Goal: Transaction & Acquisition: Purchase product/service

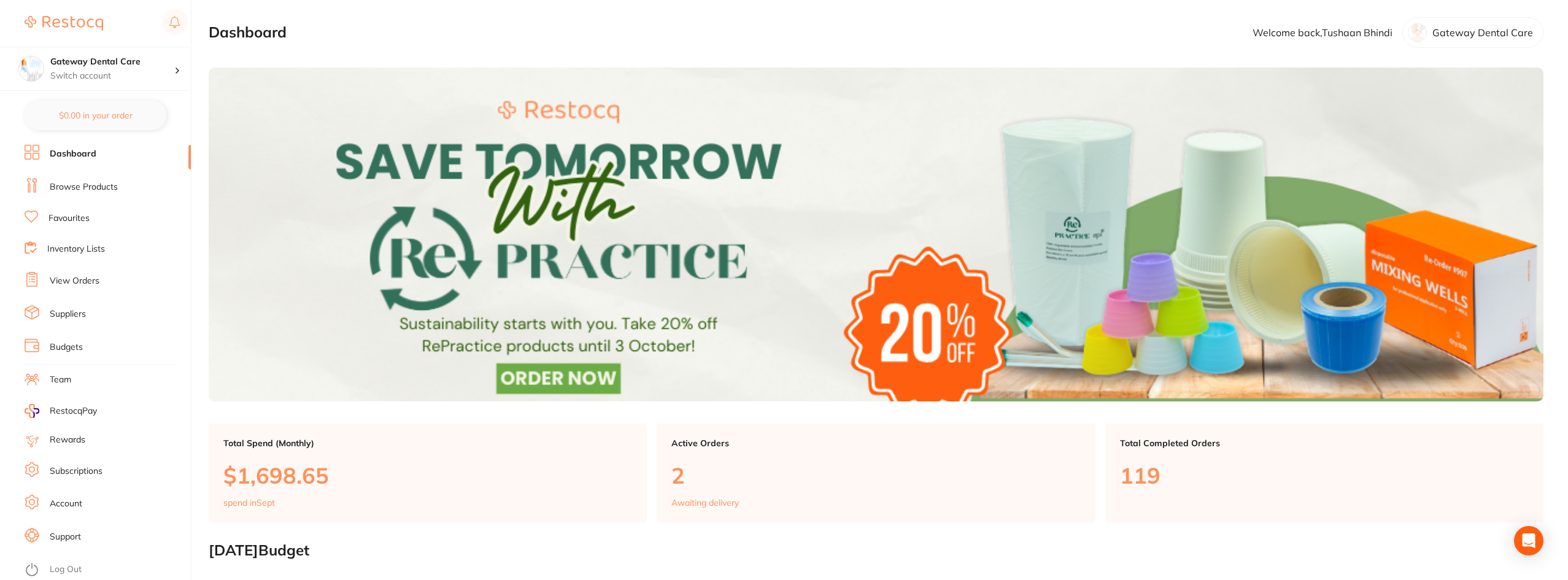
click at [104, 184] on link "Browse Products" at bounding box center [84, 187] width 68 height 12
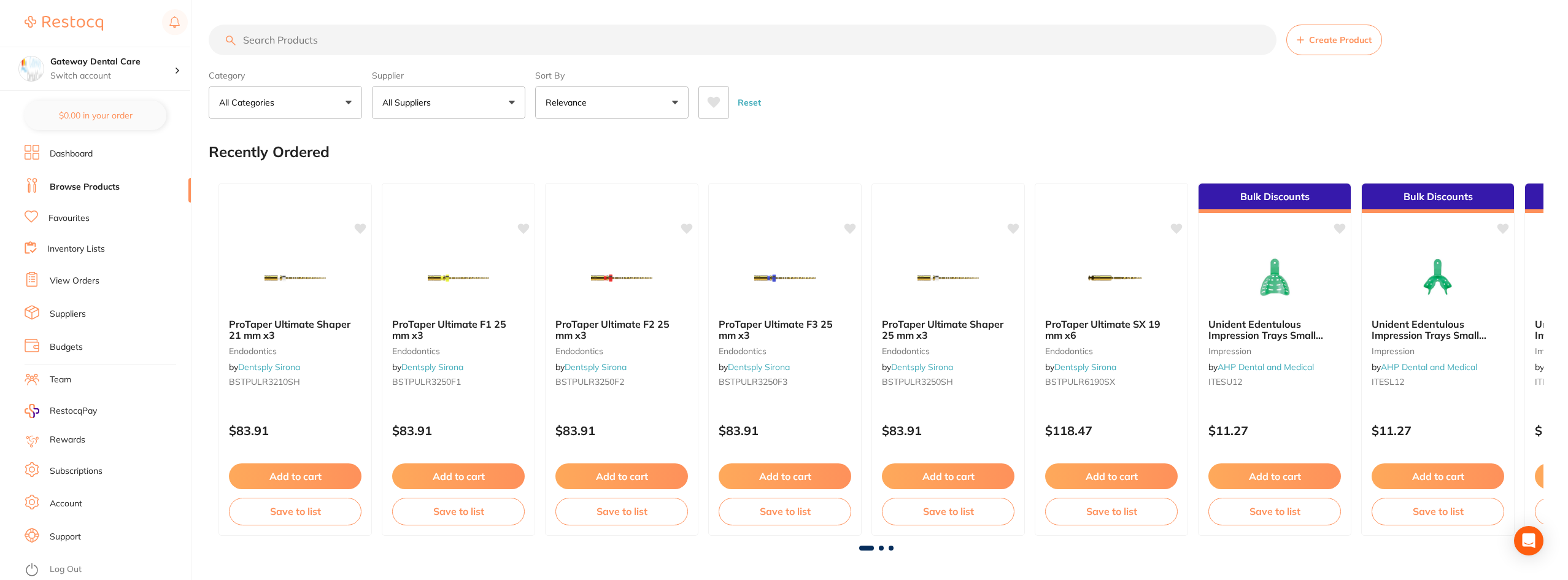
click at [83, 217] on link "Favourites" at bounding box center [69, 219] width 41 height 12
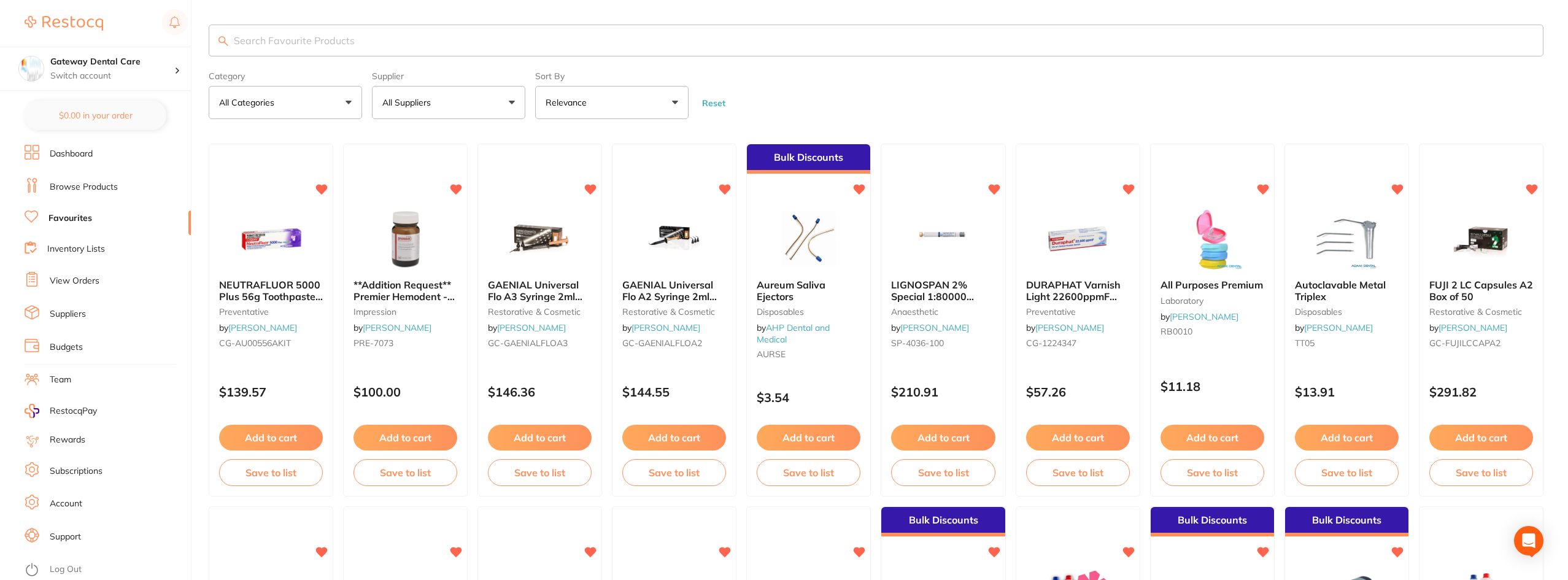
click at [305, 46] on input "search" at bounding box center [875, 40] width 1334 height 32
type input "gloves"
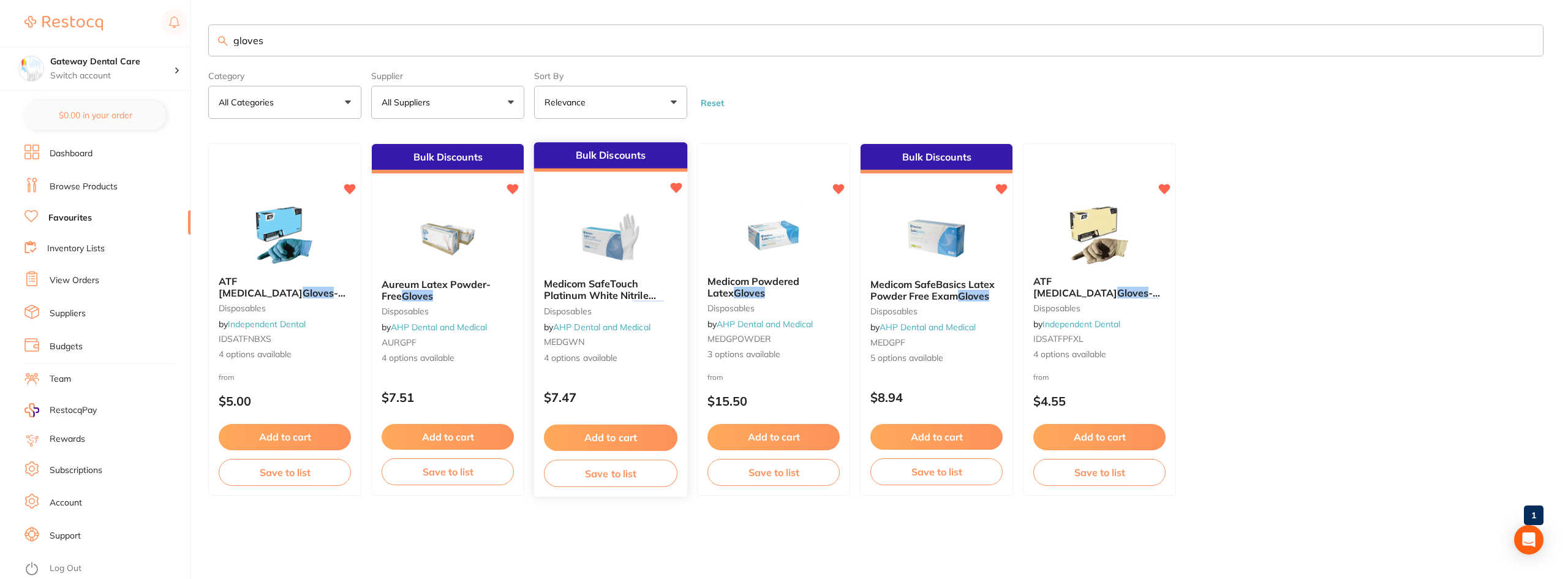
click at [631, 292] on span "Medicom SafeTouch Platinum White Nitrile Powder Free Exam" at bounding box center [600, 295] width 112 height 35
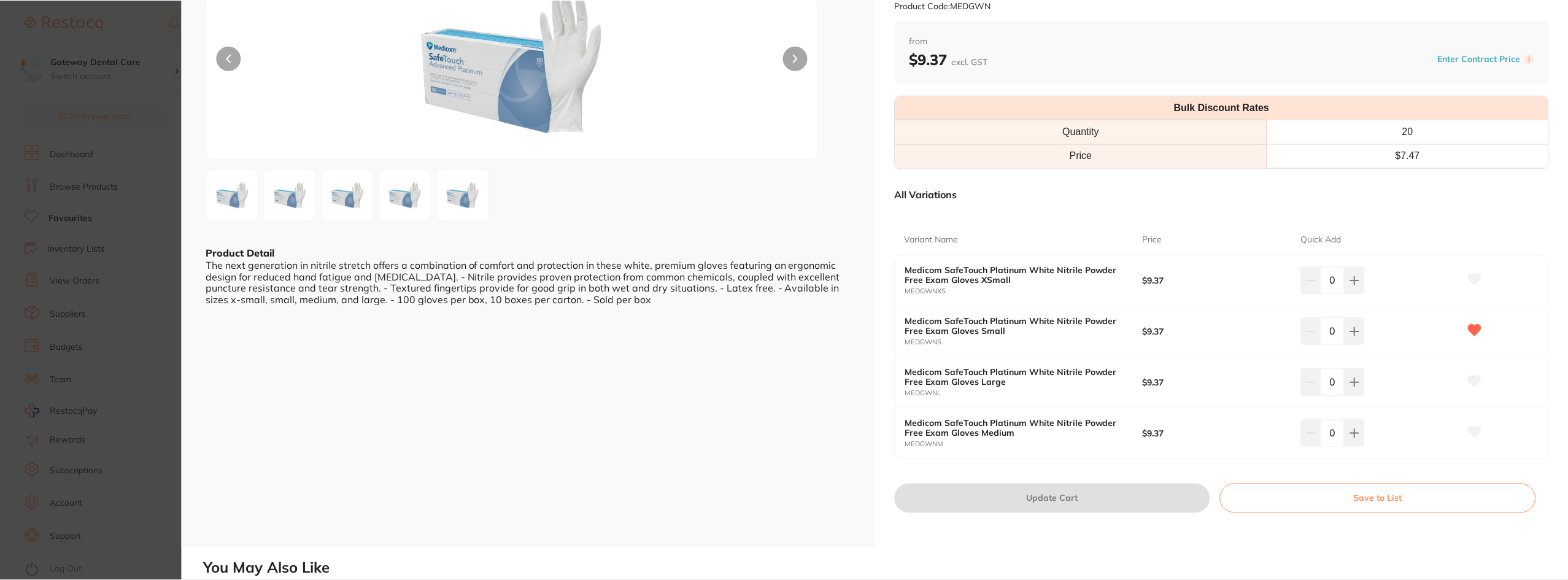
scroll to position [123, 0]
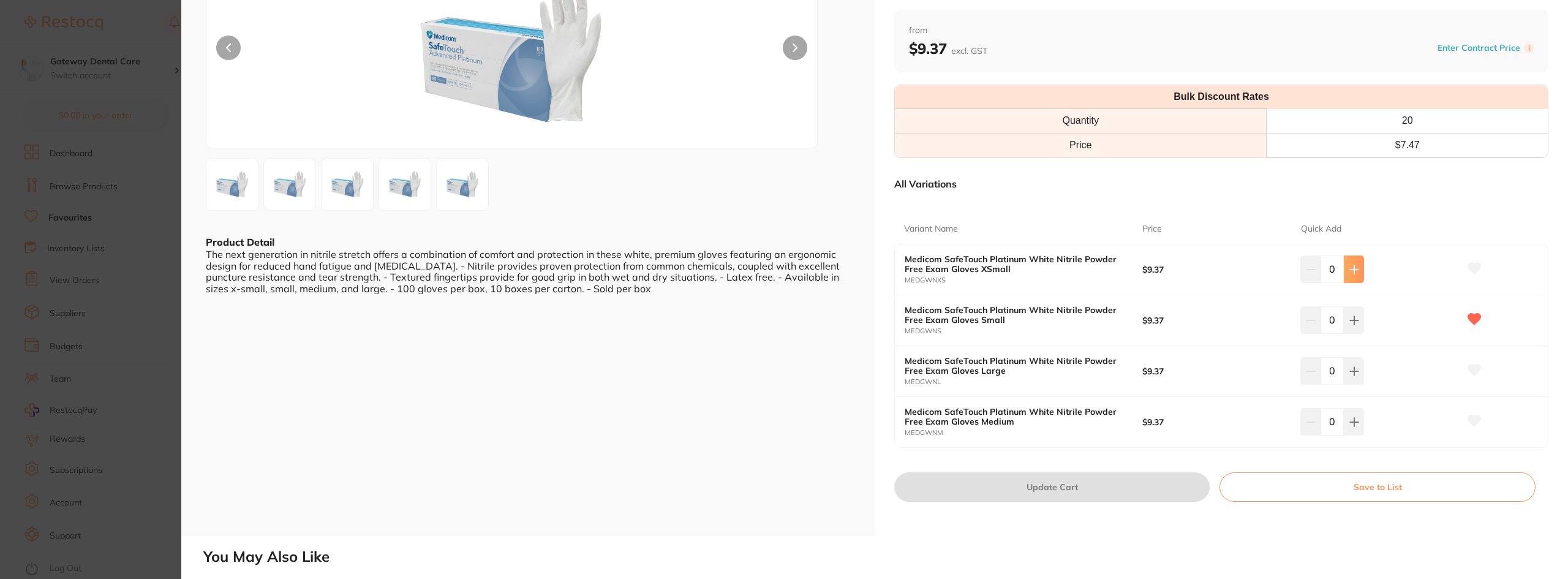
click at [1353, 270] on icon at bounding box center [1354, 270] width 10 height 10
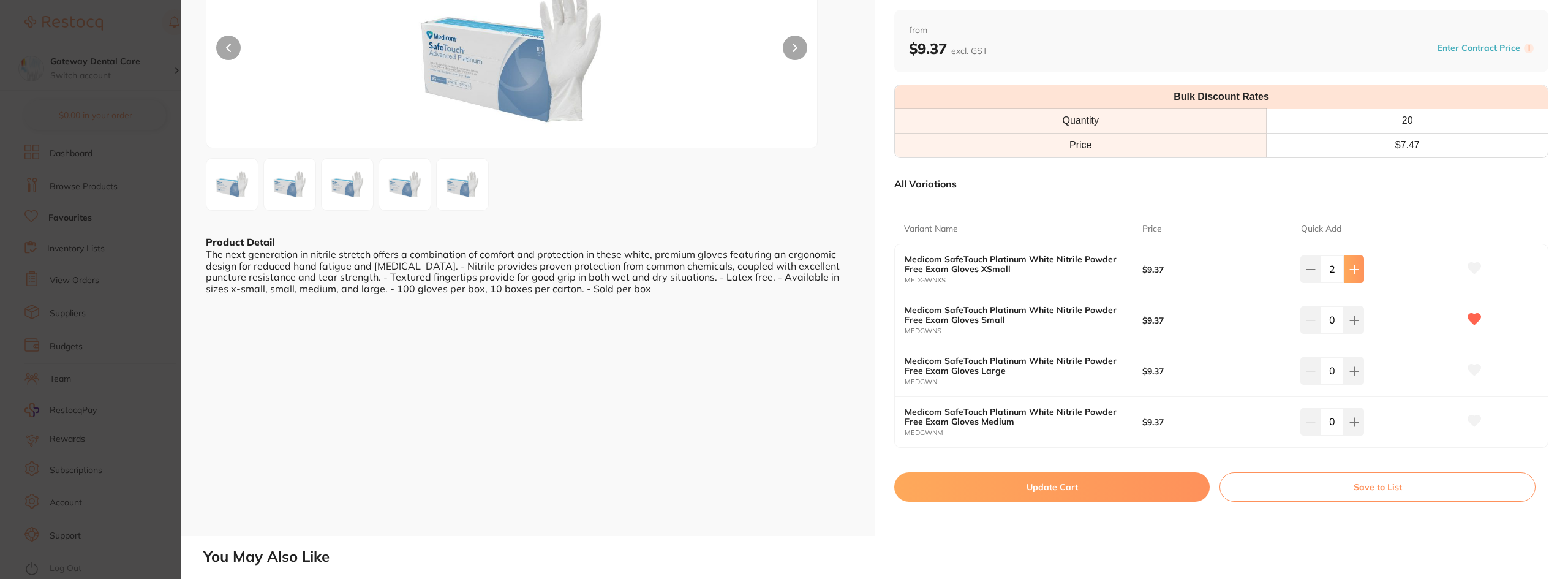
click at [1353, 270] on icon at bounding box center [1354, 270] width 10 height 10
type input "5"
click at [1355, 328] on button at bounding box center [1354, 319] width 20 height 27
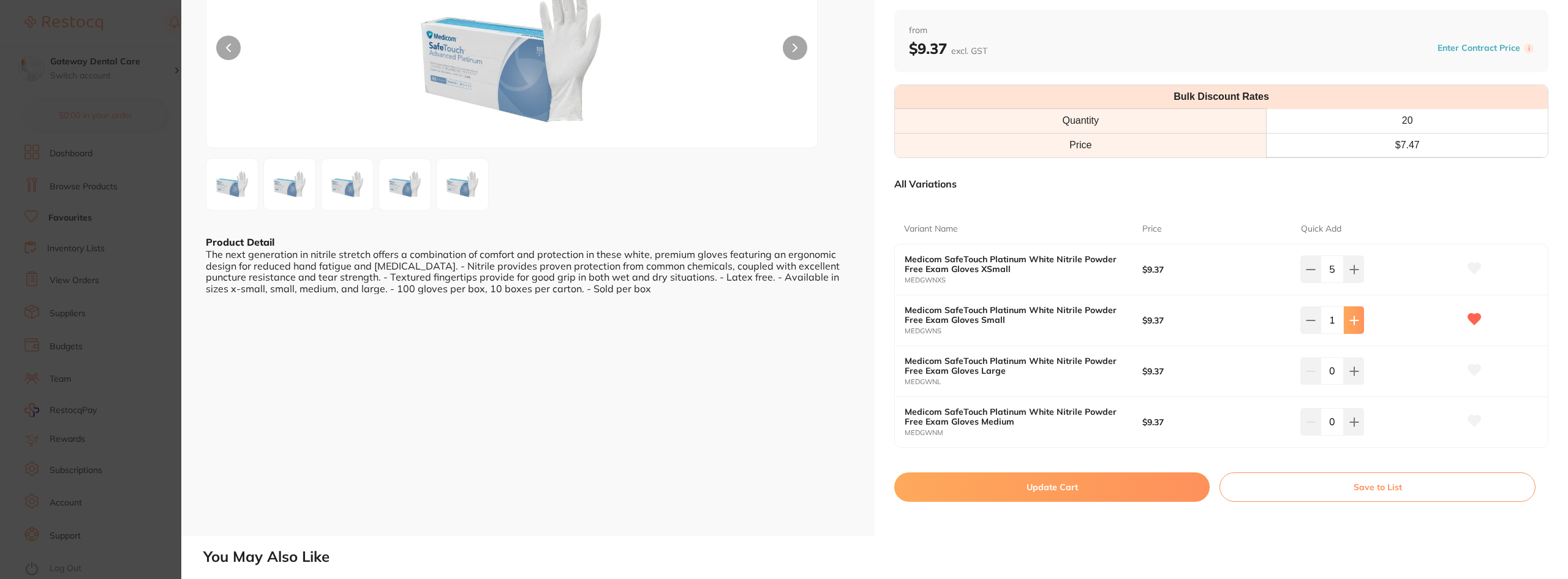
click at [1355, 328] on button at bounding box center [1354, 319] width 20 height 27
type input "5"
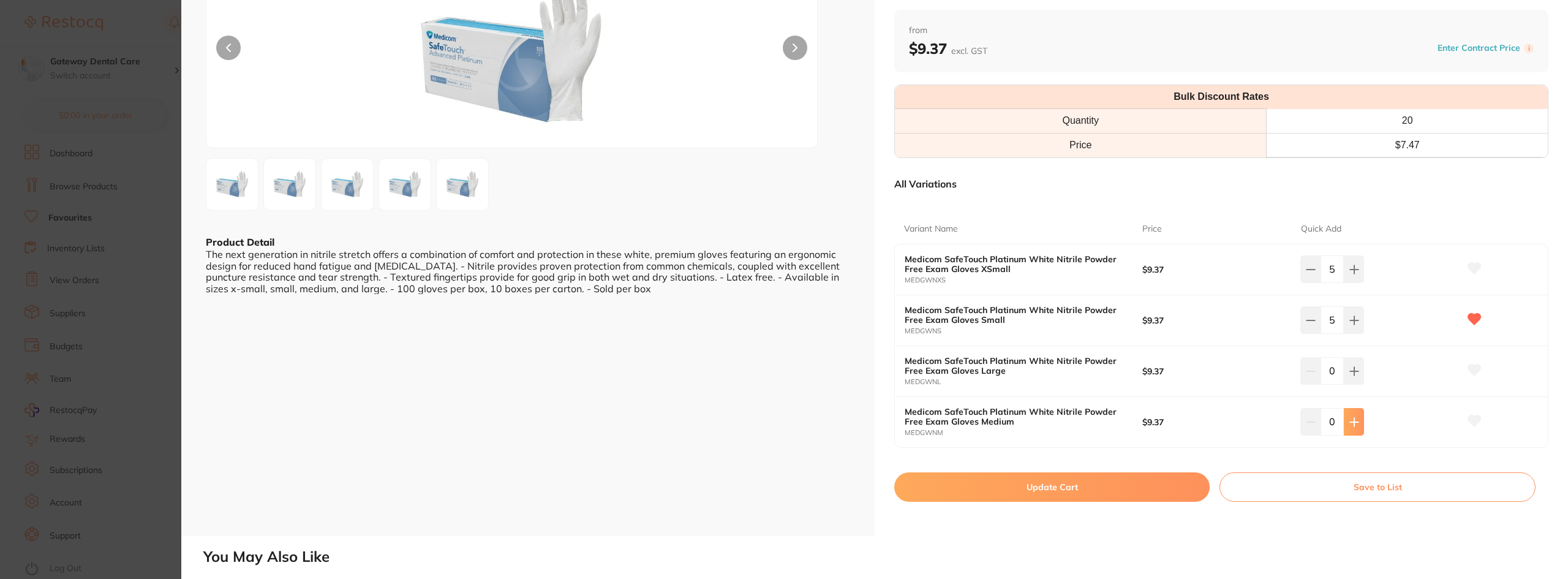
click at [1350, 426] on icon at bounding box center [1354, 422] width 10 height 10
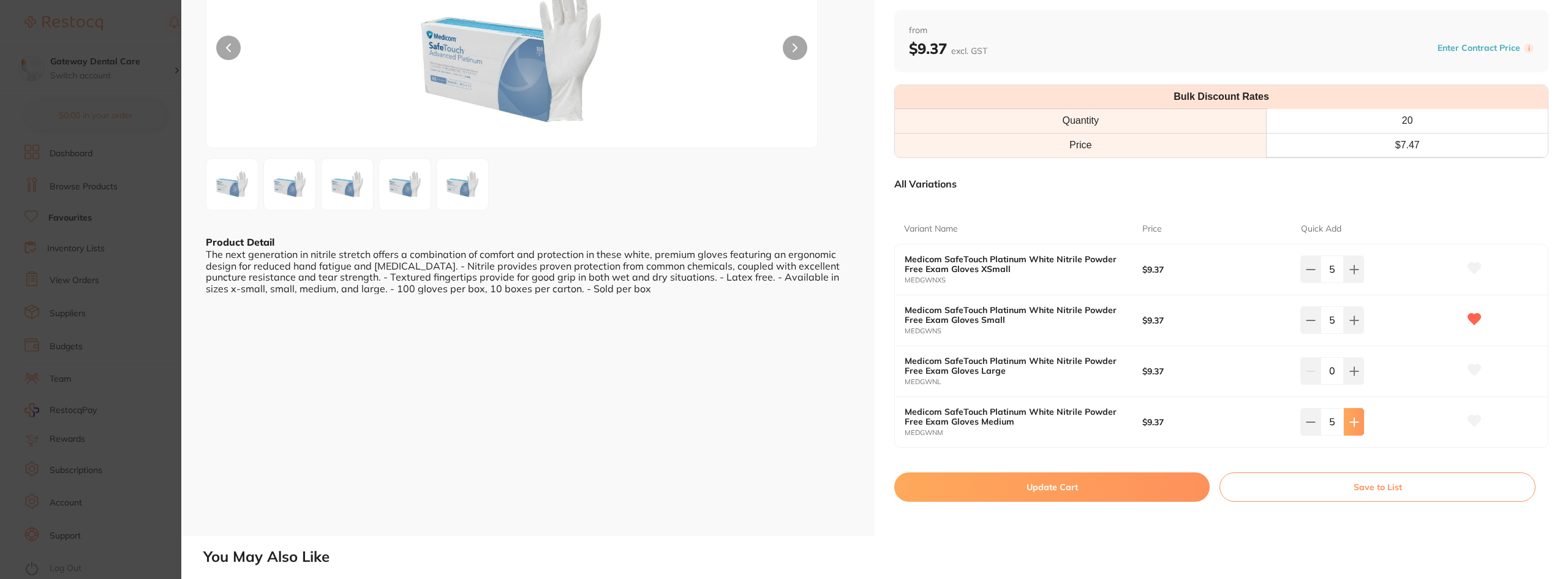
click at [1350, 426] on icon at bounding box center [1354, 422] width 10 height 10
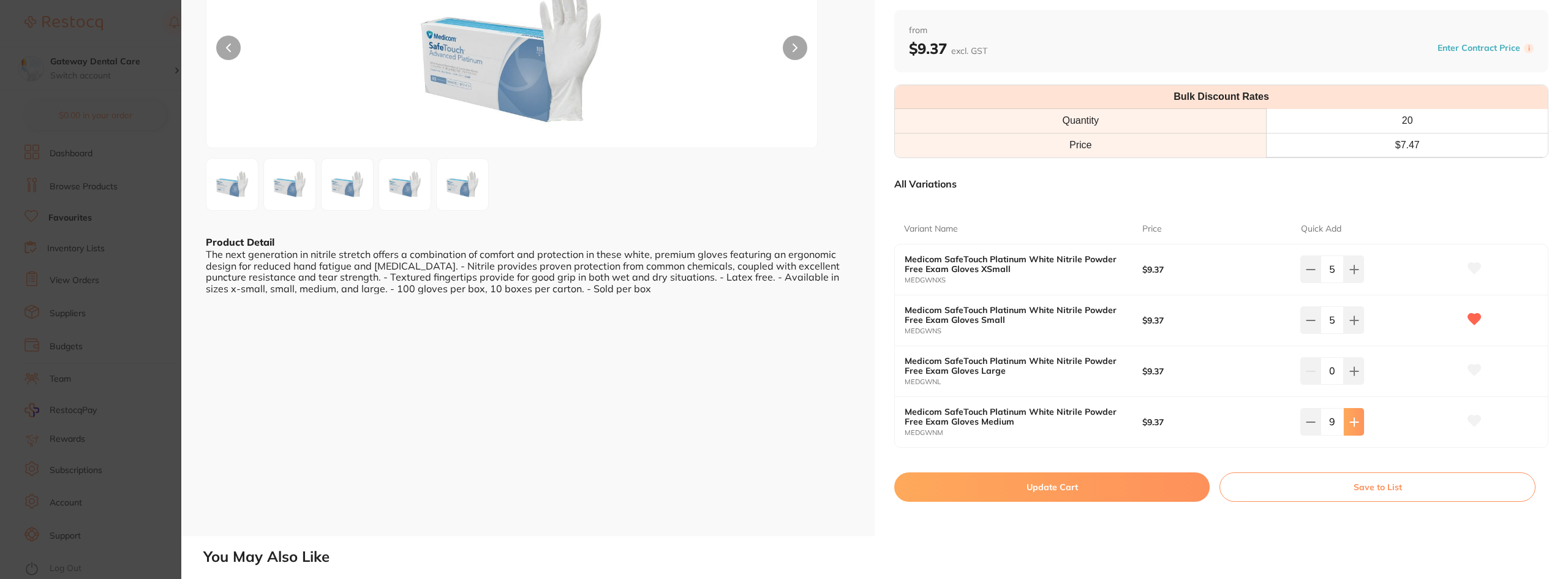
type input "10"
click at [1076, 494] on button "Update Cart" at bounding box center [1052, 487] width 315 height 29
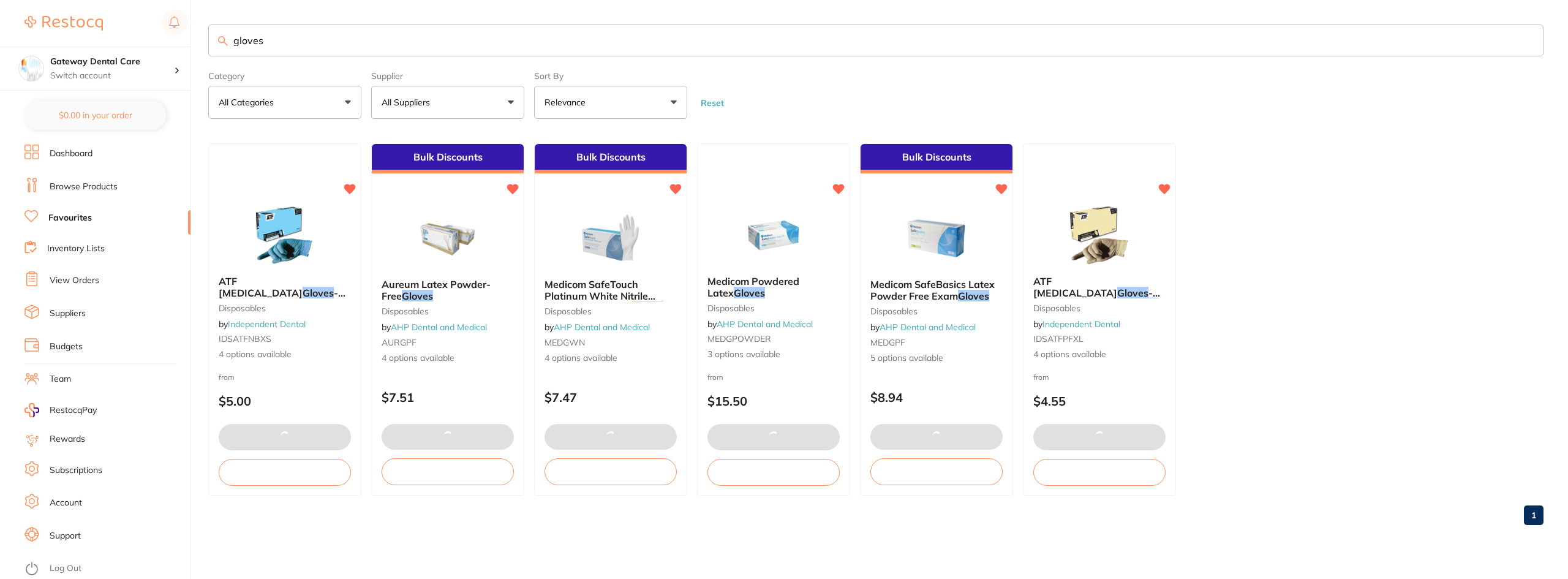
checkbox input "false"
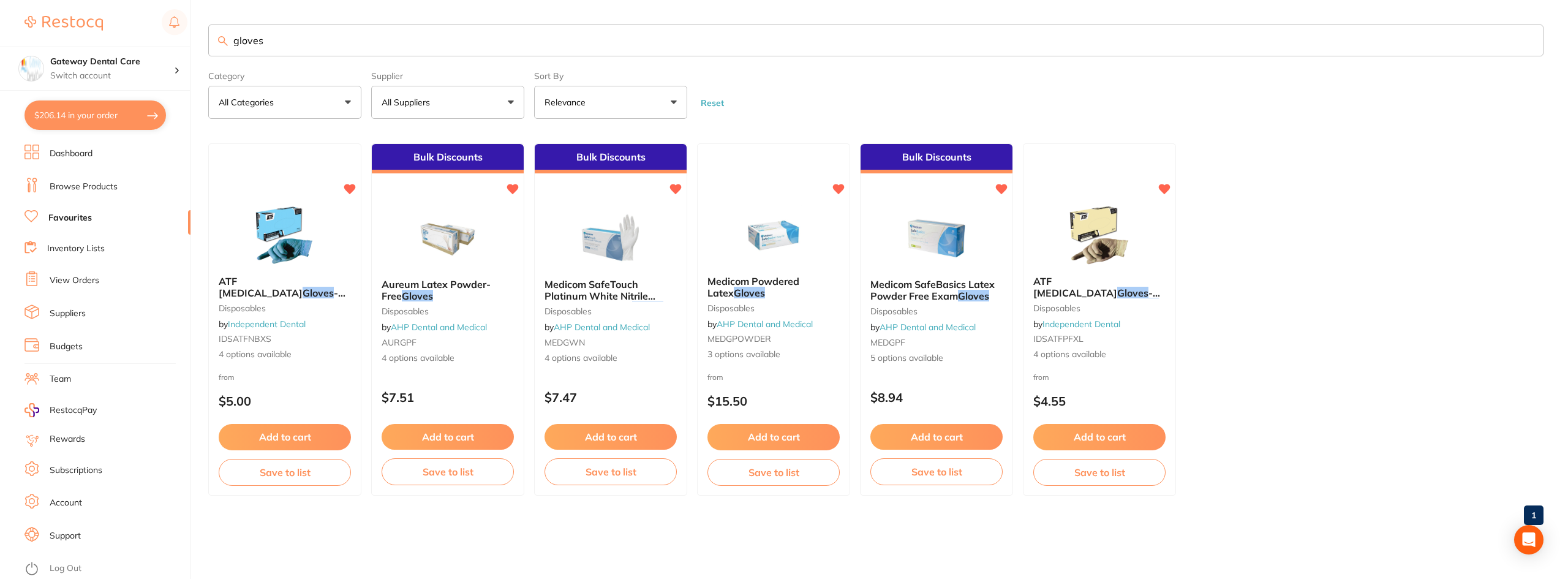
click at [1528, 41] on input "gloves" at bounding box center [876, 40] width 1335 height 32
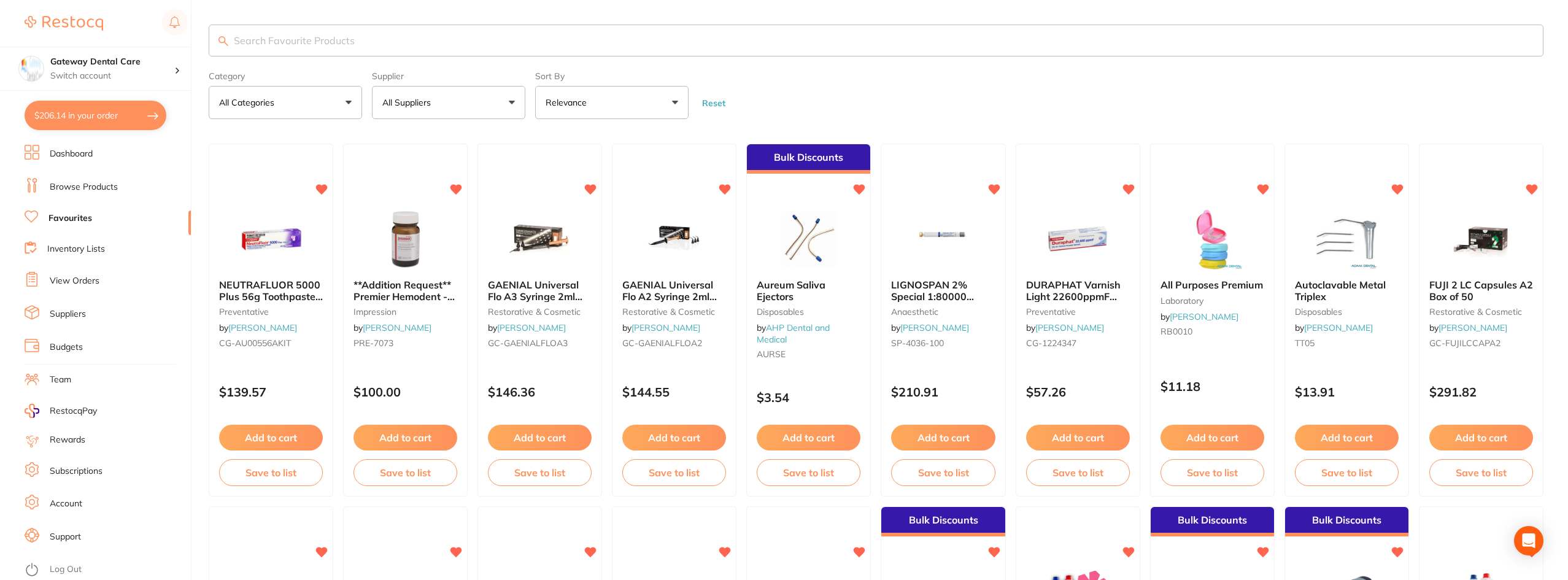
click at [321, 46] on input "search" at bounding box center [875, 40] width 1334 height 32
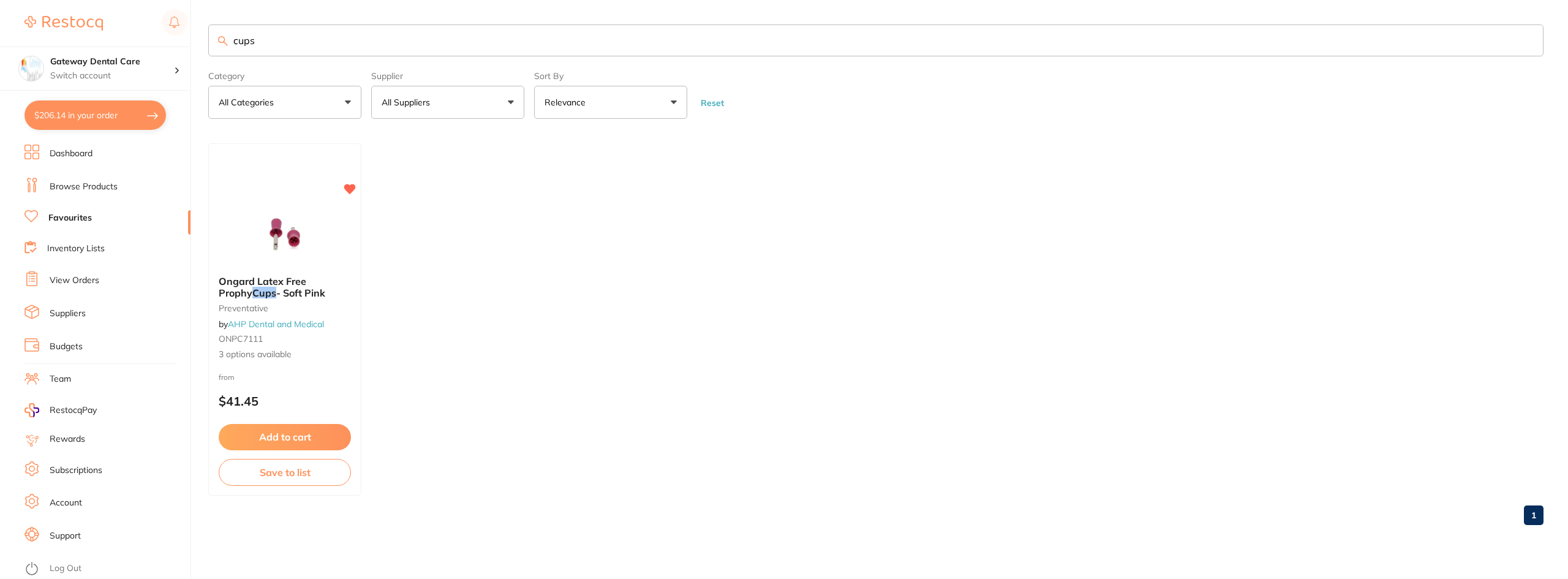
type input "cups"
click at [72, 186] on link "Browse Products" at bounding box center [84, 187] width 68 height 12
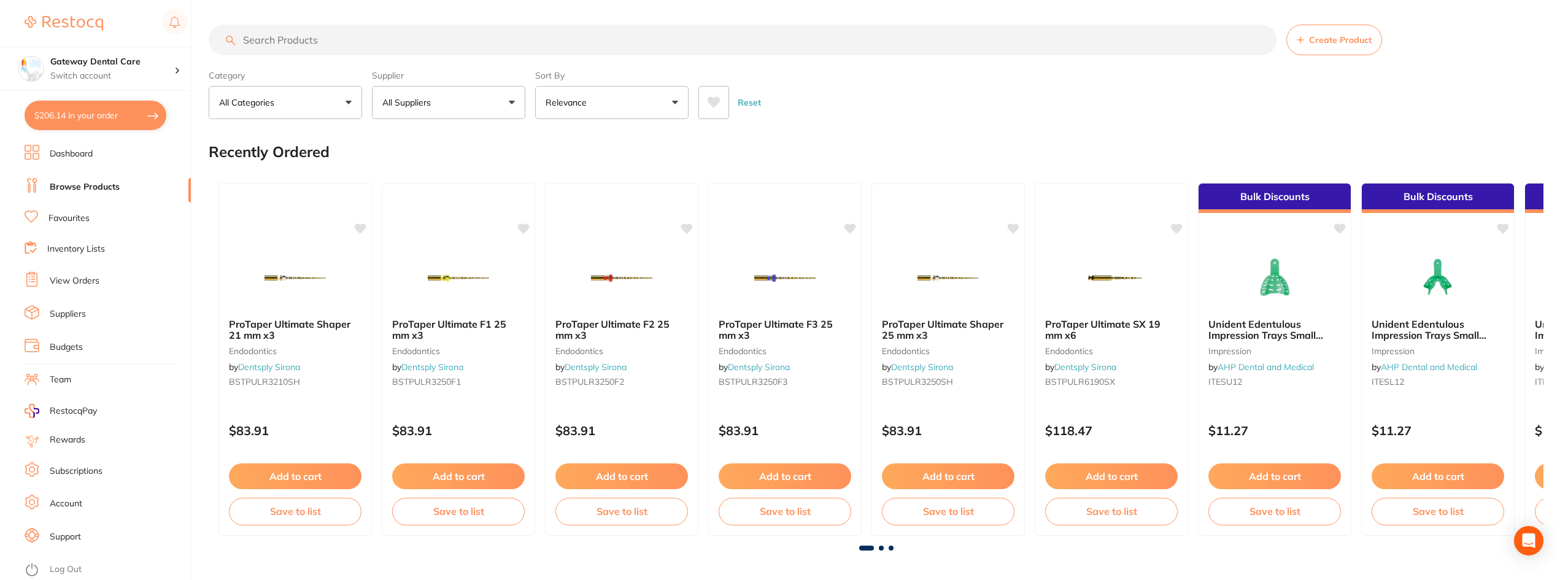
click at [321, 37] on input "search" at bounding box center [742, 39] width 1068 height 31
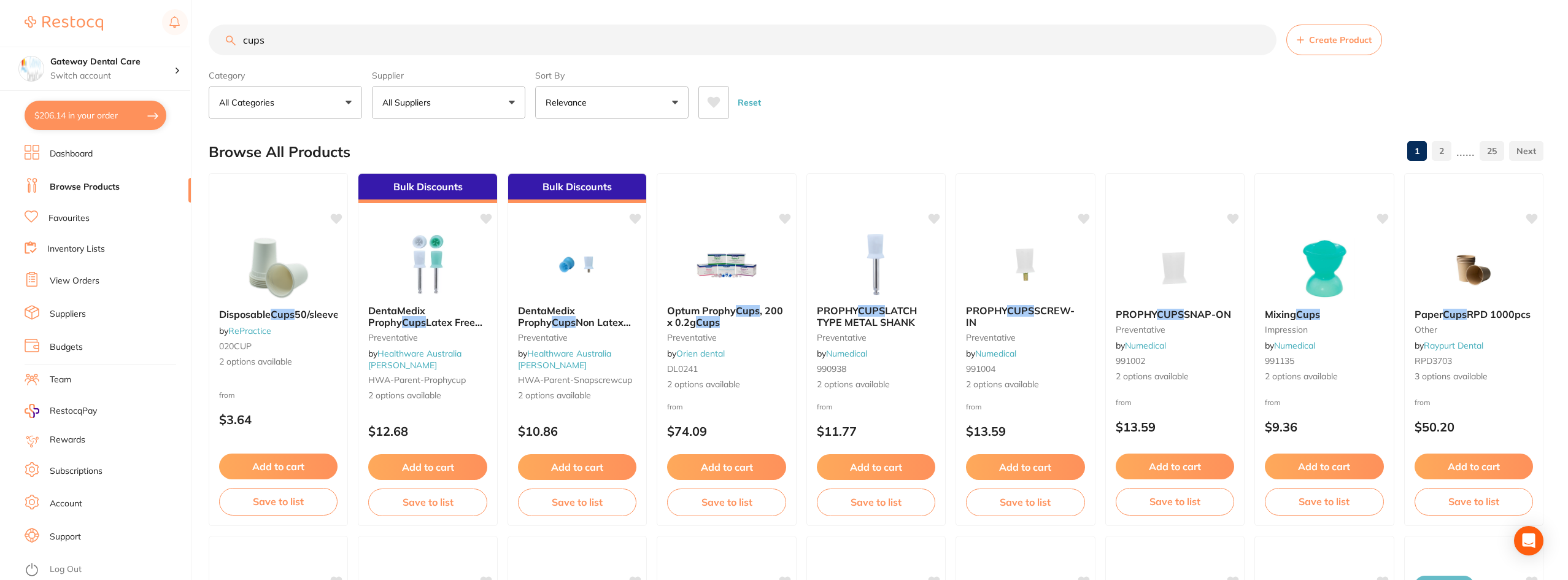
type input "cups"
click at [436, 88] on button "All Suppliers" at bounding box center [448, 102] width 154 height 33
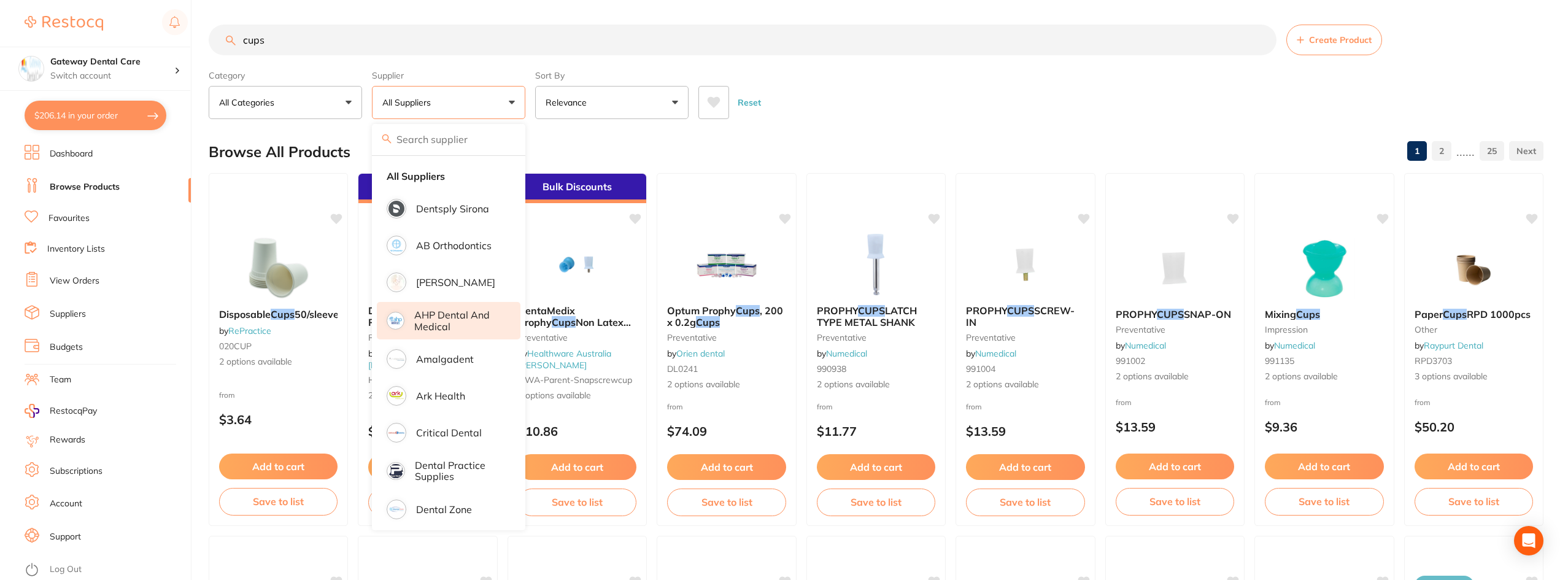
click at [472, 327] on p "AHP Dental and Medical" at bounding box center [458, 320] width 89 height 22
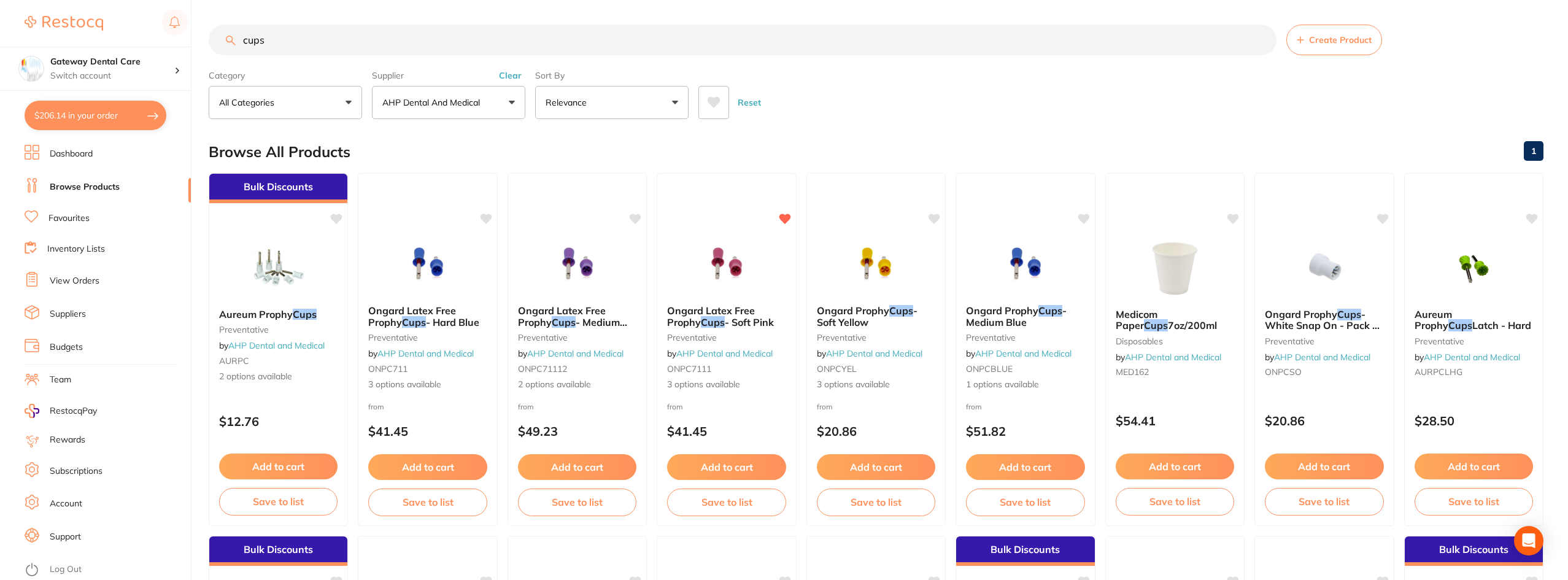
click at [1260, 43] on input "cups" at bounding box center [742, 39] width 1068 height 31
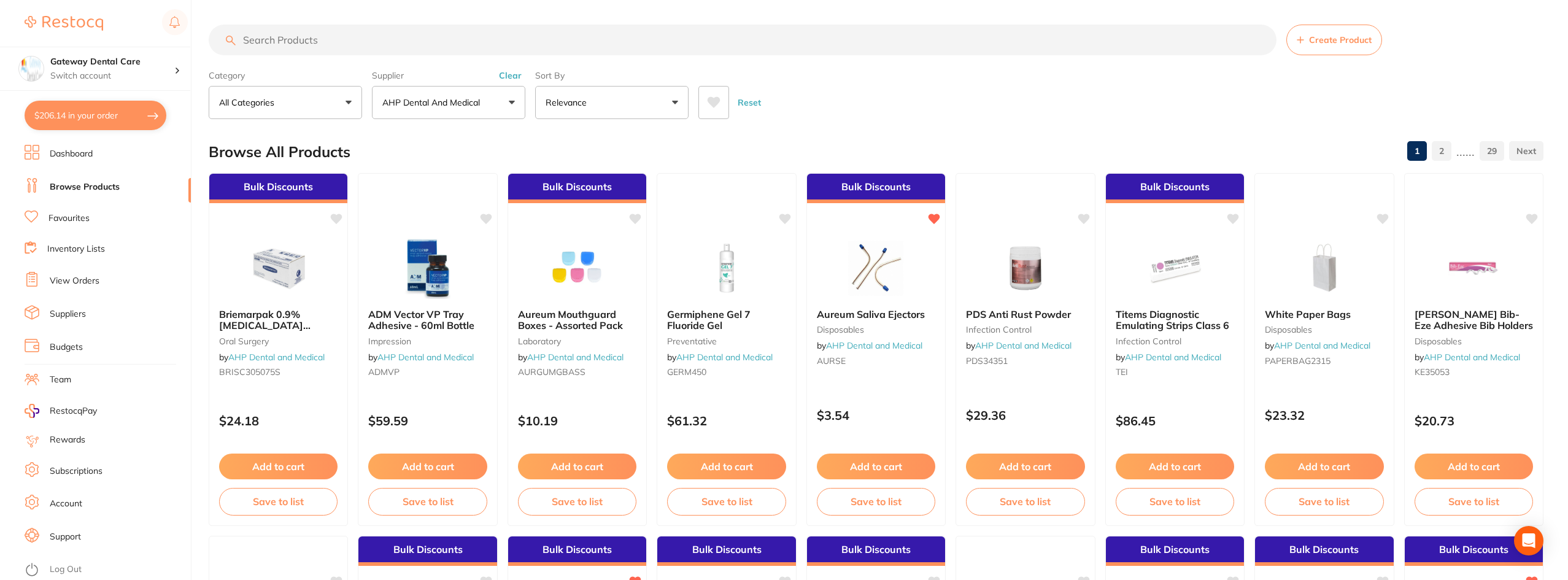
click at [455, 101] on p "AHP Dental and Medical" at bounding box center [433, 102] width 102 height 12
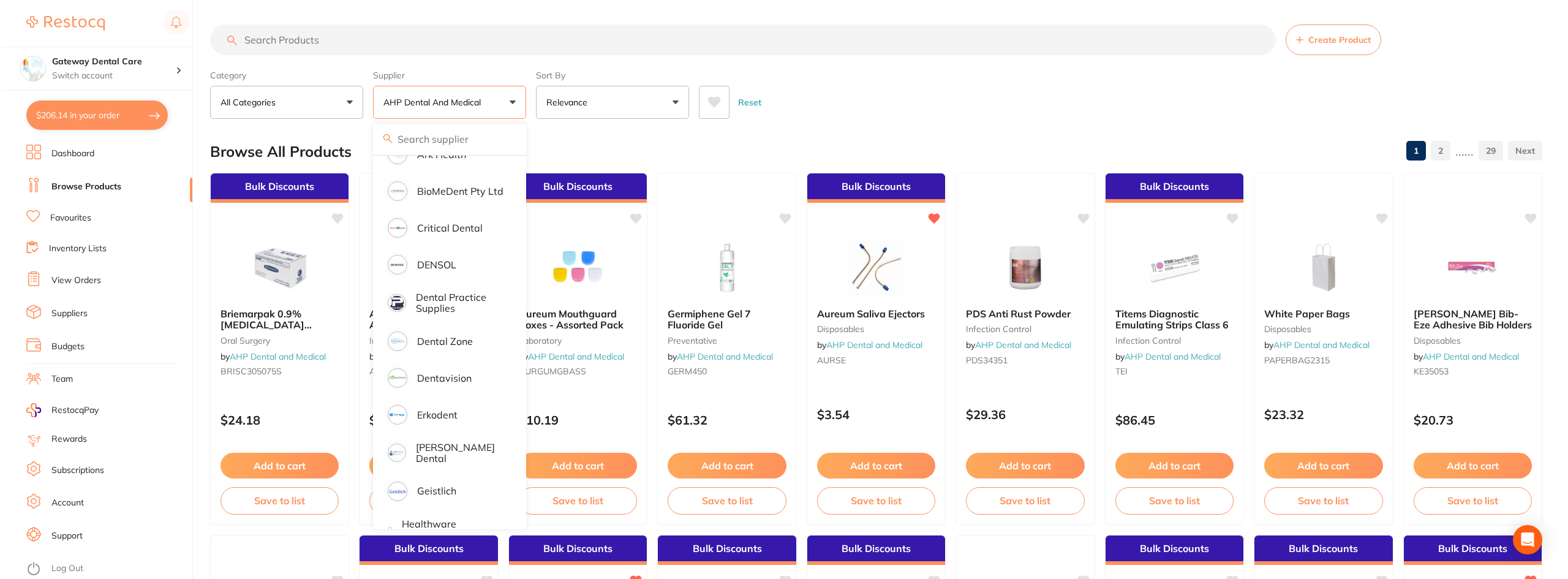
scroll to position [306, 0]
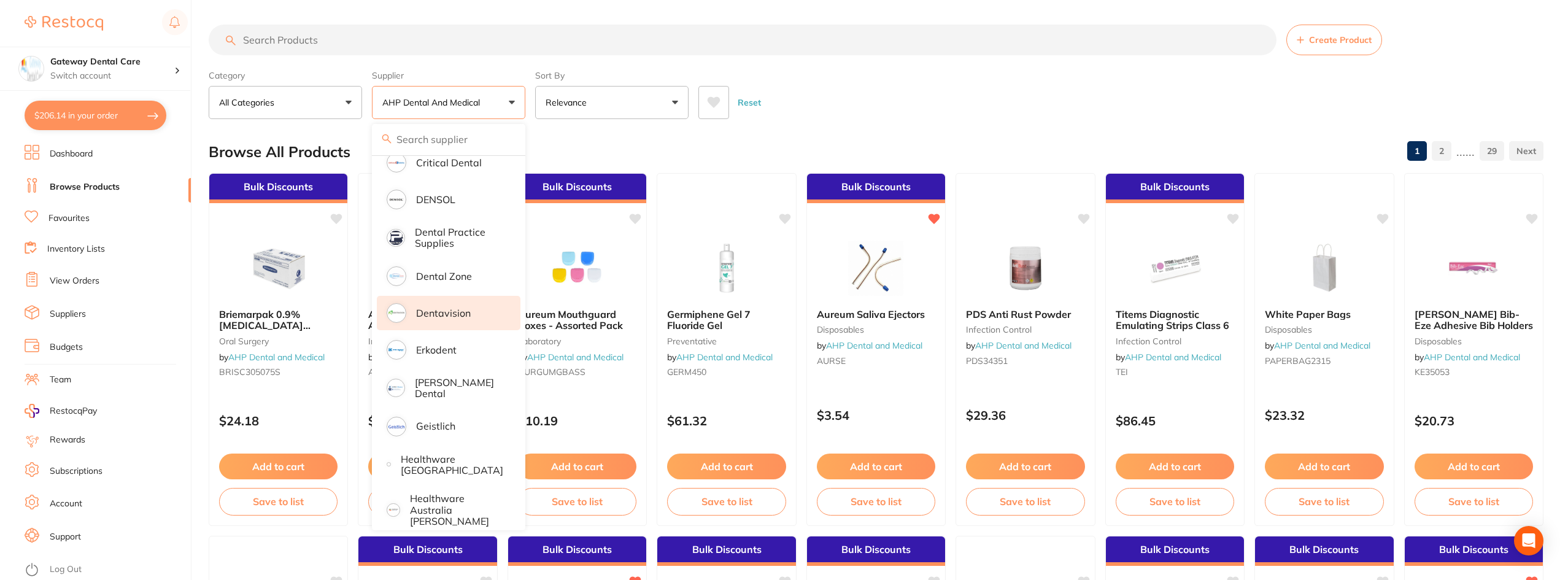
click at [446, 321] on li "Dentavision" at bounding box center [448, 313] width 144 height 34
click at [80, 213] on ul "Dashboard Browse Products Favourites Inventory Lists View Orders Suppliers Budg…" at bounding box center [107, 362] width 166 height 435
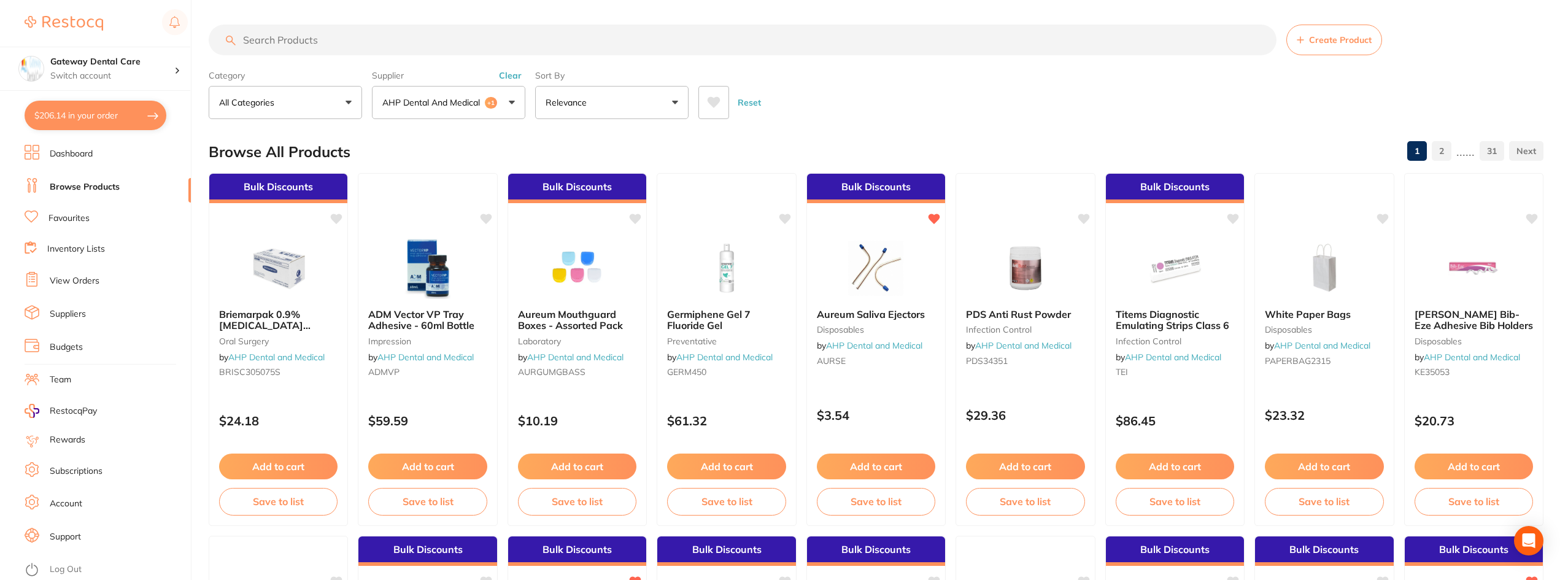
click at [82, 215] on link "Favourites" at bounding box center [69, 219] width 41 height 12
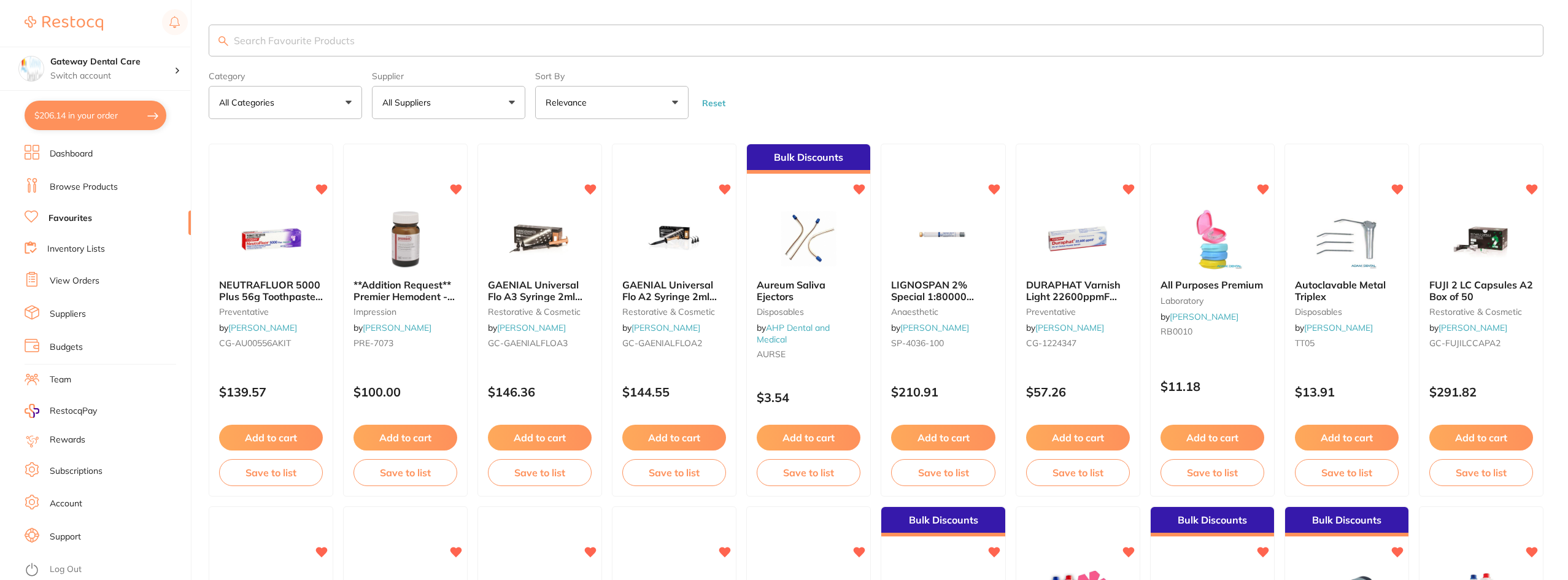
click at [290, 29] on input "search" at bounding box center [875, 40] width 1334 height 32
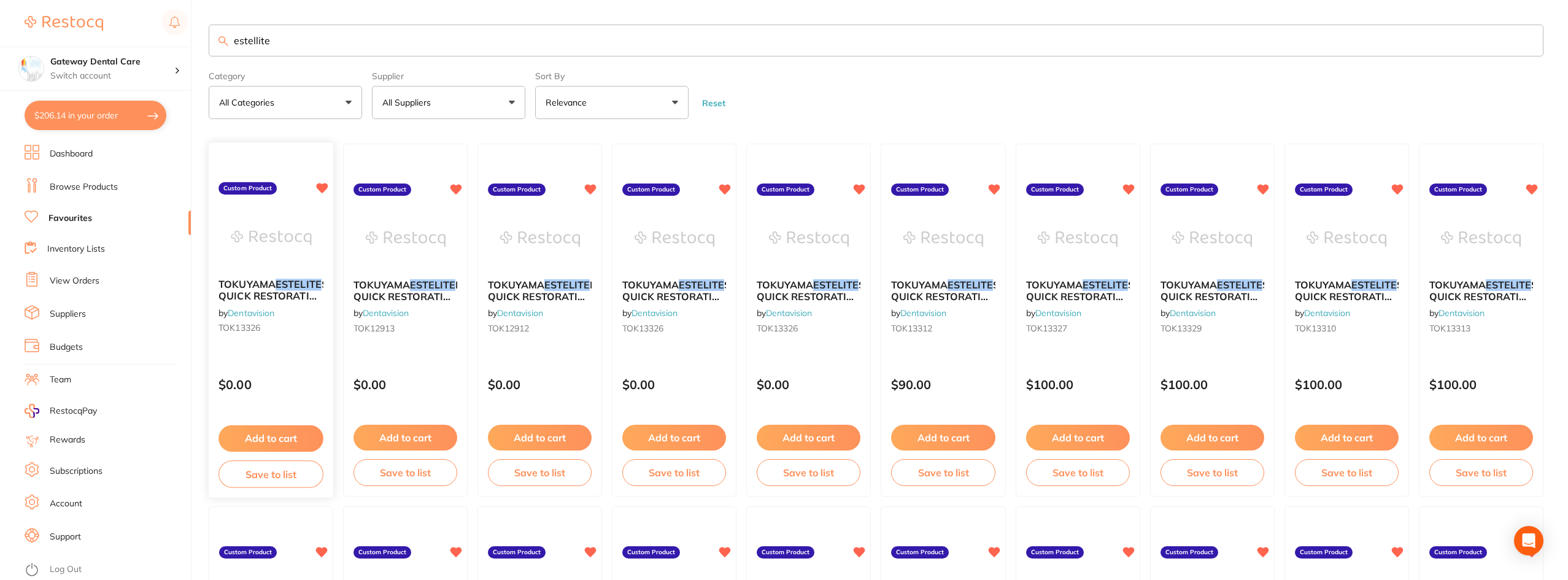
type input "estellite"
click at [256, 230] on img at bounding box center [270, 238] width 81 height 62
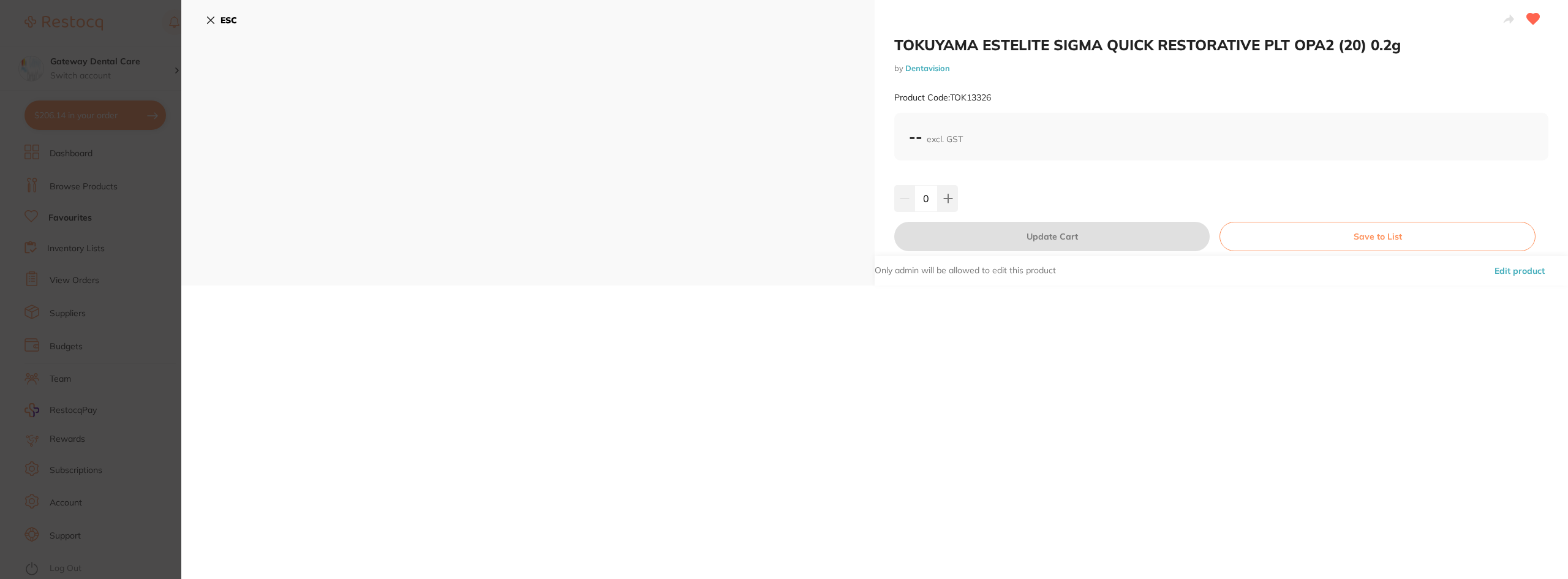
click at [171, 245] on section "TOKUYAMA ESTELITE SIGMA QUICK RESTORATIVE PLT OPA2 (20) 0.2g by Dentavision Pro…" at bounding box center [784, 289] width 1568 height 579
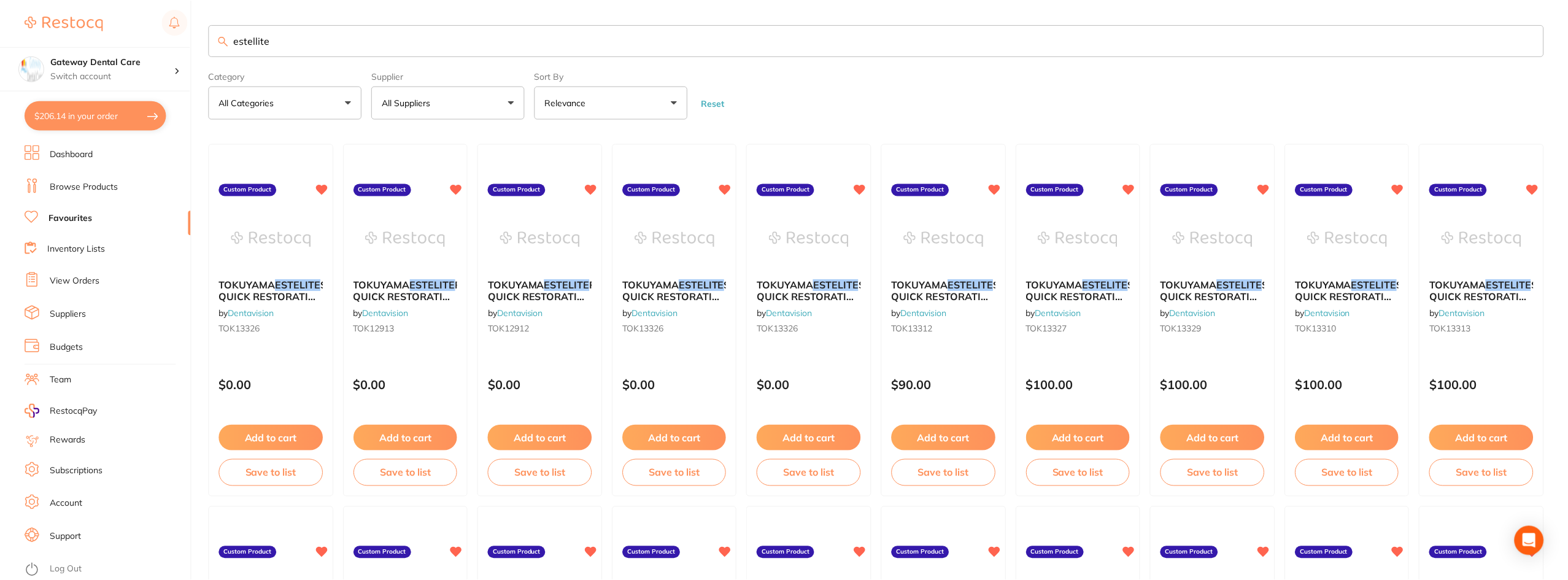
scroll to position [2, 0]
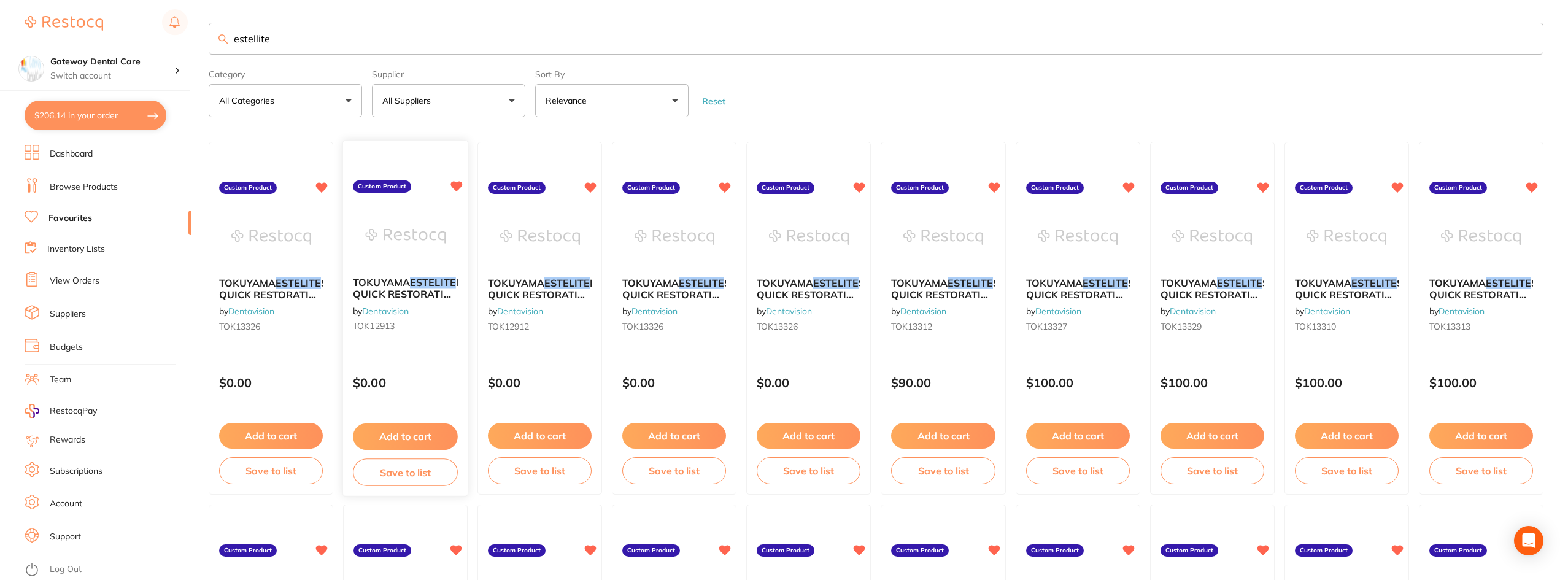
click at [408, 337] on div "TOKUYAMA ESTELITE POSTERIOR QUICK RESTORATIVE SYRINGE A3 4.2G by Dentavision TO…" at bounding box center [405, 307] width 124 height 79
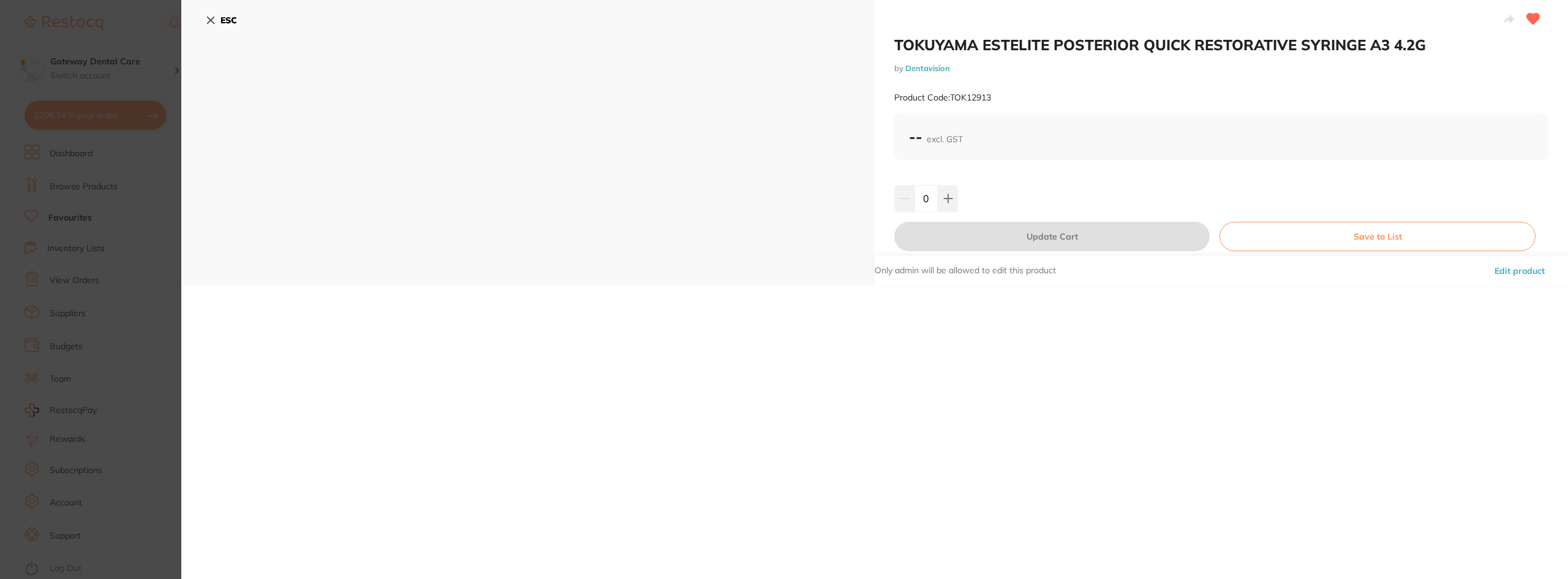
click at [136, 294] on section "TOKUYAMA ESTELITE POSTERIOR QUICK RESTORATIVE SYRINGE A3 4.2G by Dentavision Pr…" at bounding box center [784, 289] width 1568 height 579
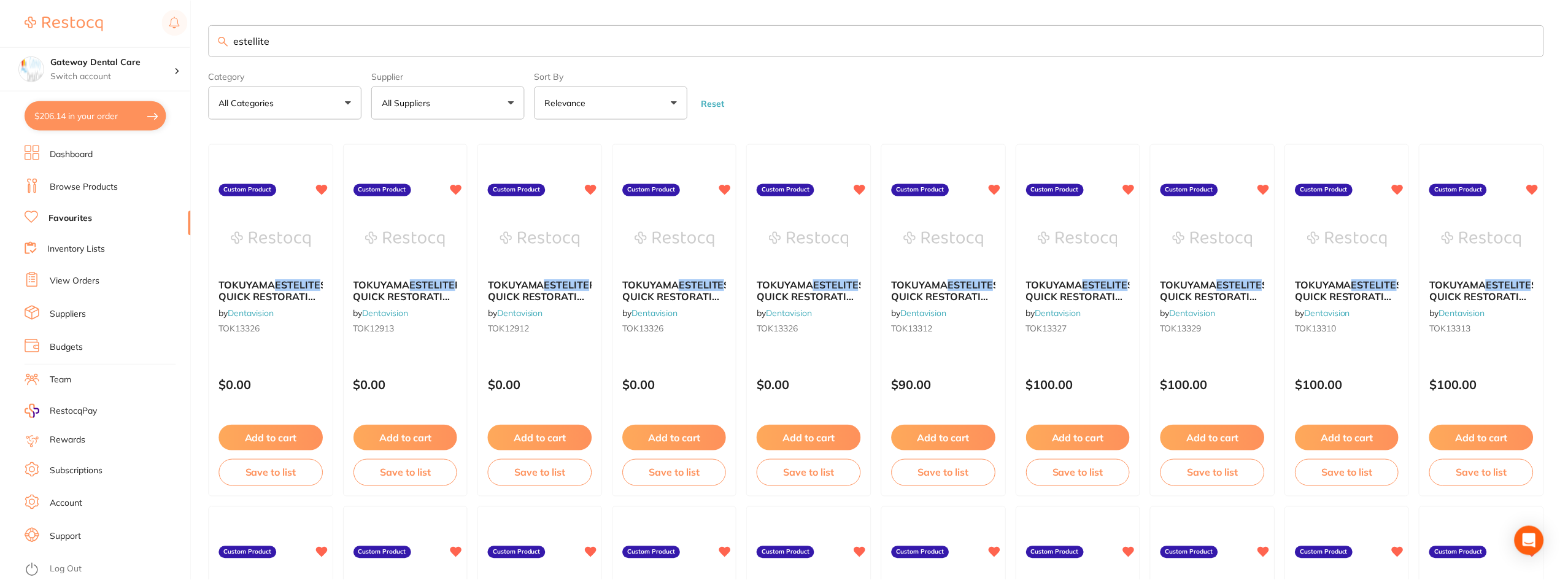
scroll to position [2, 0]
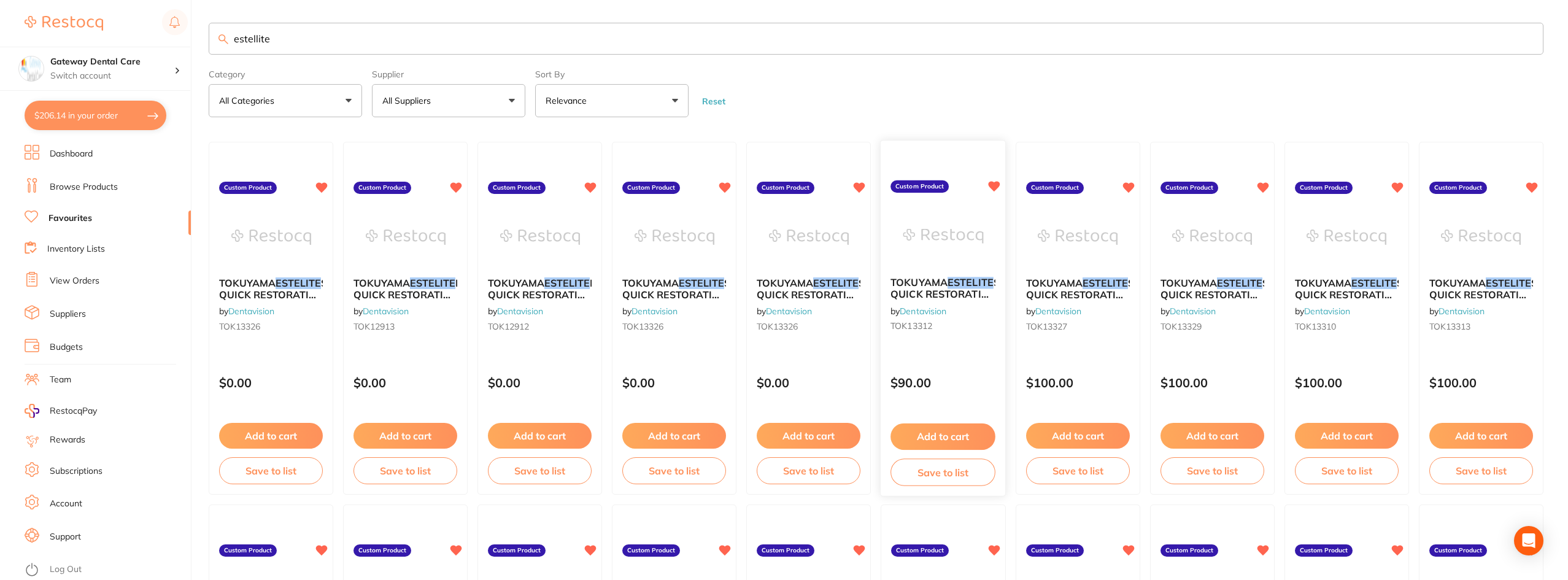
click at [959, 273] on div "TOKUYAMA ESTELITE SIGMA QUICK RESTORATIVE PLT A3 (20) 0.2g by Dentavision TOK13…" at bounding box center [942, 307] width 124 height 79
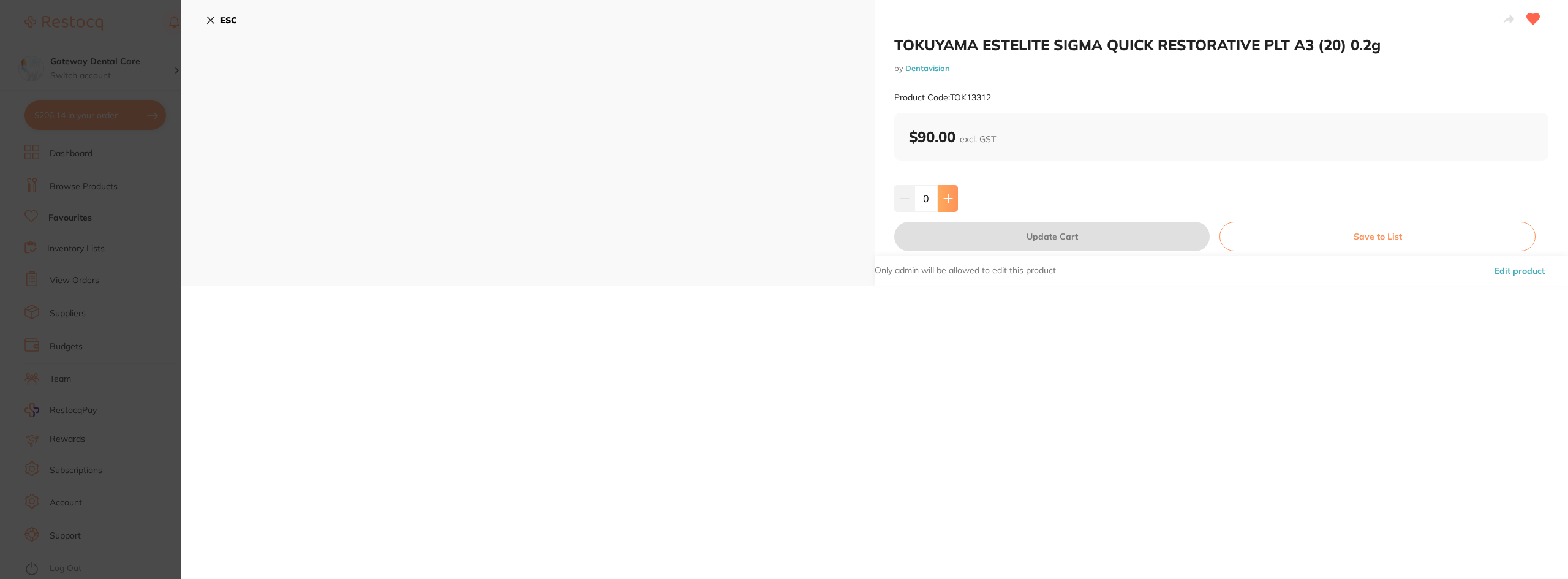
click at [940, 194] on button at bounding box center [947, 198] width 20 height 27
type input "1"
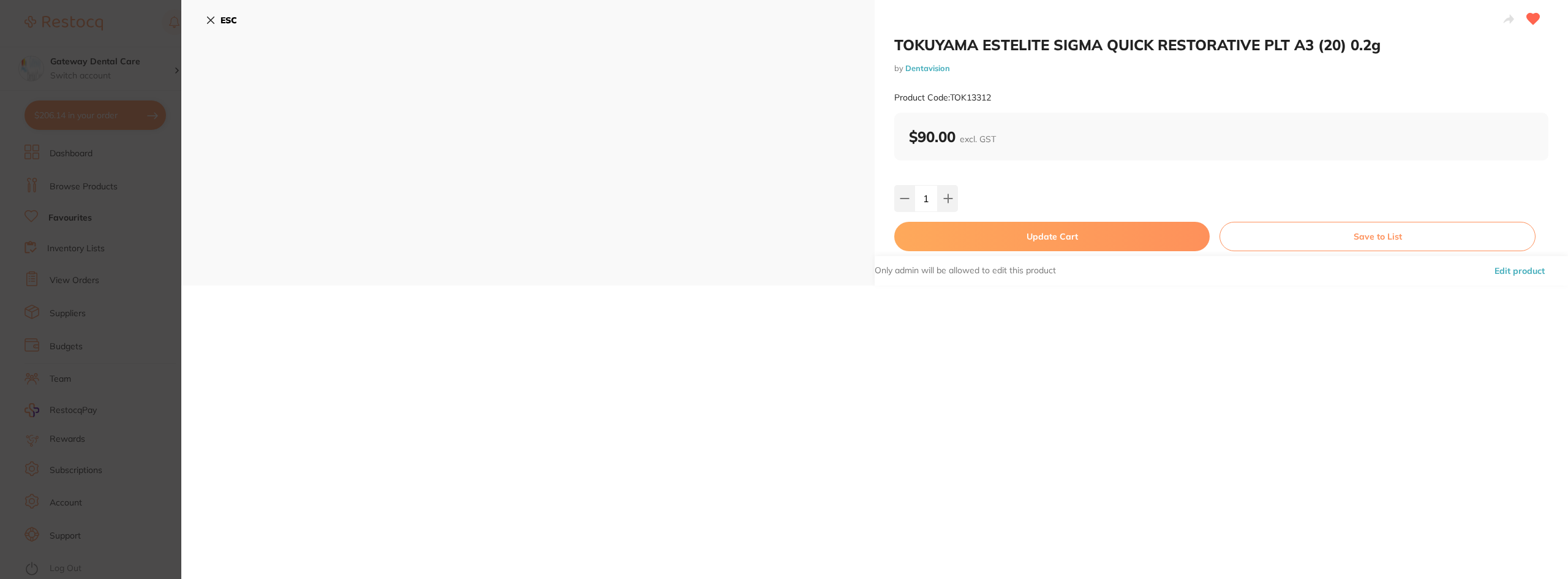
click at [1032, 238] on button "Update Cart" at bounding box center [1052, 236] width 315 height 29
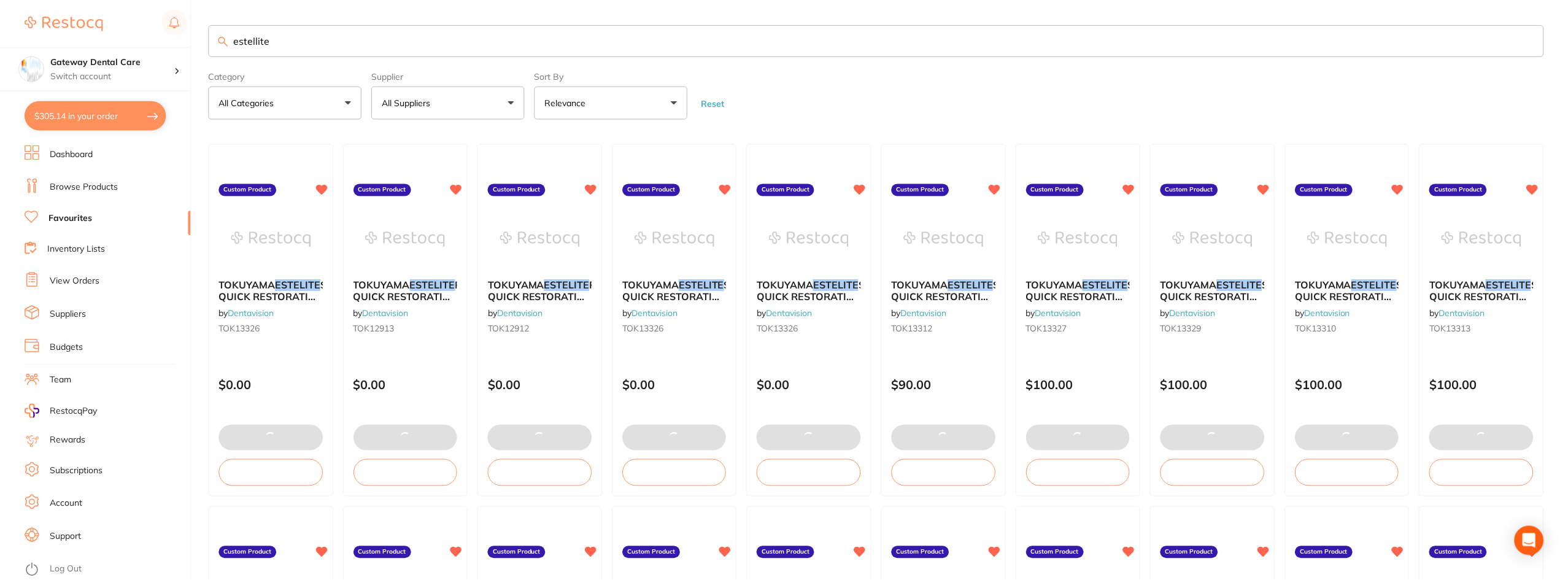
scroll to position [2, 0]
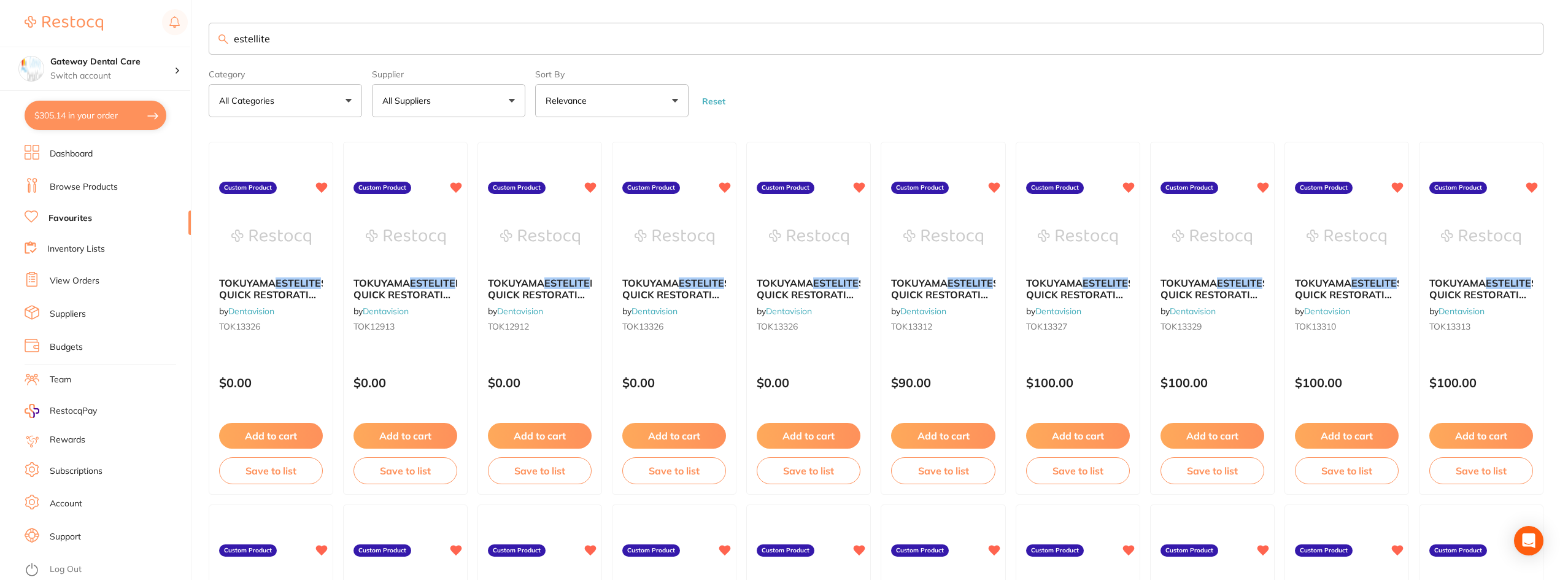
click at [1525, 36] on input "estellite" at bounding box center [875, 38] width 1334 height 32
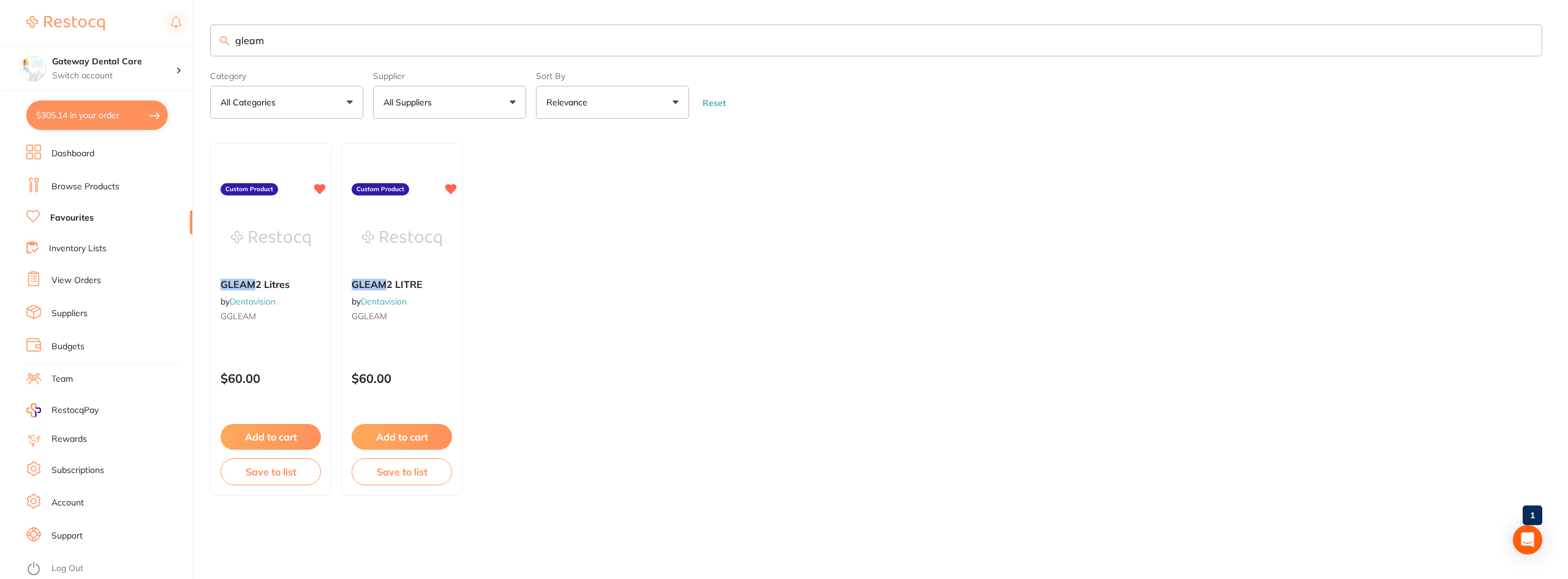
scroll to position [0, 0]
type input "gleam"
click at [307, 295] on div "GLEAM 2 Litres by Dentavision GGLEAM" at bounding box center [269, 302] width 120 height 67
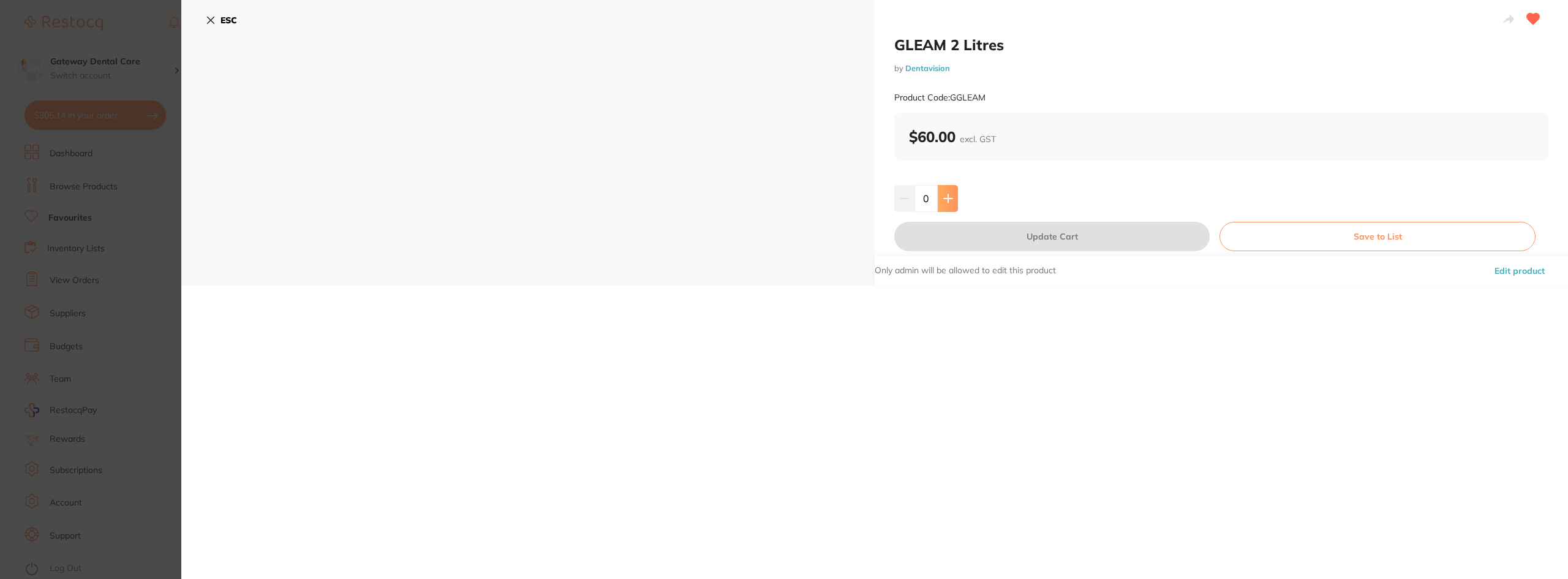
click at [944, 199] on icon at bounding box center [948, 199] width 10 height 10
type input "1"
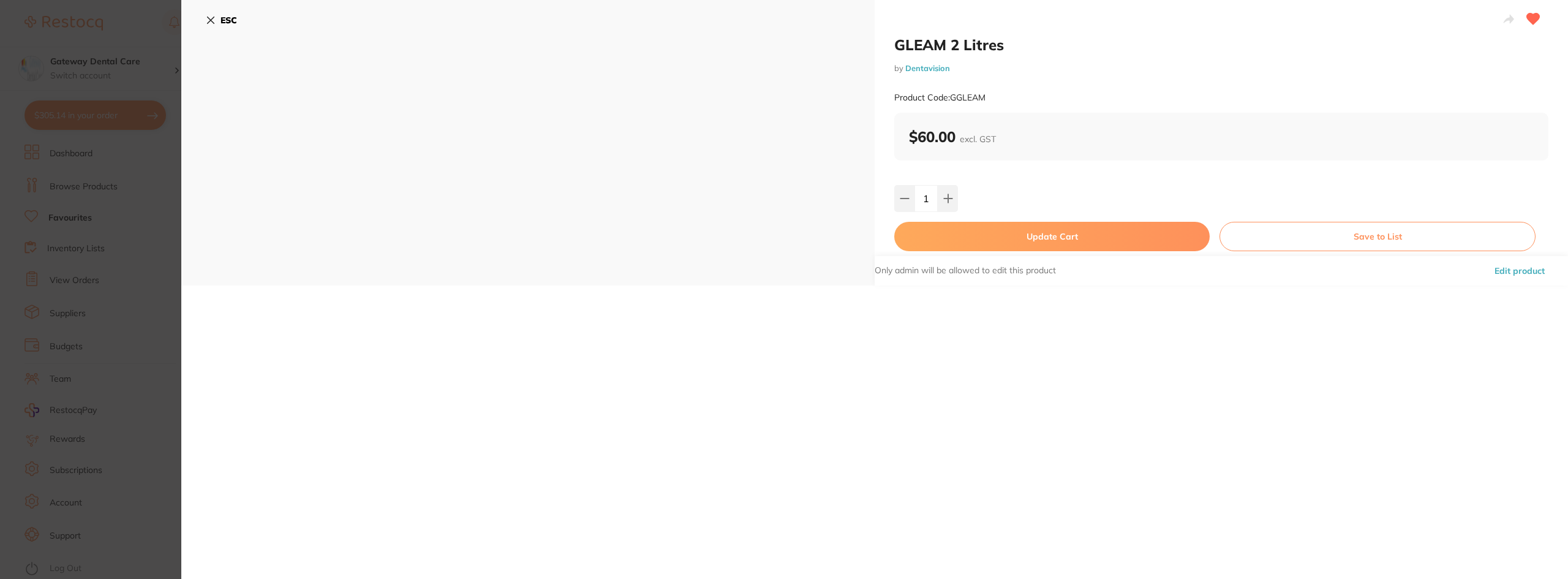
click at [965, 237] on button "Update Cart" at bounding box center [1052, 236] width 315 height 29
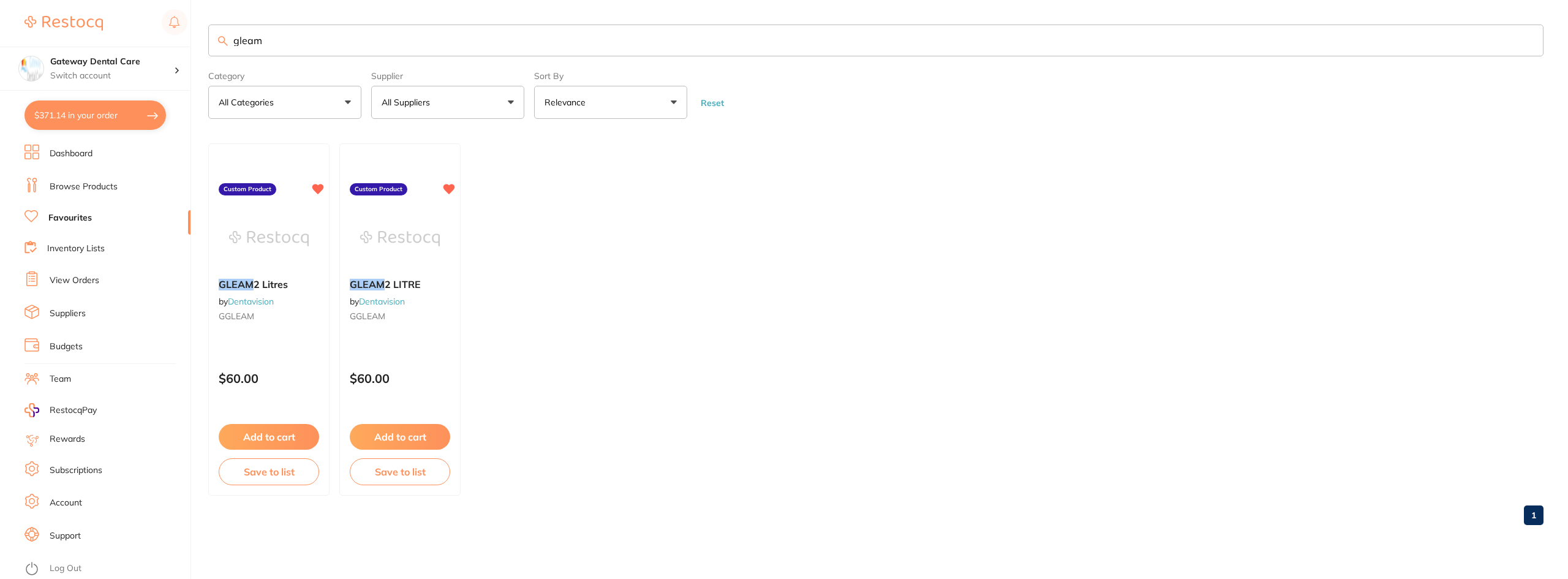
click at [1527, 41] on input "gleam" at bounding box center [876, 40] width 1335 height 32
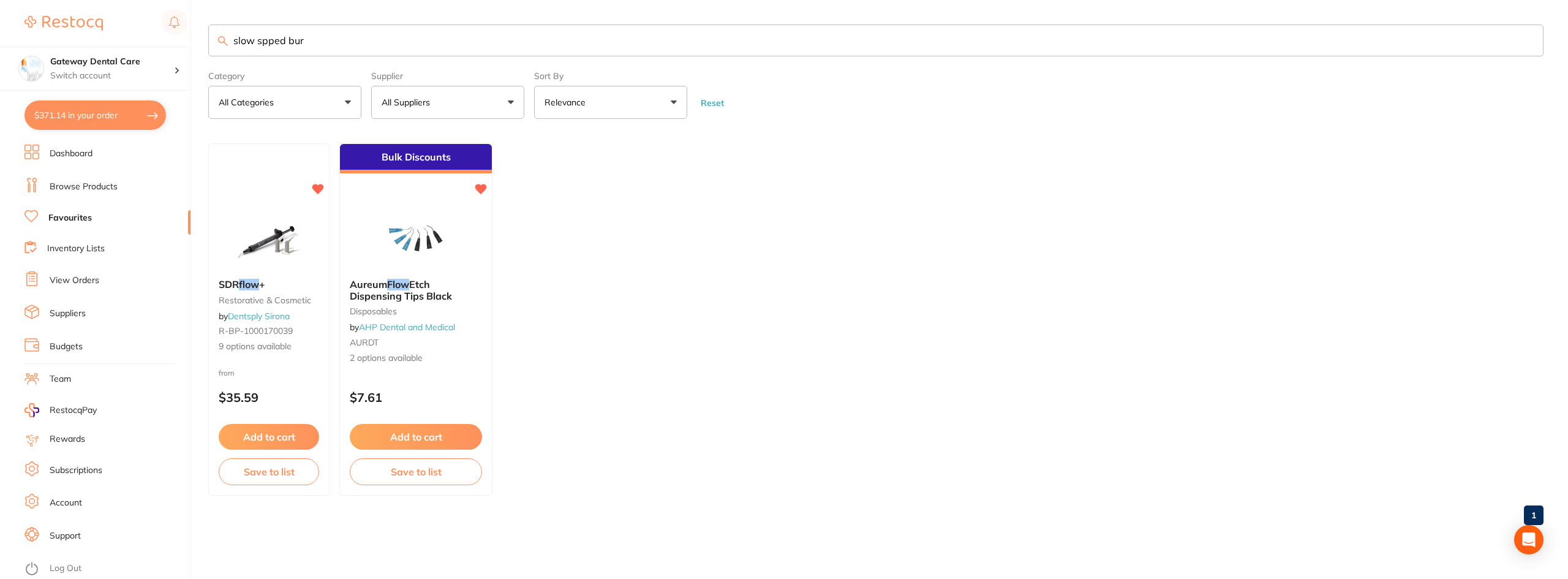
click at [274, 42] on input "slow spped bur" at bounding box center [876, 40] width 1335 height 32
type input "slow speed bur"
click at [1519, 45] on input "slow speed bur" at bounding box center [876, 40] width 1335 height 32
click at [1527, 42] on input "slow speed bur" at bounding box center [876, 40] width 1335 height 32
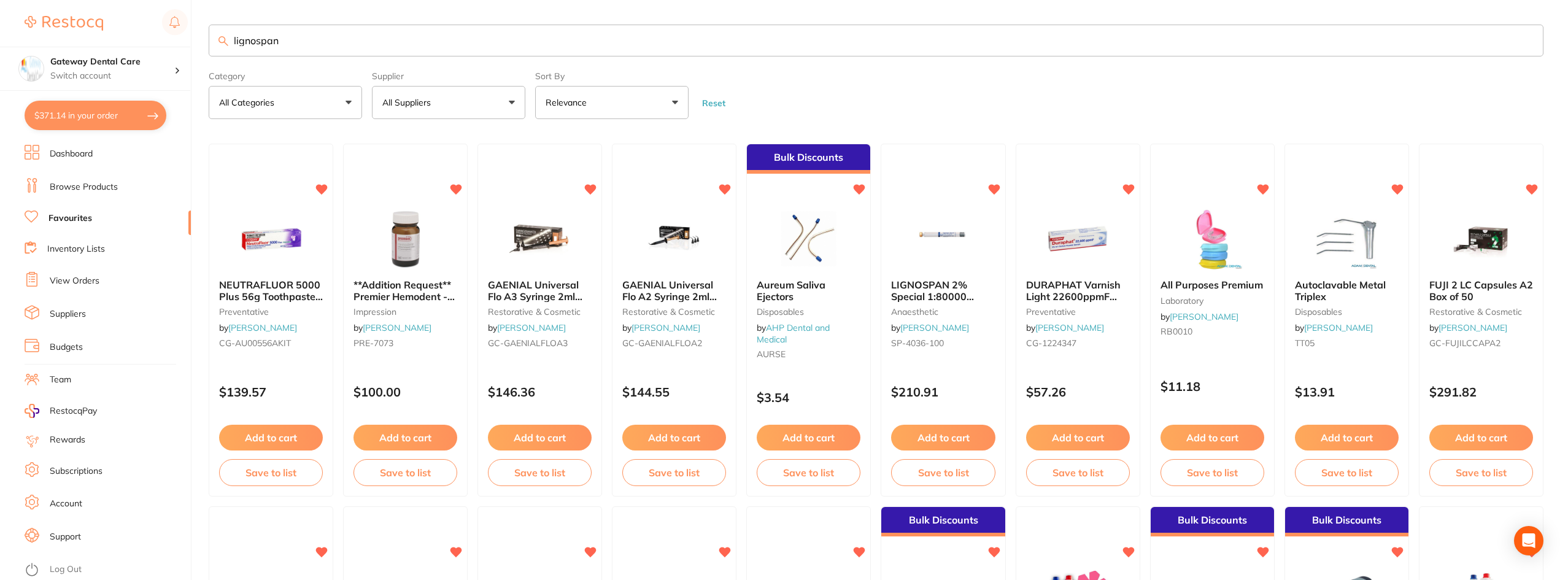
type input "lignospan"
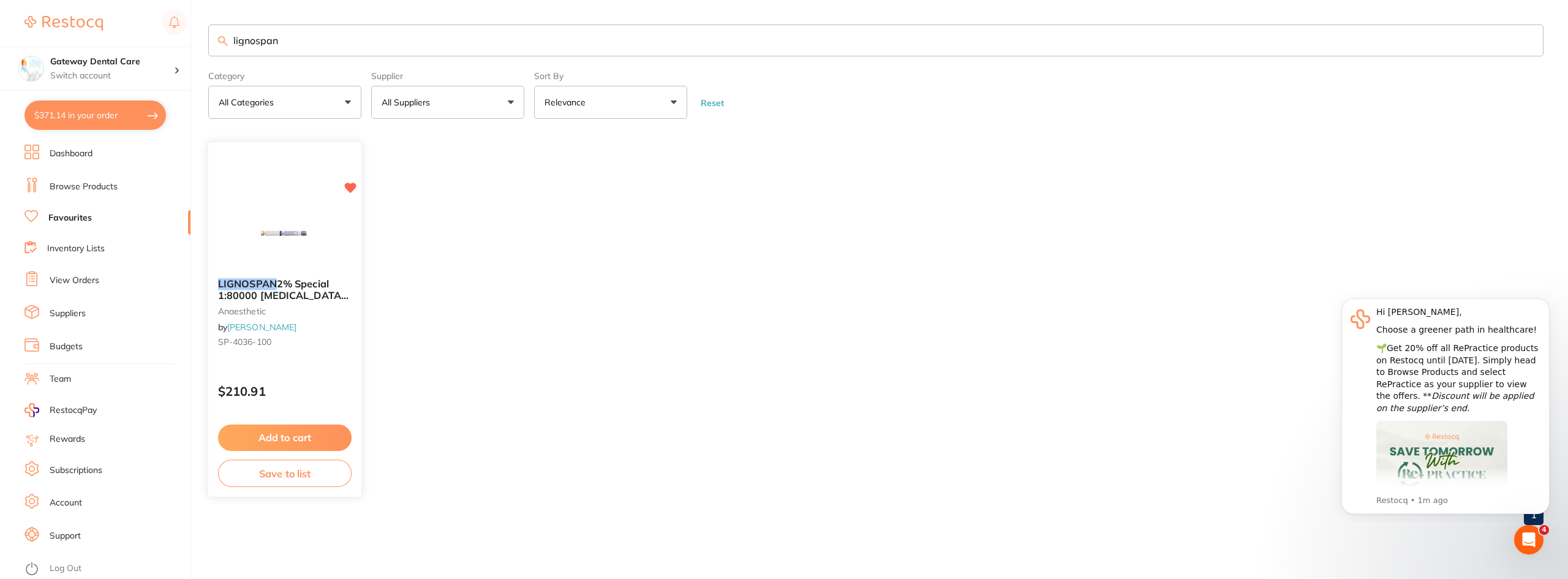
click at [291, 268] on img at bounding box center [284, 237] width 80 height 62
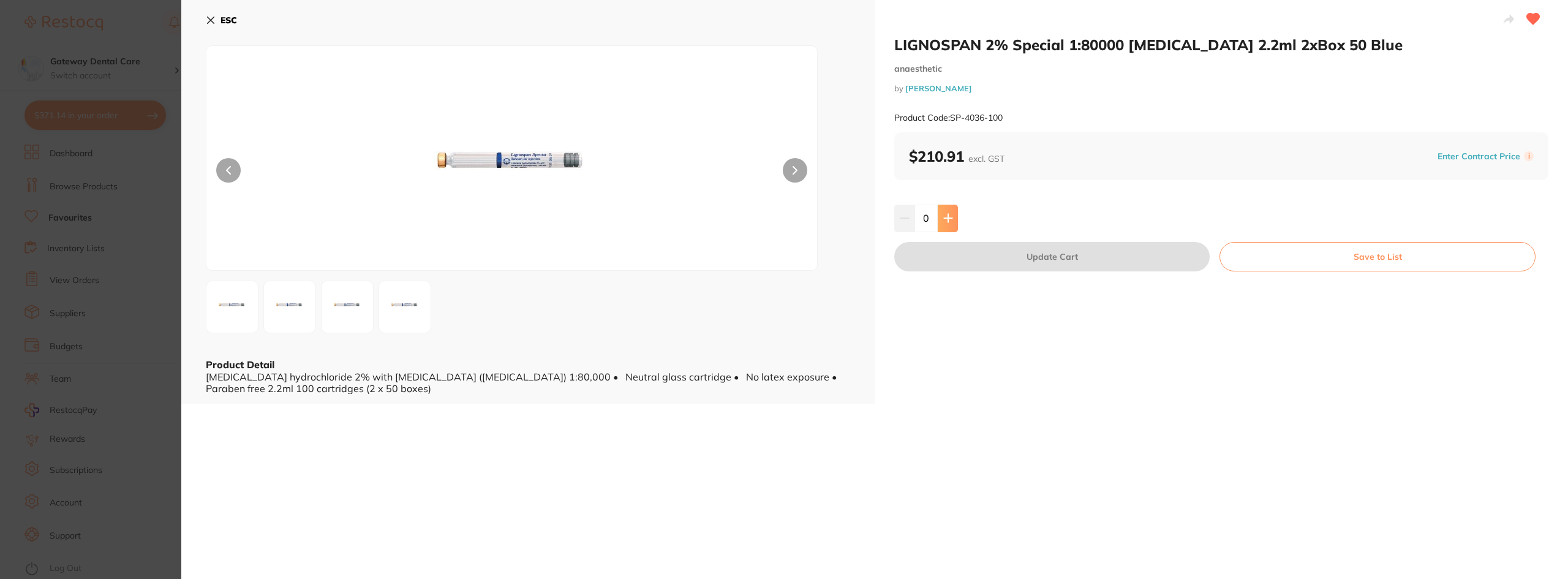
click at [947, 224] on button at bounding box center [947, 218] width 20 height 27
type input "1"
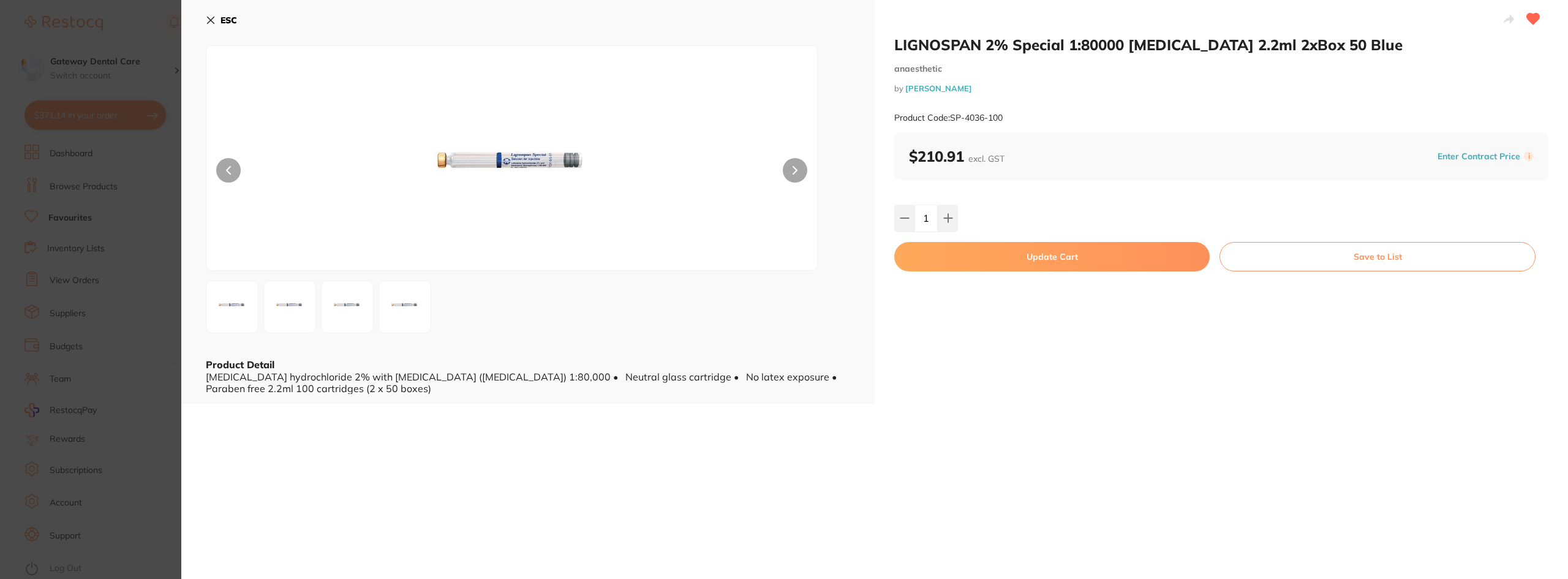
click at [1020, 261] on button "Update Cart" at bounding box center [1052, 256] width 315 height 29
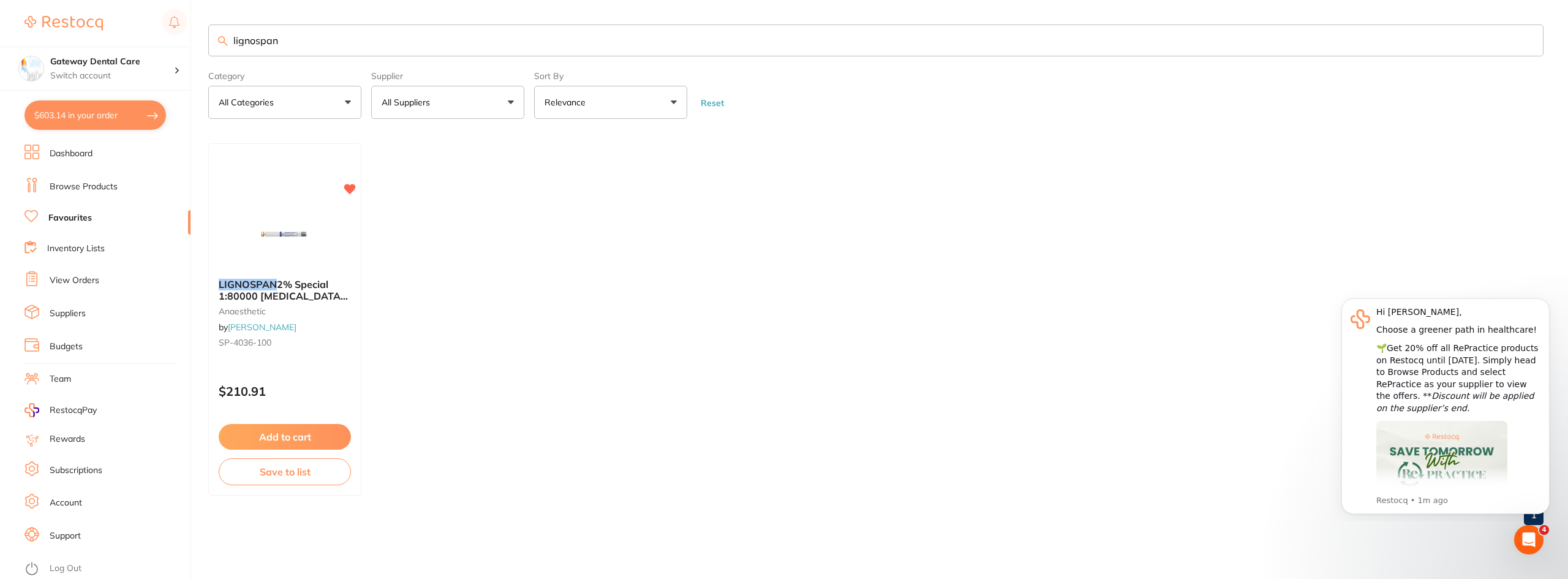
click at [1522, 43] on input "lignospan" at bounding box center [876, 40] width 1335 height 32
click at [1525, 43] on input "lignospan" at bounding box center [876, 40] width 1335 height 32
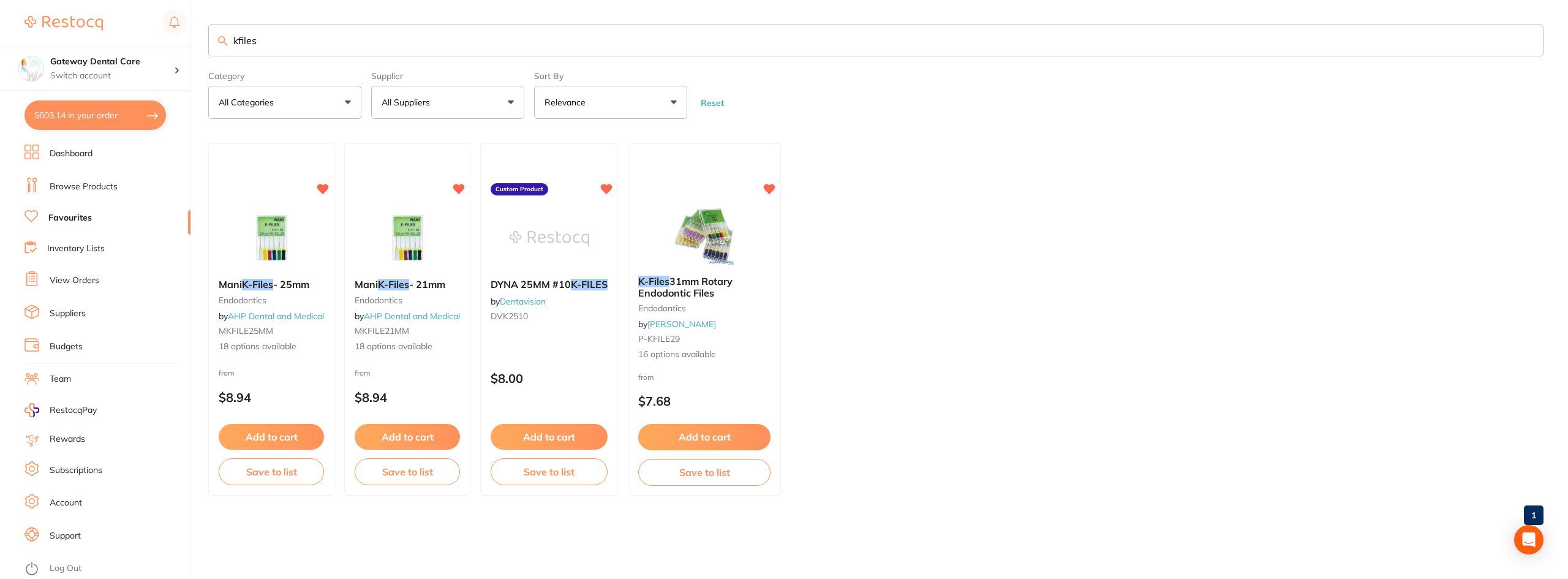
type input "kfiles"
click at [113, 114] on button "$603.14 in your order" at bounding box center [95, 115] width 141 height 29
checkbox input "true"
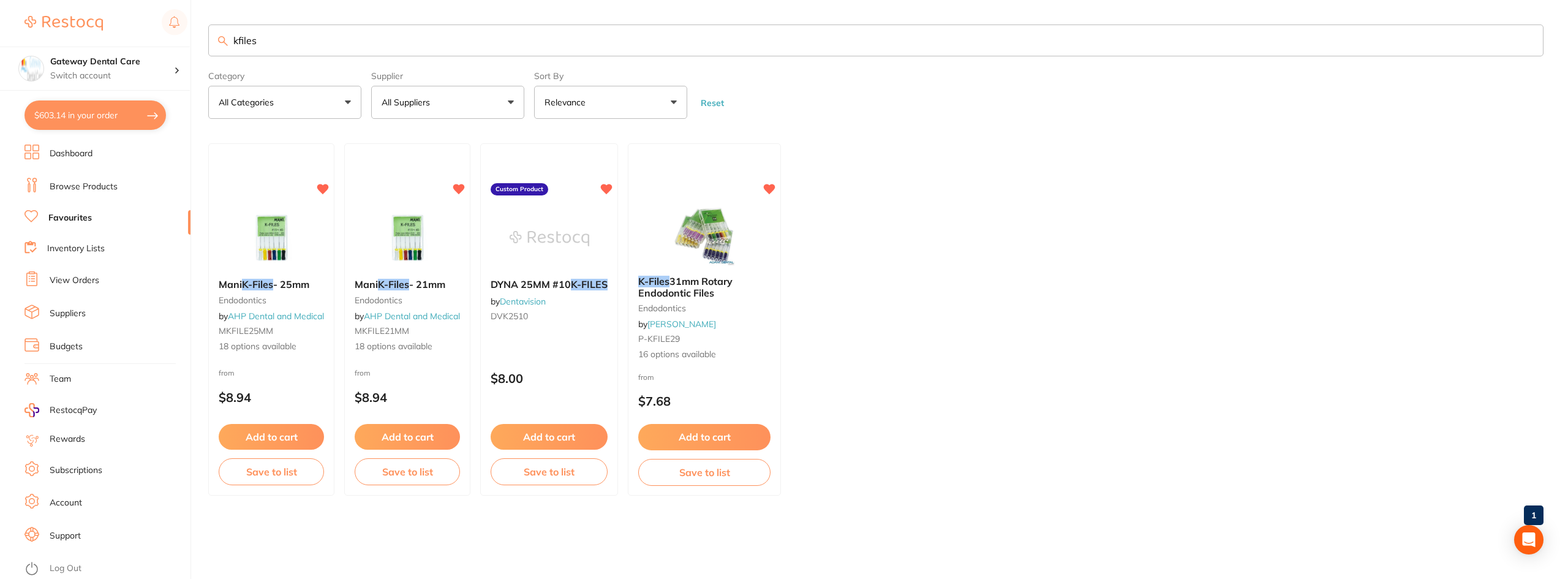
checkbox input "true"
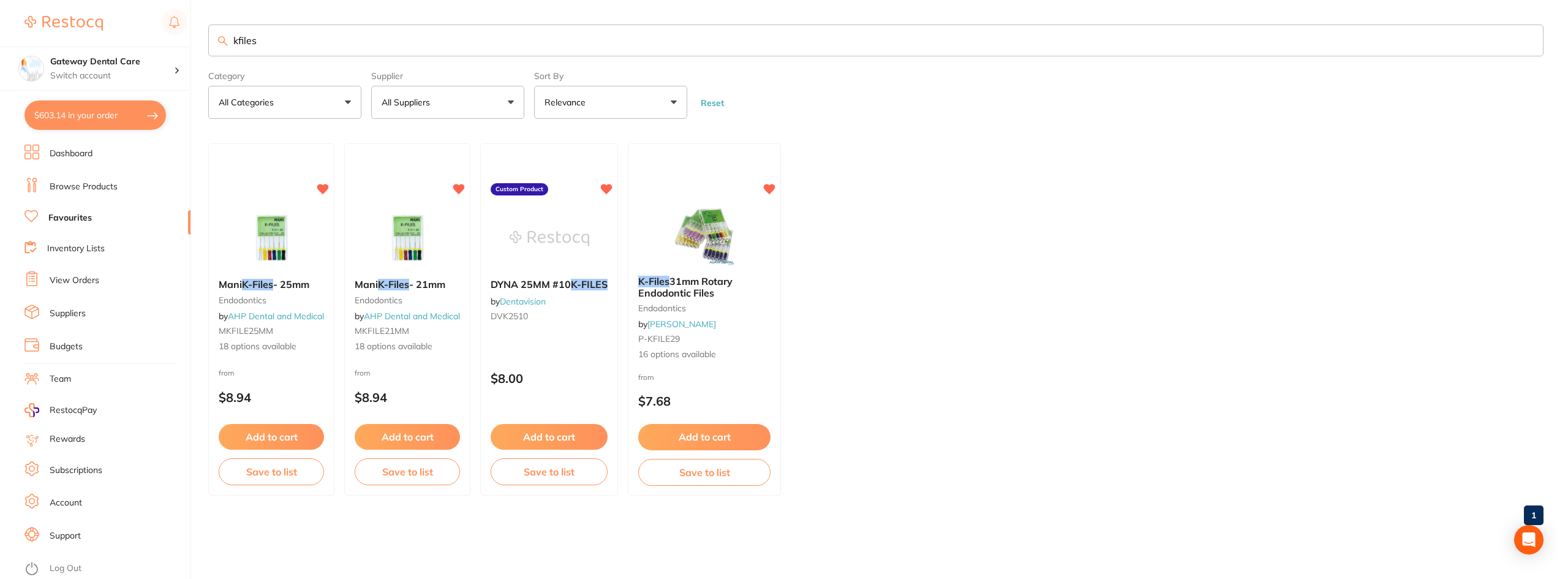
checkbox input "true"
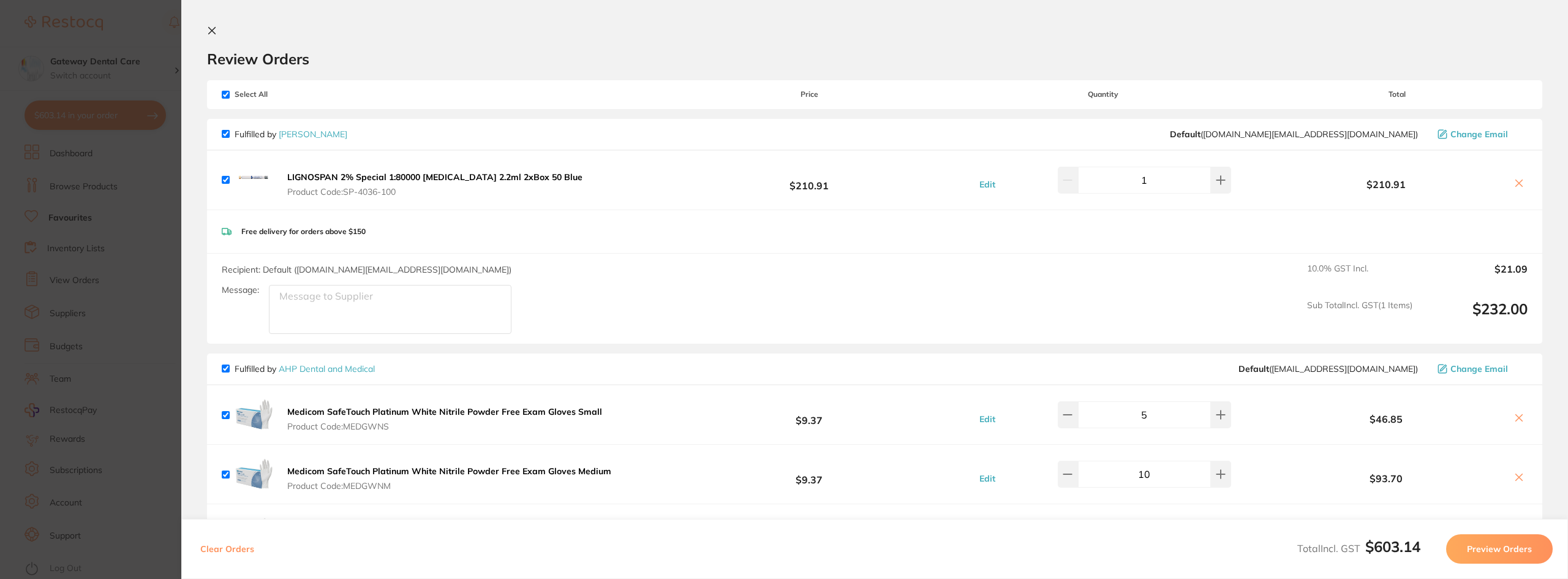
click at [148, 312] on section "Update RRP Set your pre negotiated price for this item. Item Agreed RRP (excl. …" at bounding box center [784, 289] width 1568 height 579
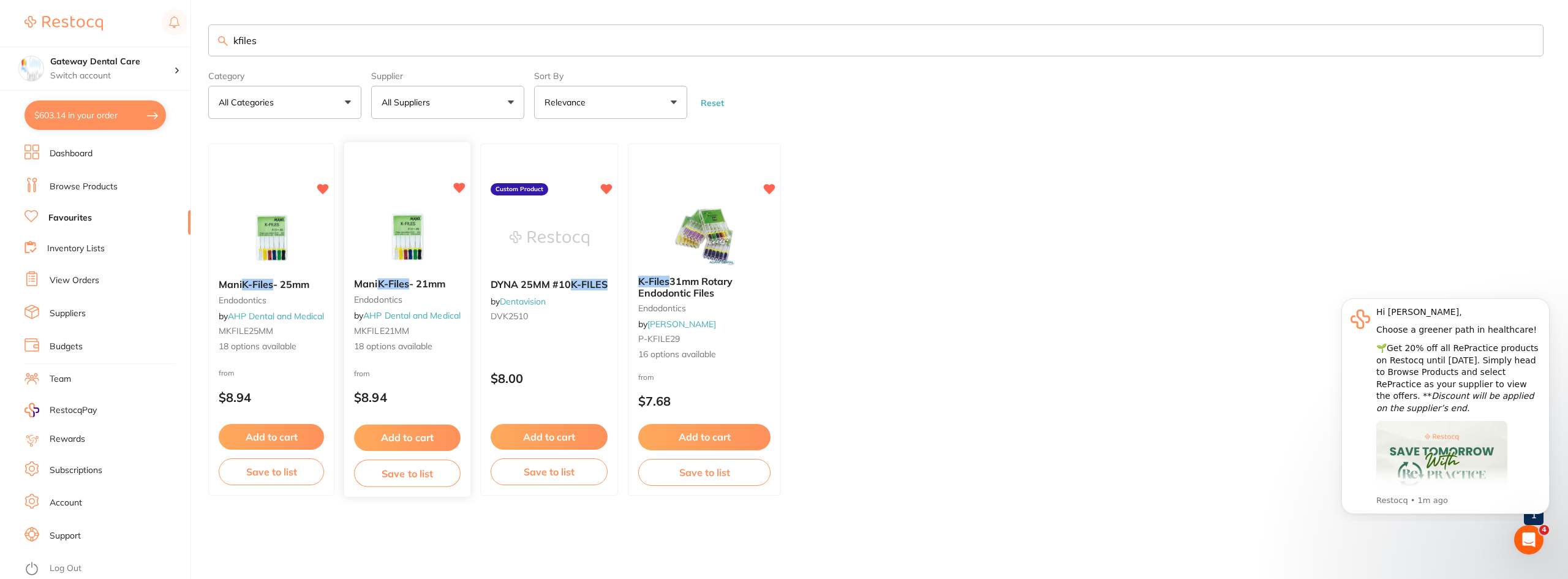
click at [430, 299] on small "endodontics" at bounding box center [407, 300] width 107 height 10
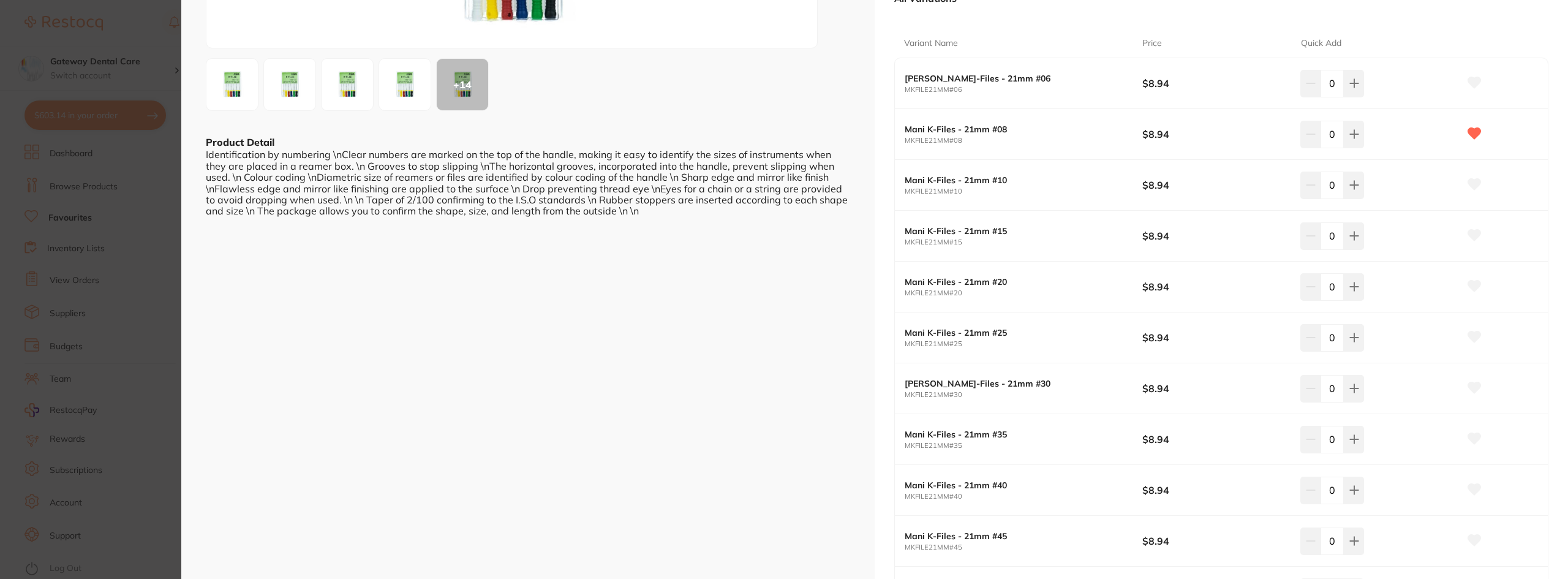
scroll to position [306, 0]
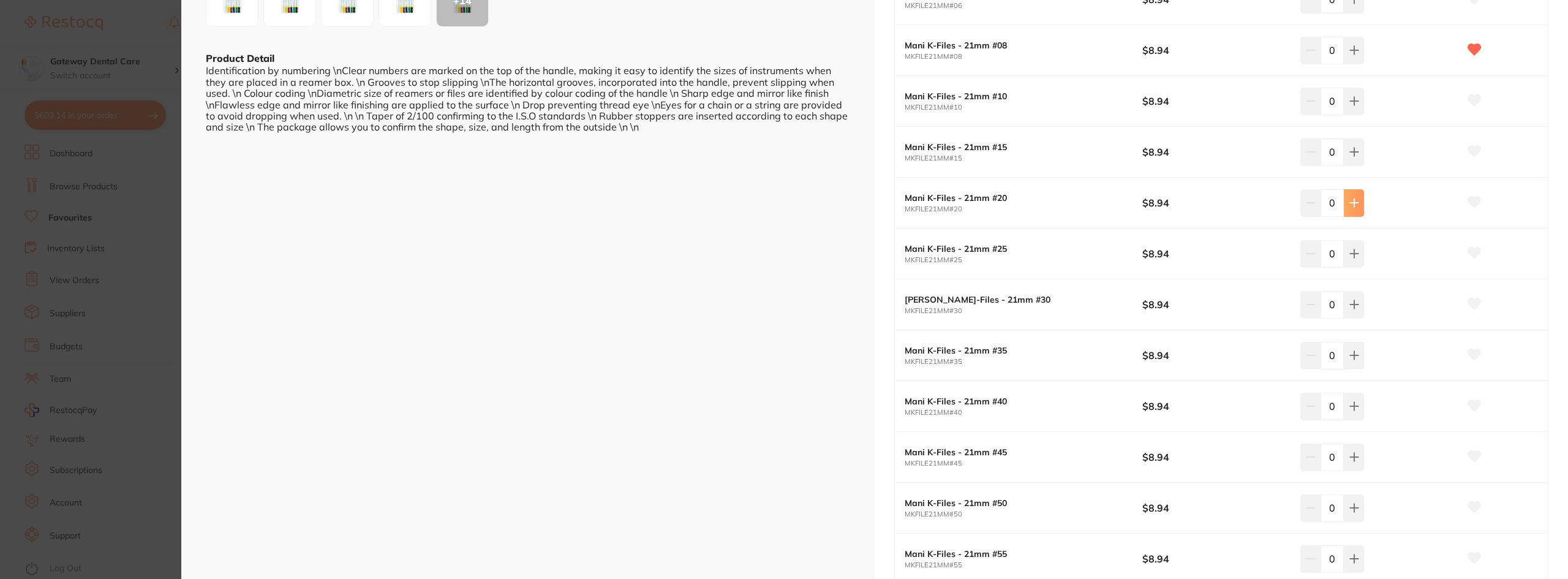
click at [1353, 209] on button at bounding box center [1354, 203] width 20 height 27
type input "1"
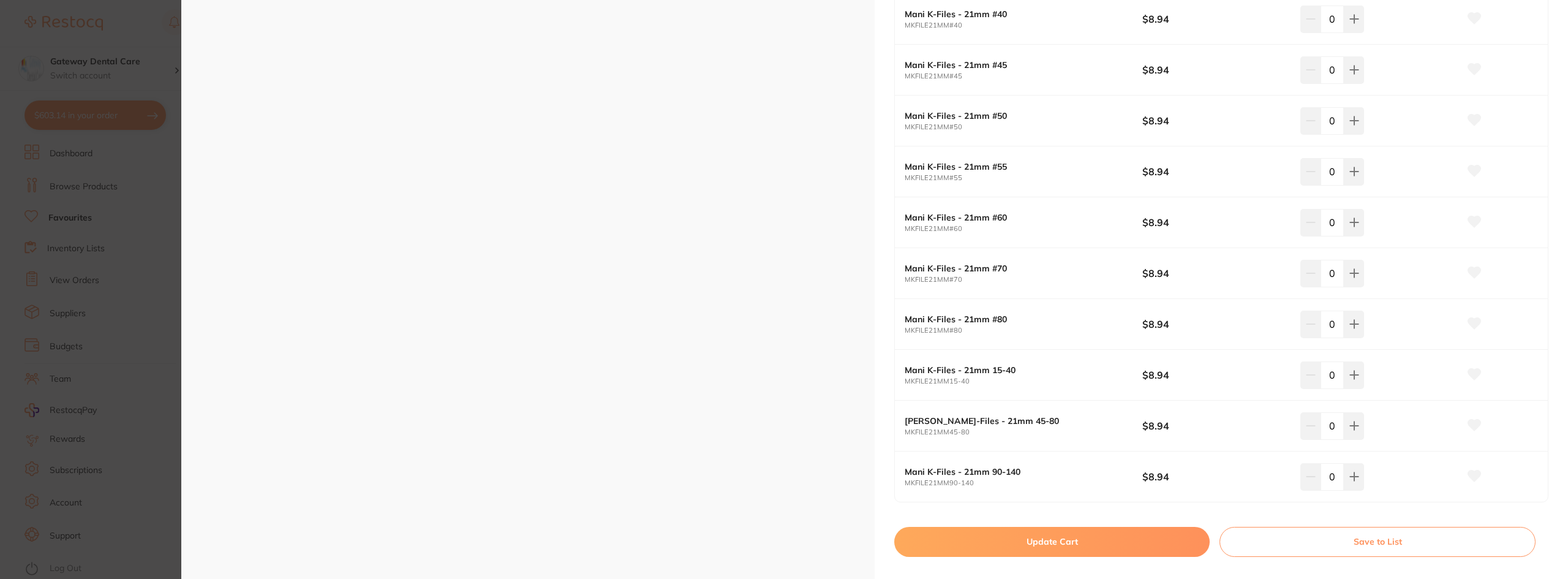
scroll to position [858, 0]
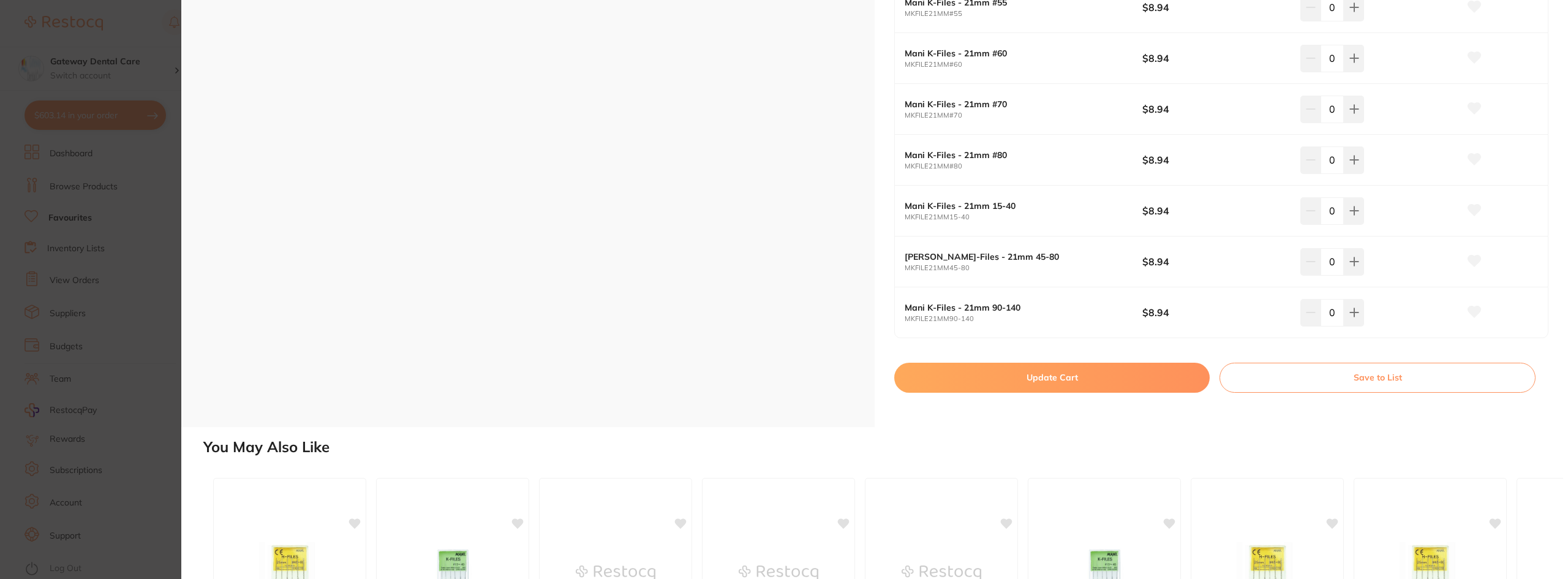
drag, startPoint x: 1102, startPoint y: 371, endPoint x: 1096, endPoint y: 372, distance: 6.1
click at [1101, 369] on button "Update Cart" at bounding box center [1052, 377] width 315 height 29
checkbox input "false"
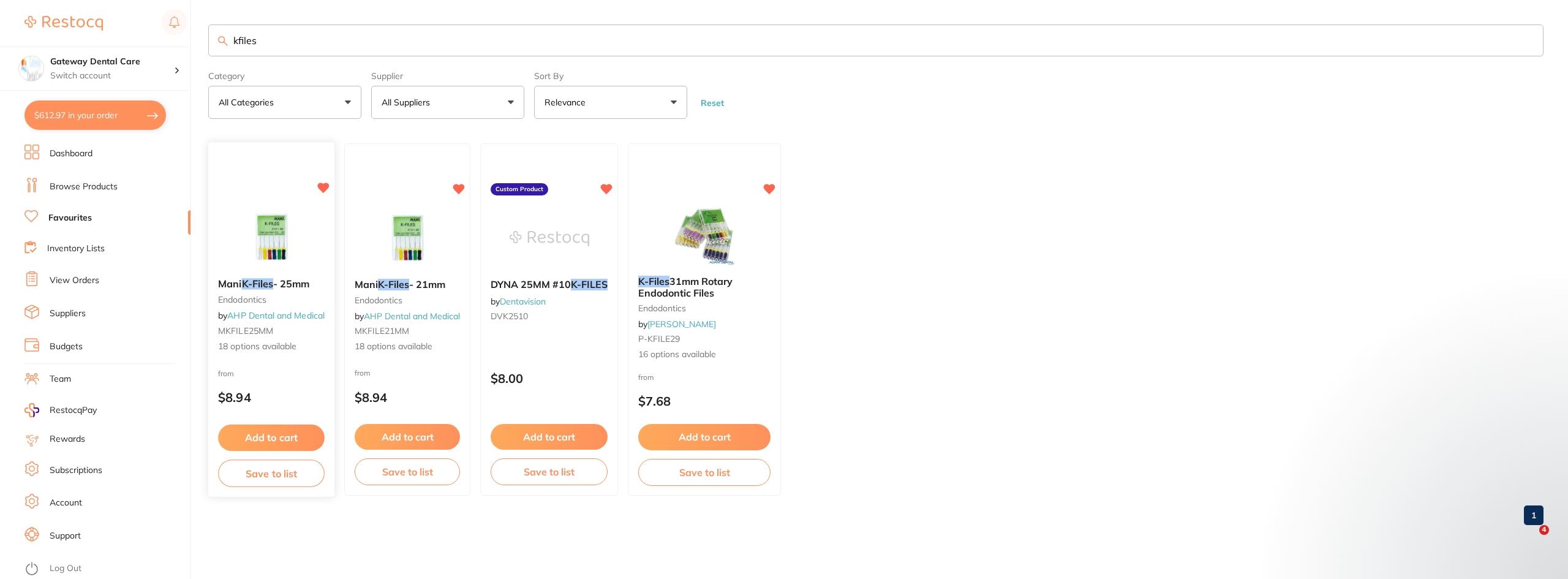
click at [302, 270] on div "Mani K-Files - 25mm endodontics by AHP Dental and Medical MKFILE25MM 18 options…" at bounding box center [271, 315] width 126 height 94
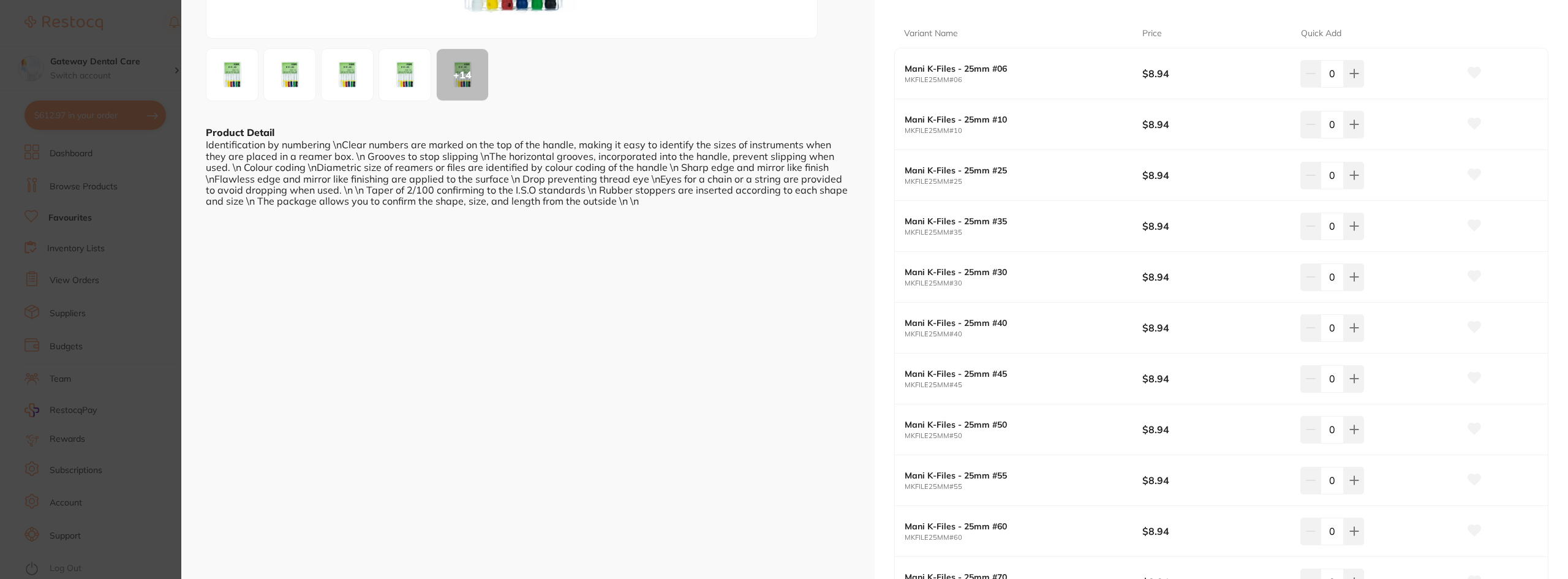
scroll to position [245, 0]
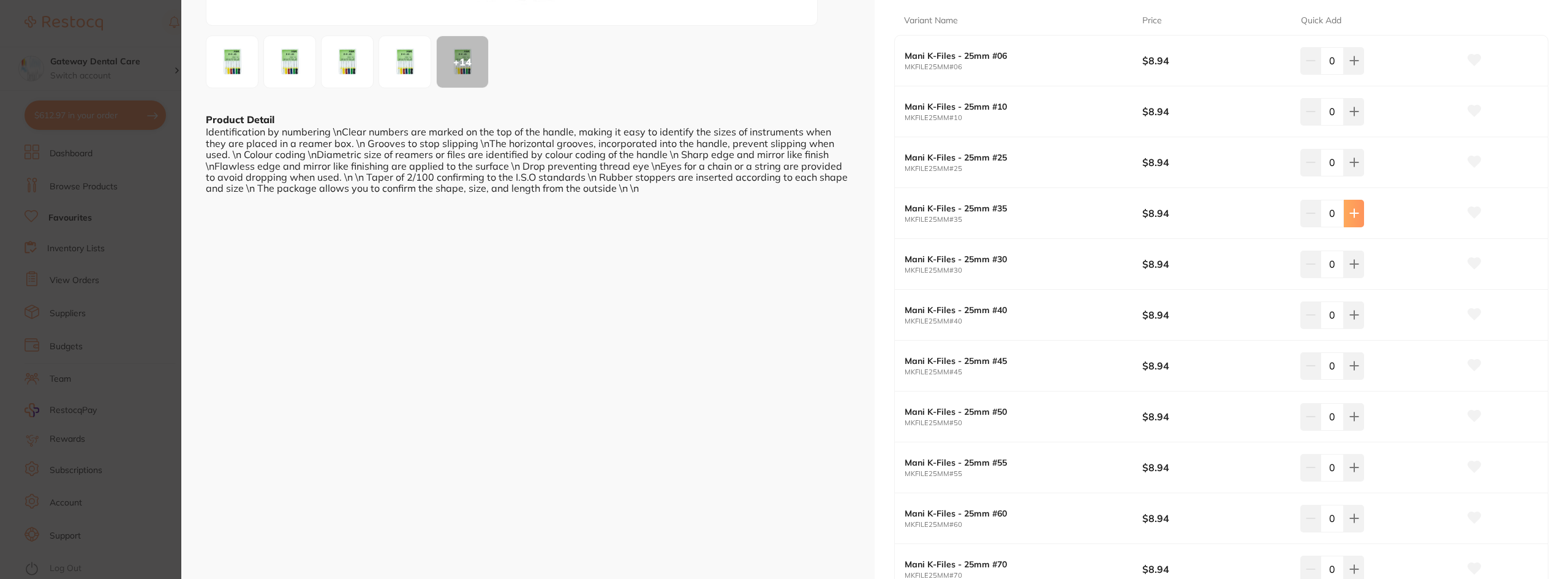
click at [1357, 211] on button at bounding box center [1354, 213] width 20 height 27
type input "2"
click at [1346, 312] on button at bounding box center [1354, 314] width 20 height 27
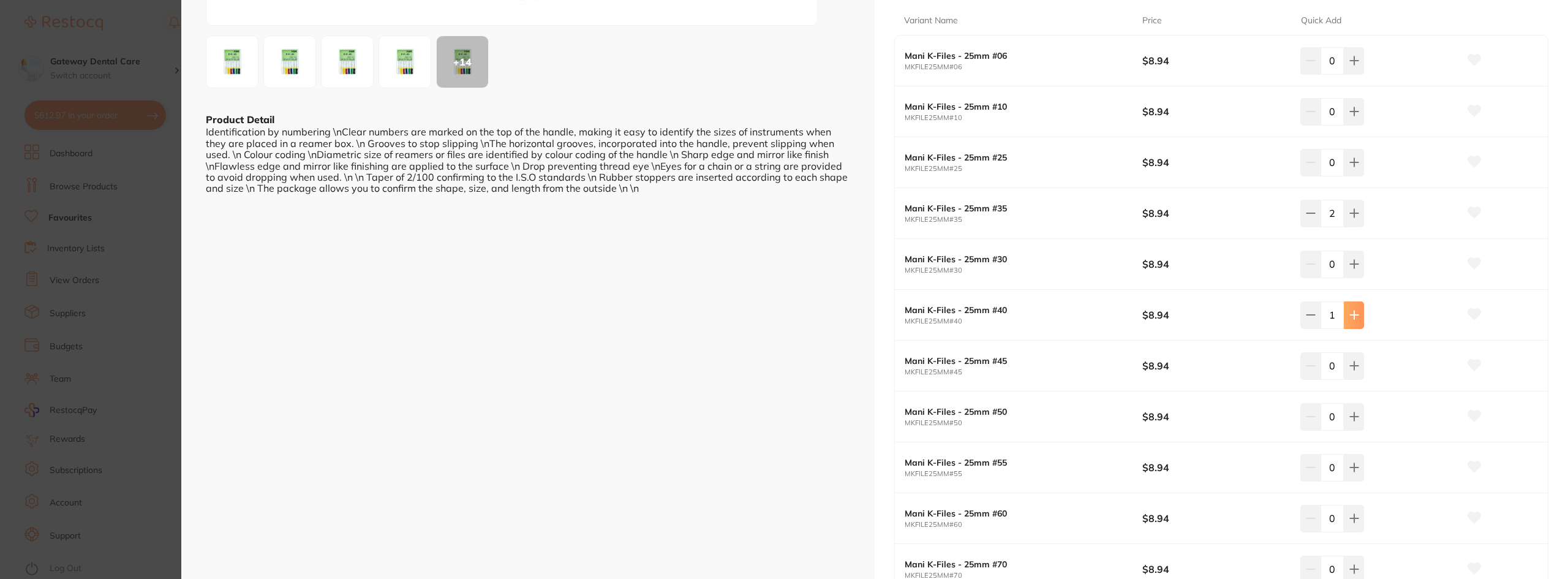
click at [1346, 312] on button at bounding box center [1354, 314] width 20 height 27
type input "2"
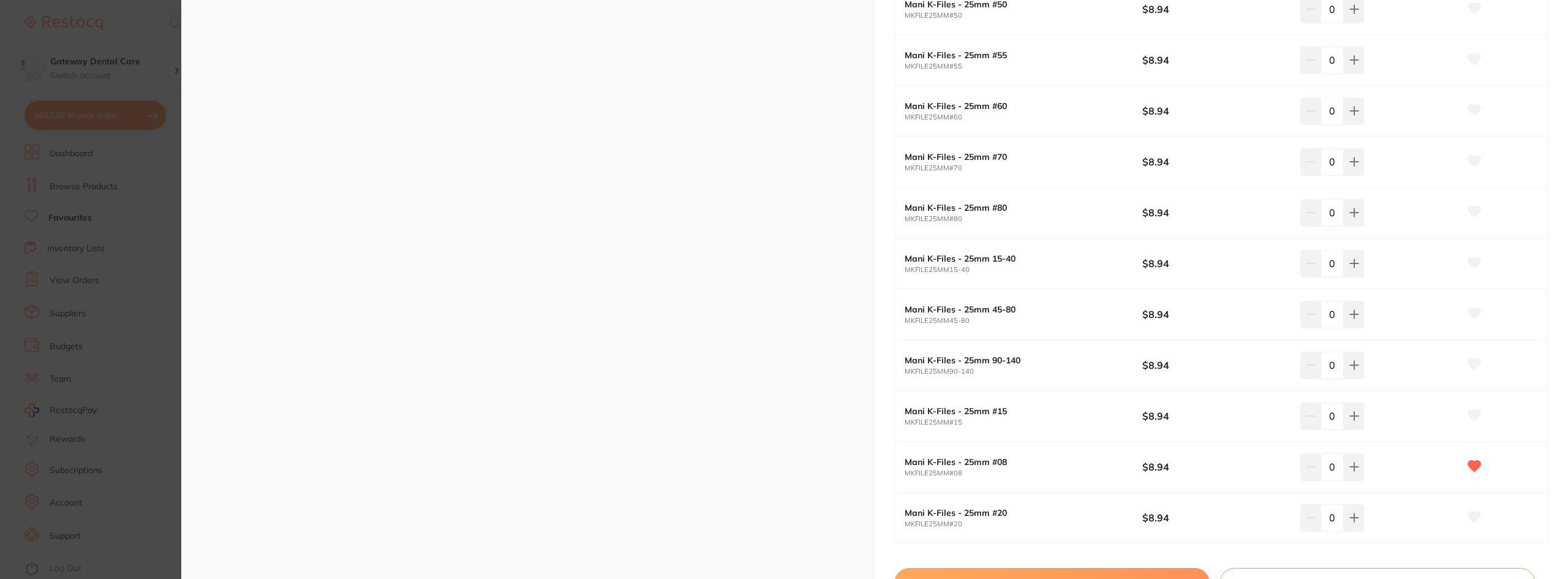
scroll to position [674, 0]
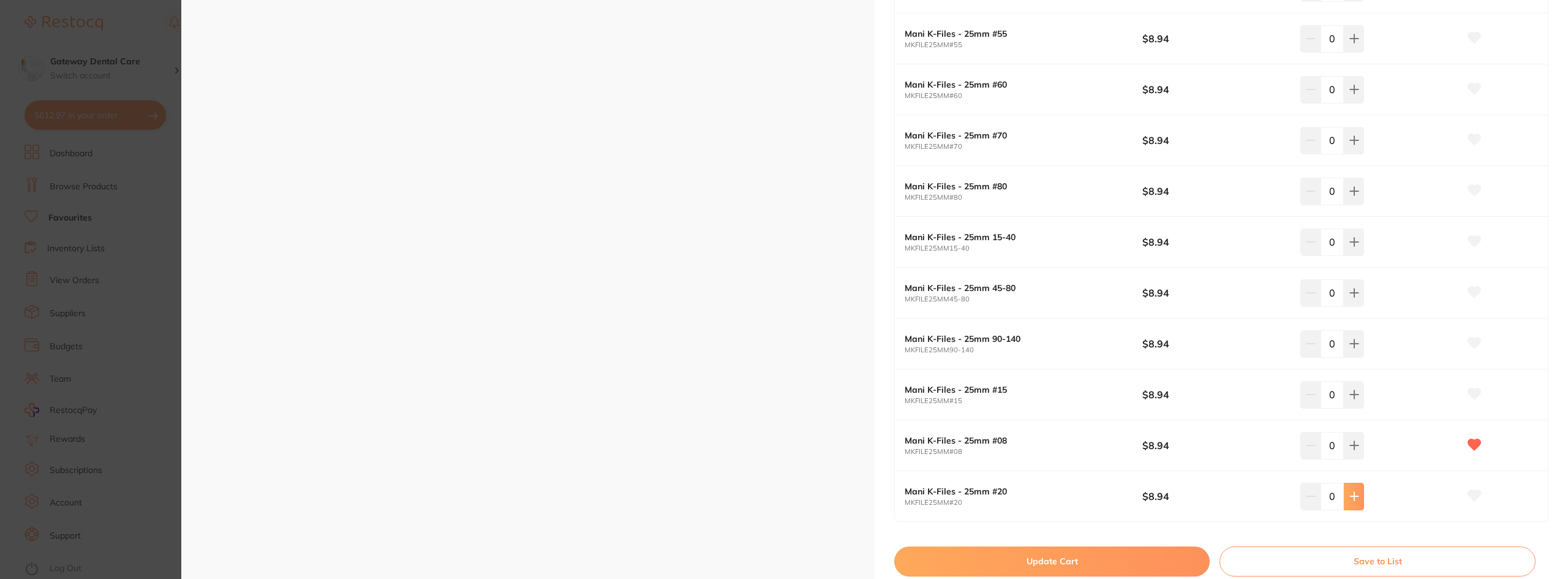
click at [1354, 505] on button at bounding box center [1354, 495] width 20 height 27
type input "1"
click at [1172, 556] on button "Update Cart" at bounding box center [1052, 561] width 315 height 29
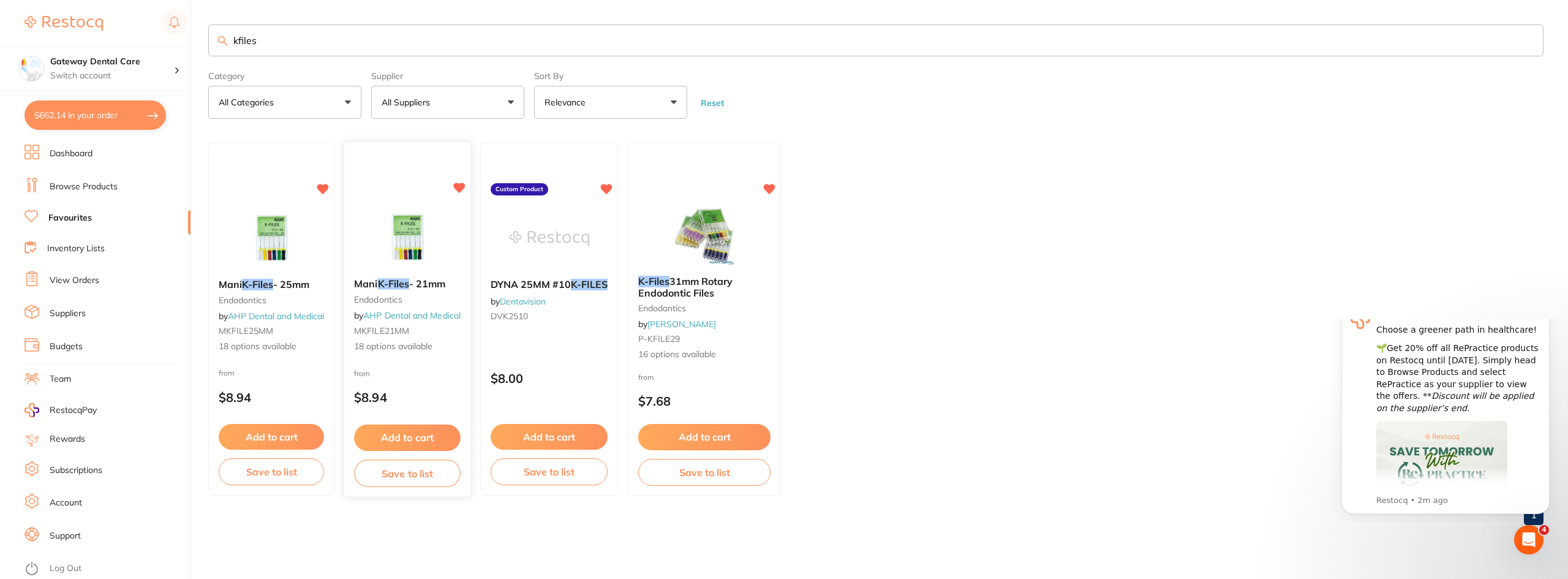
click at [448, 315] on link "AHP Dental and Medical" at bounding box center [412, 316] width 97 height 11
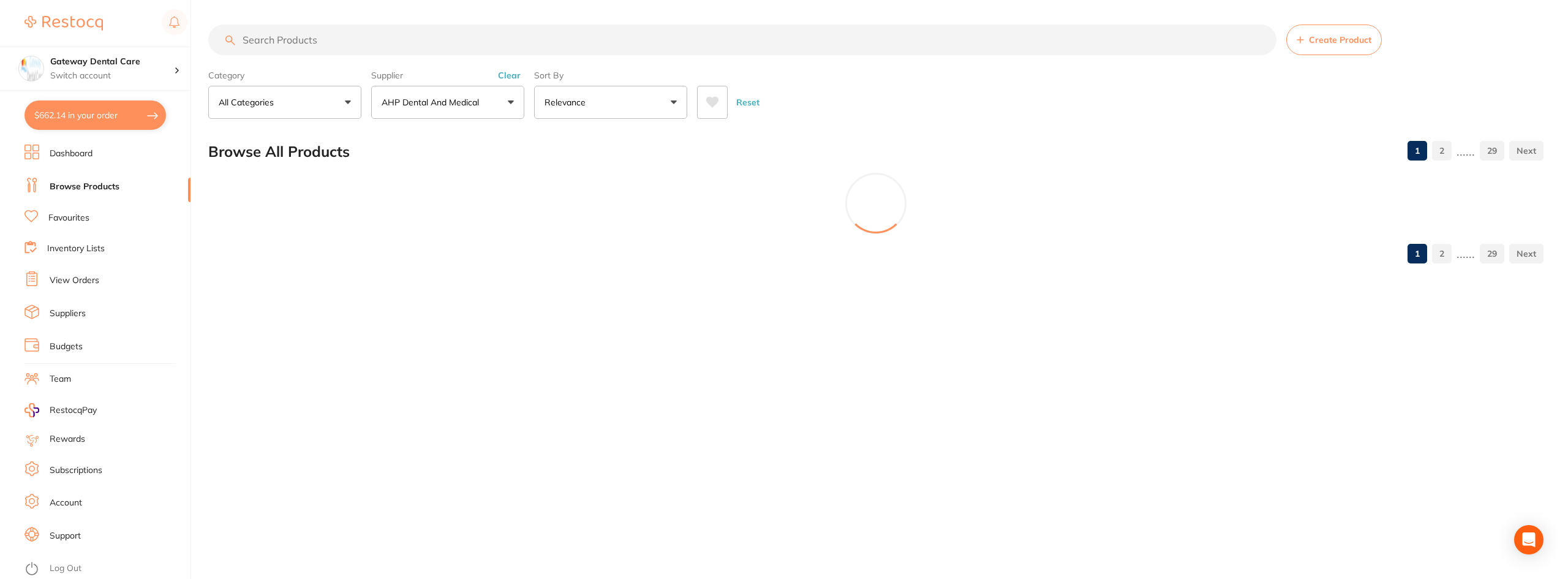
click at [398, 41] on input "search" at bounding box center [742, 39] width 1068 height 31
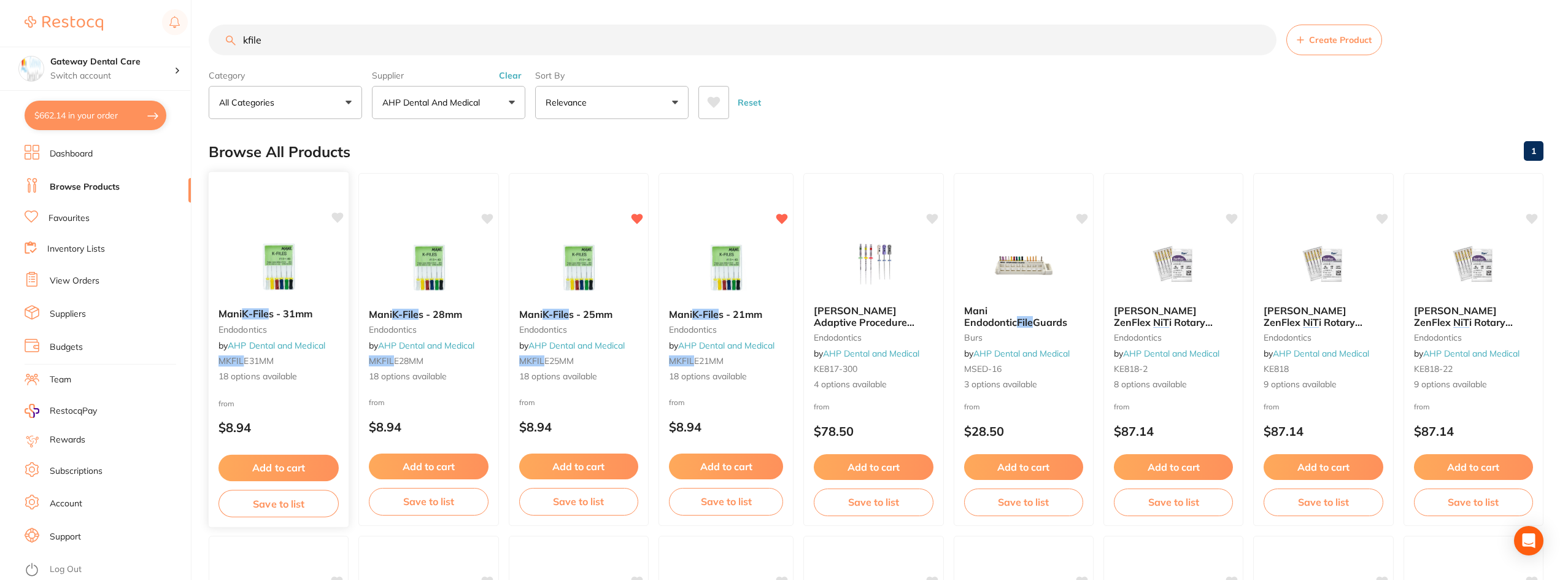
type input "kfile"
click at [293, 319] on span "s - 31mm" at bounding box center [290, 313] width 44 height 12
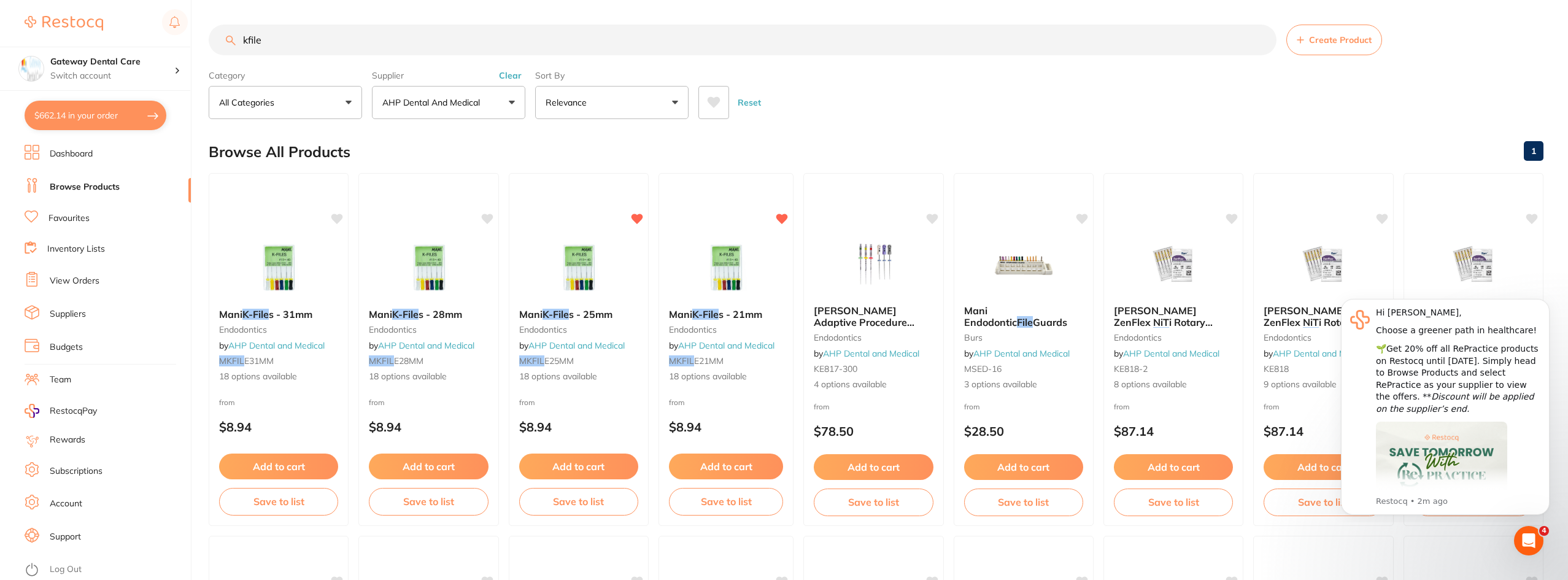
click at [294, 315] on span "s - 31mm" at bounding box center [290, 314] width 44 height 12
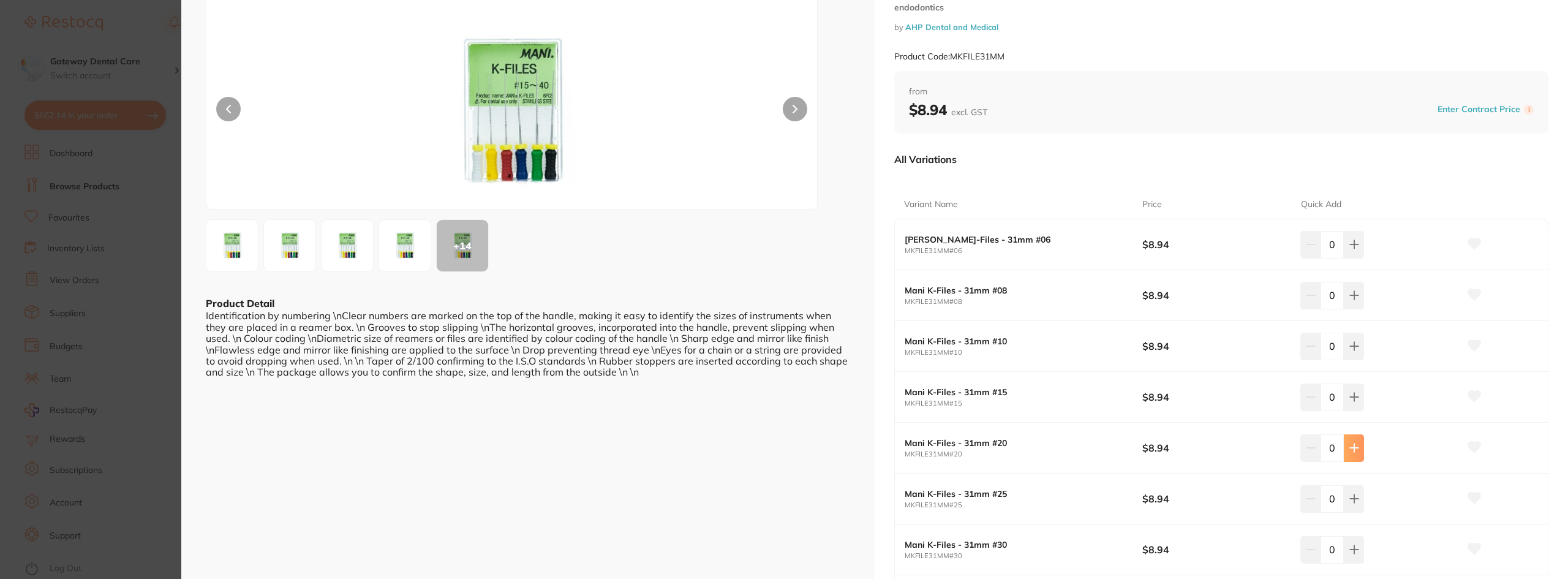
click at [1352, 444] on icon at bounding box center [1354, 447] width 10 height 10
type input "1"
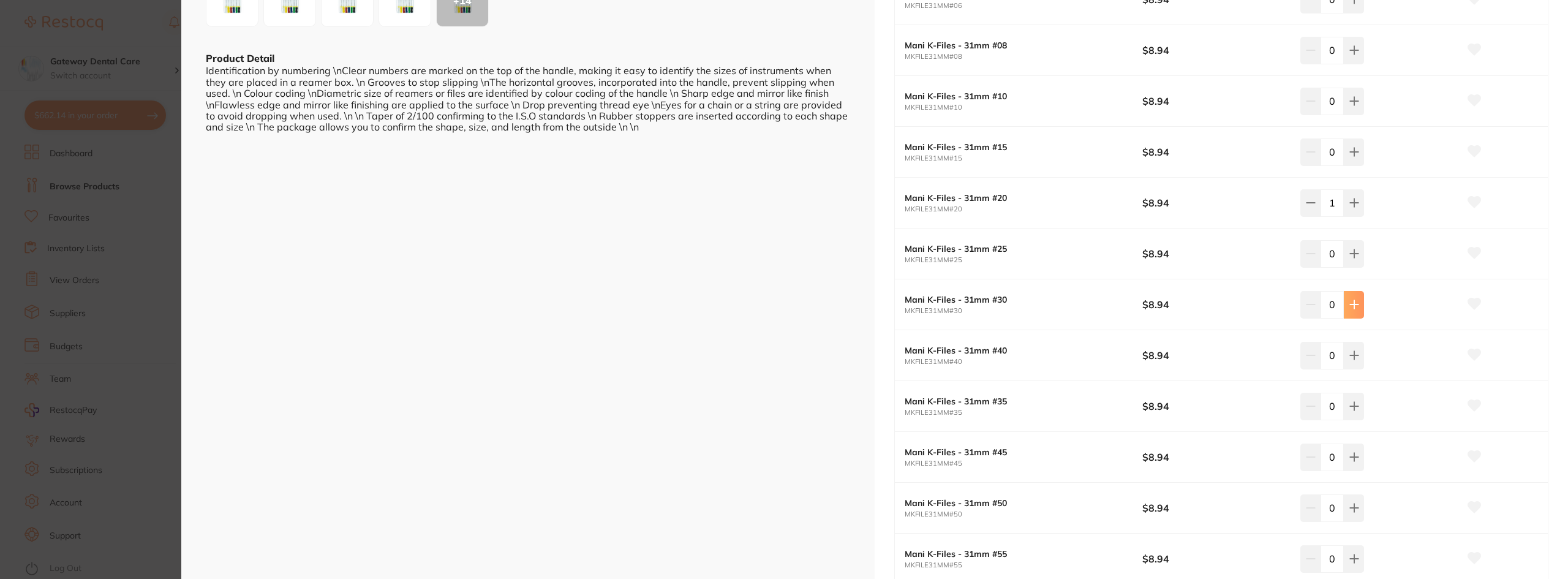
click at [1354, 302] on icon at bounding box center [1354, 305] width 10 height 10
type input "2"
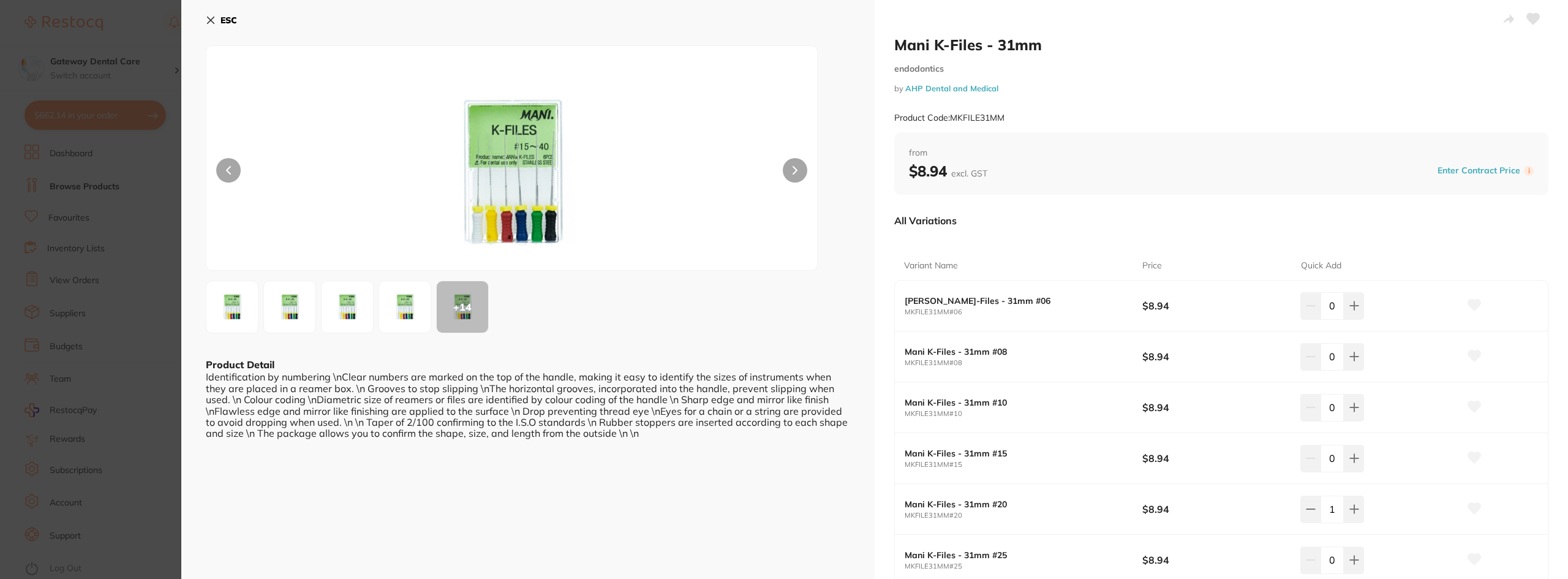
scroll to position [306, 0]
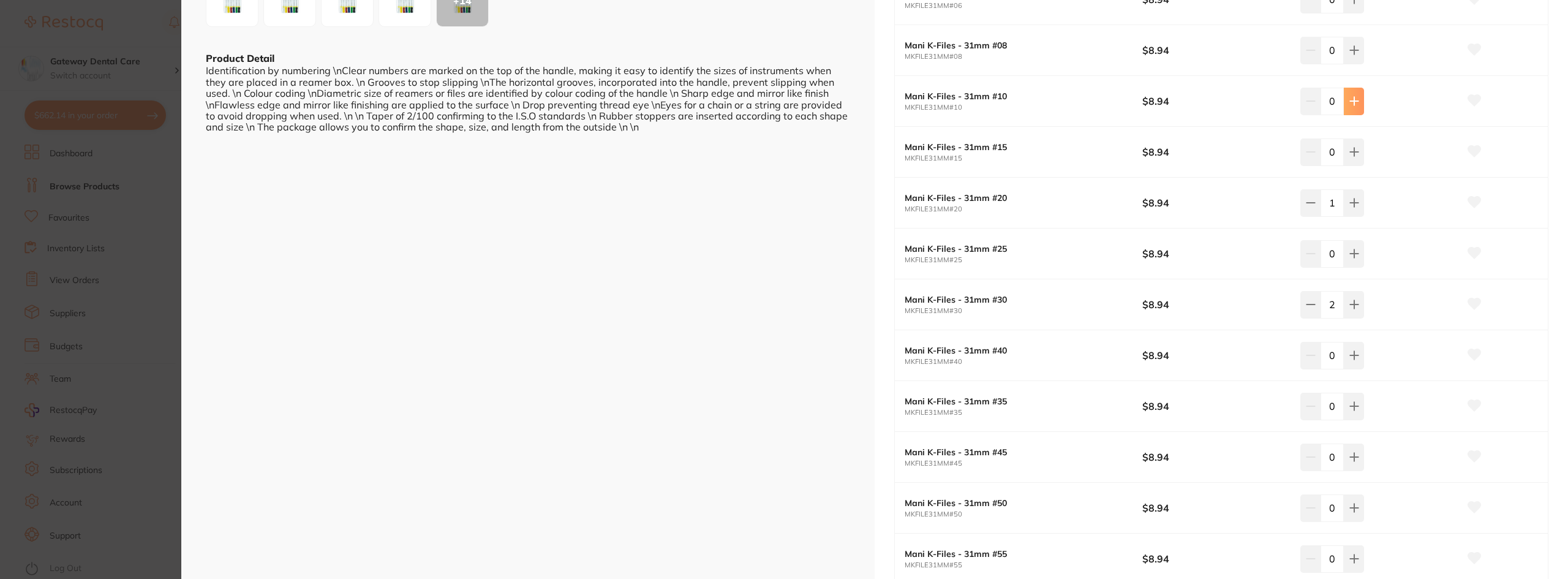
click at [1359, 107] on button at bounding box center [1354, 101] width 20 height 27
click at [1359, 107] on button at bounding box center [1354, 101] width 20 height 27
type input "3"
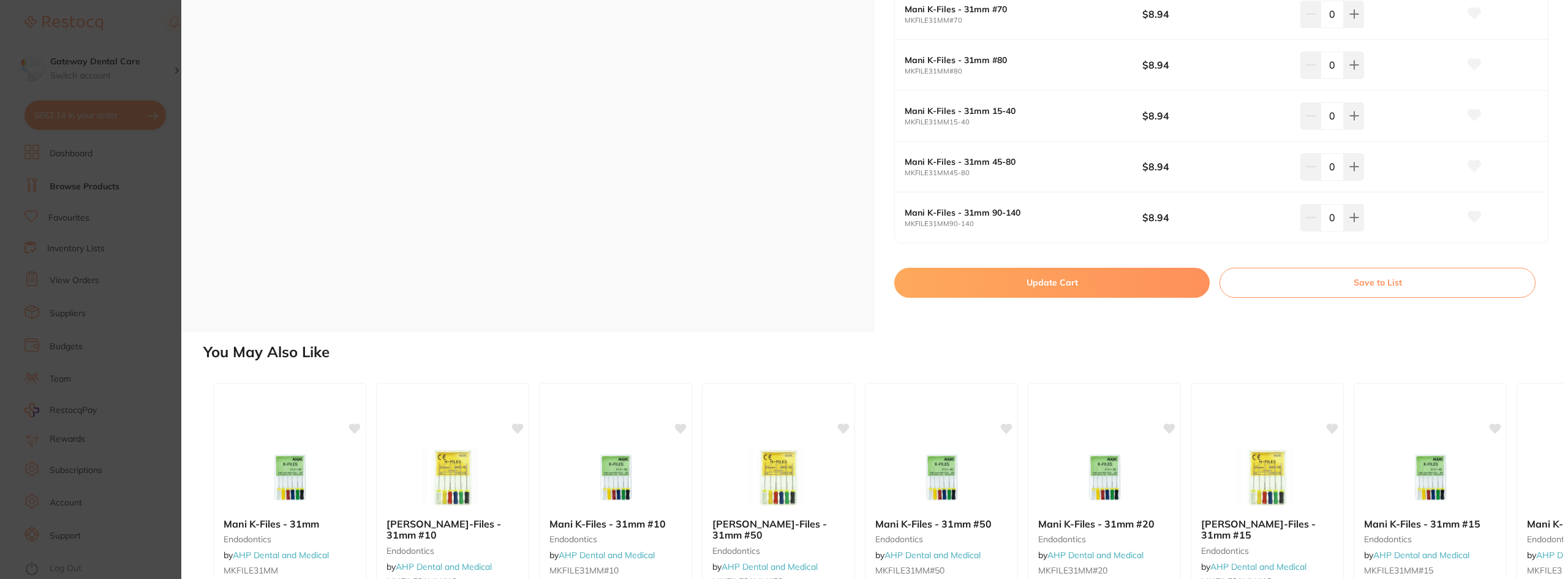
scroll to position [1103, 0]
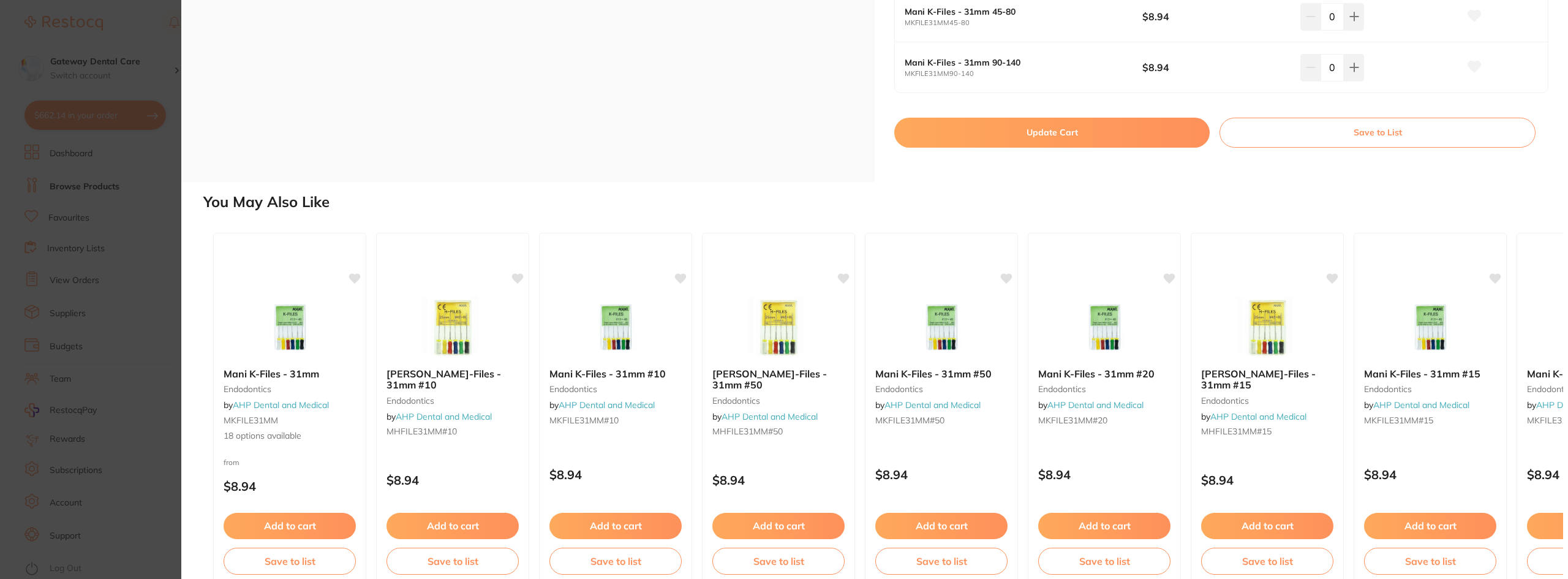
click at [1056, 141] on button "Update Cart" at bounding box center [1052, 132] width 315 height 29
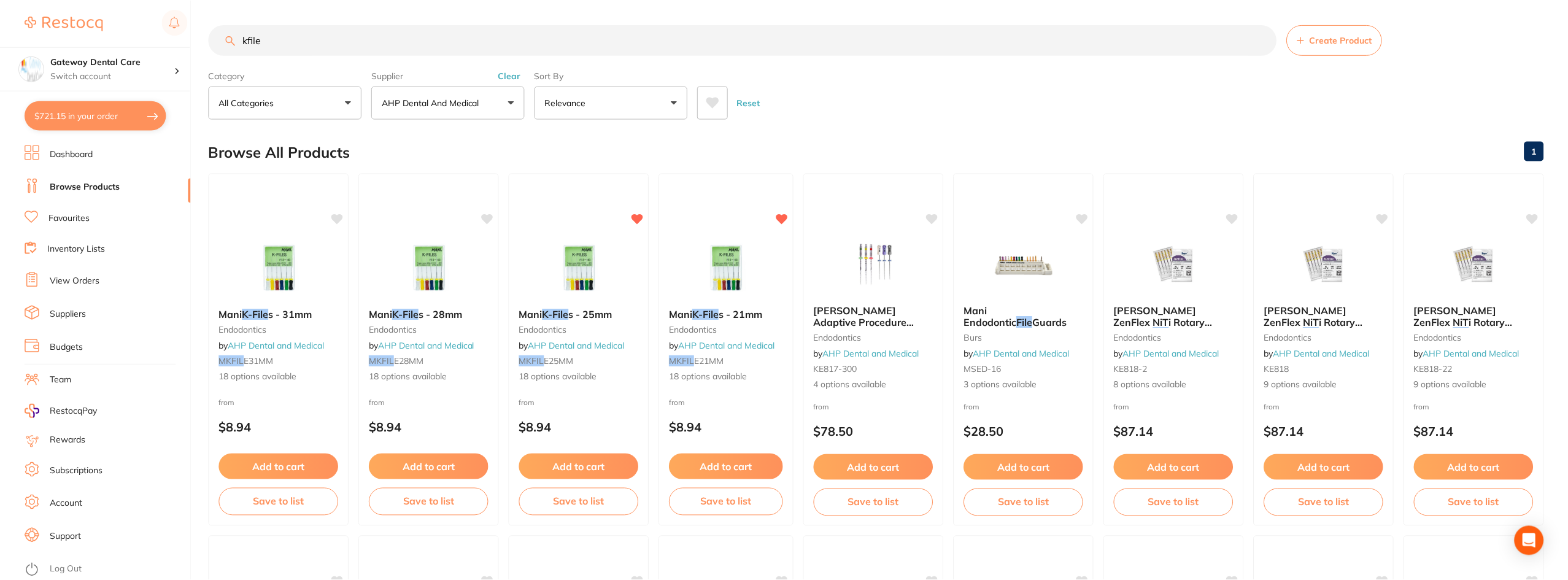
scroll to position [2, 0]
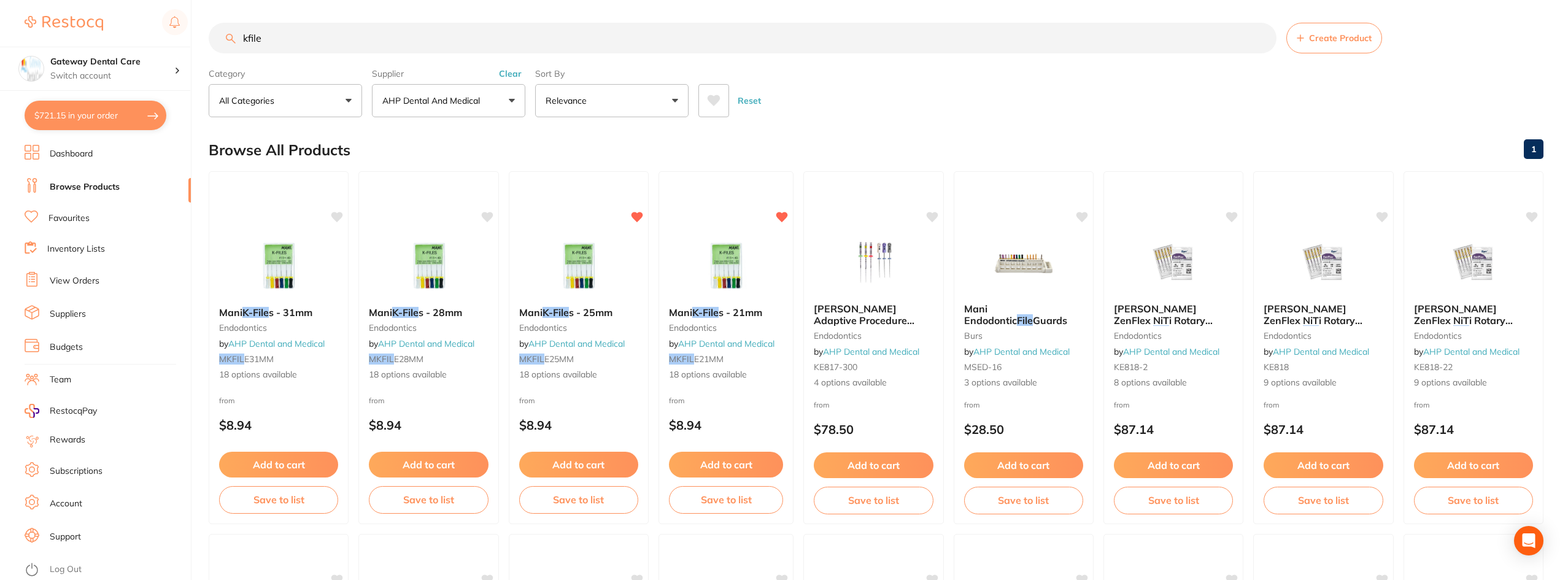
click at [147, 117] on button "$721.15 in your order" at bounding box center [95, 115] width 142 height 29
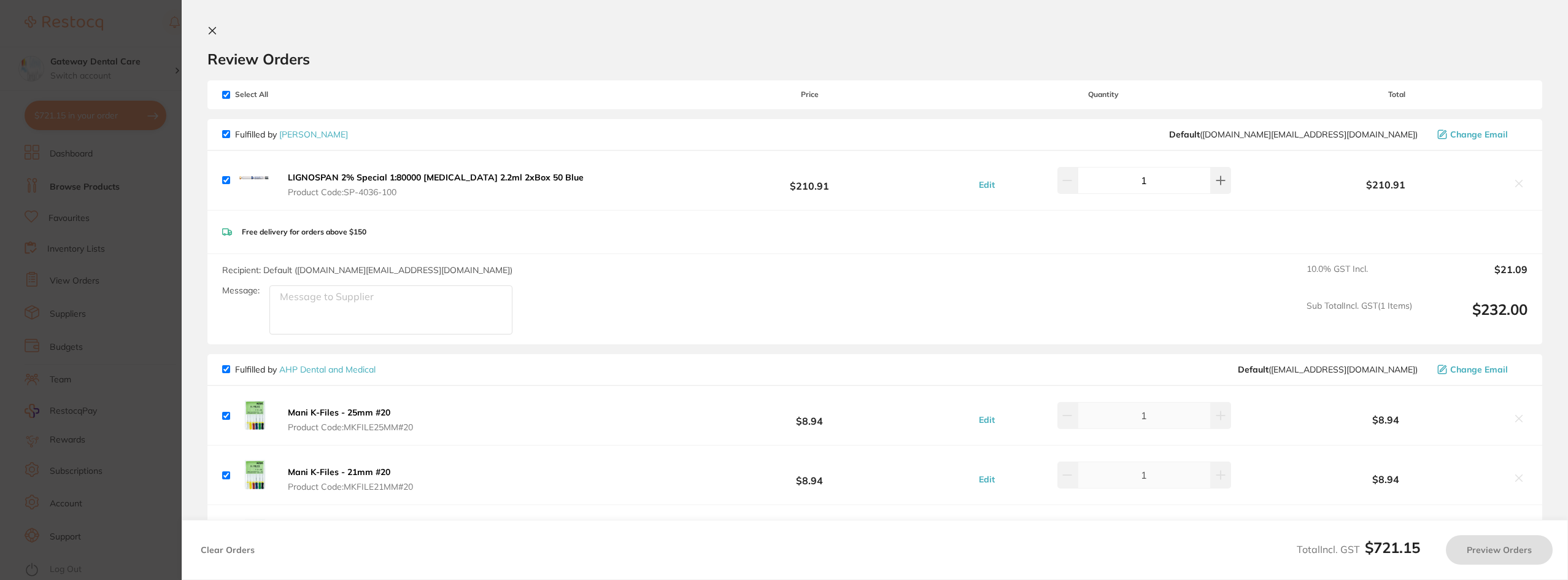
checkbox input "true"
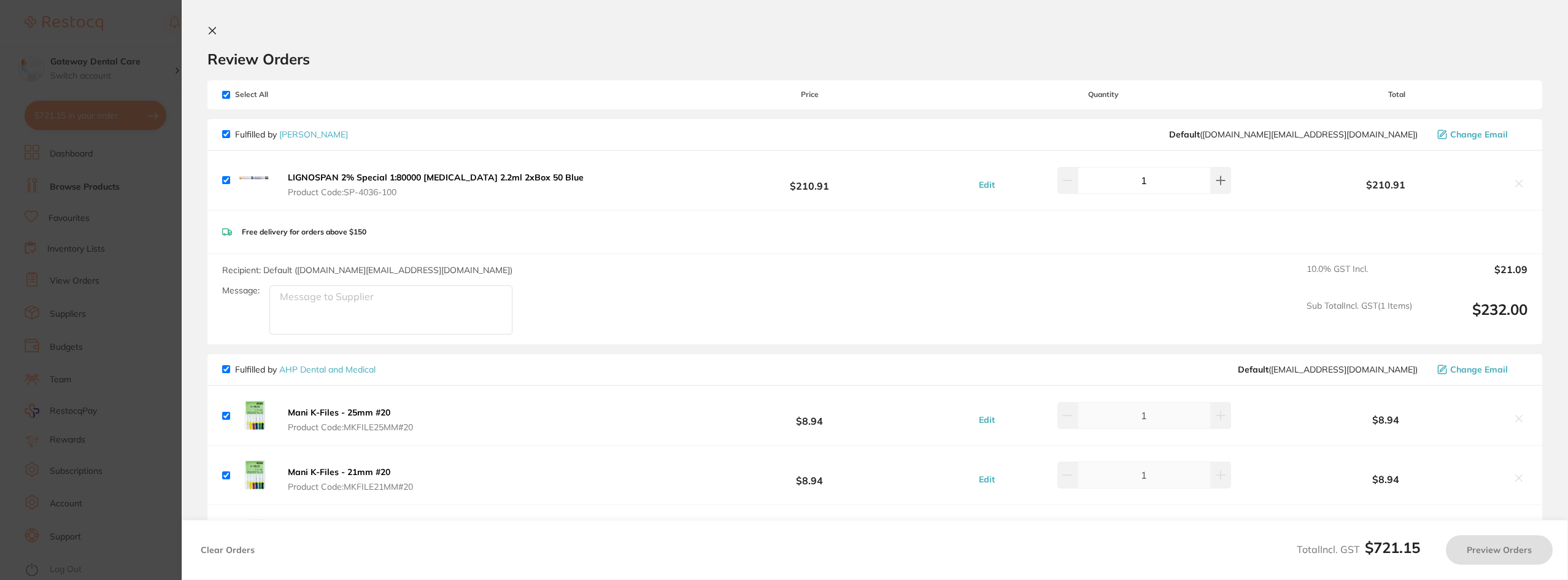
checkbox input "true"
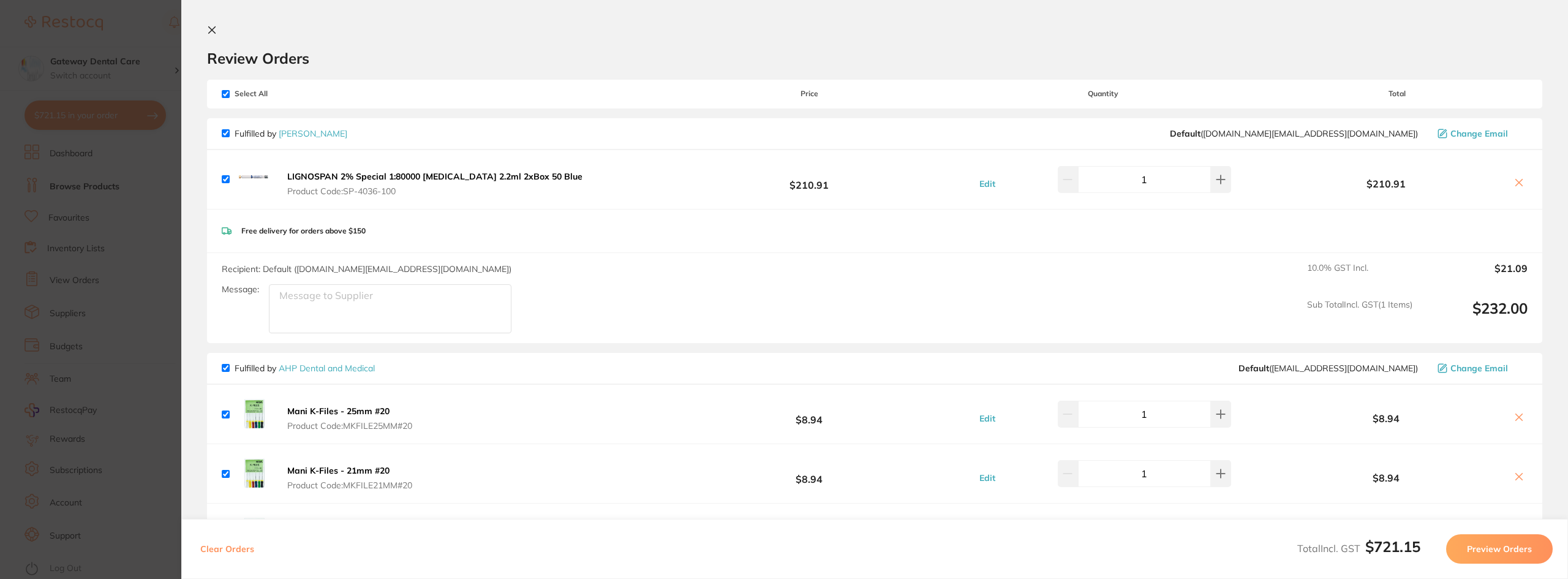
scroll to position [0, 0]
click at [1514, 184] on icon at bounding box center [1519, 183] width 10 height 10
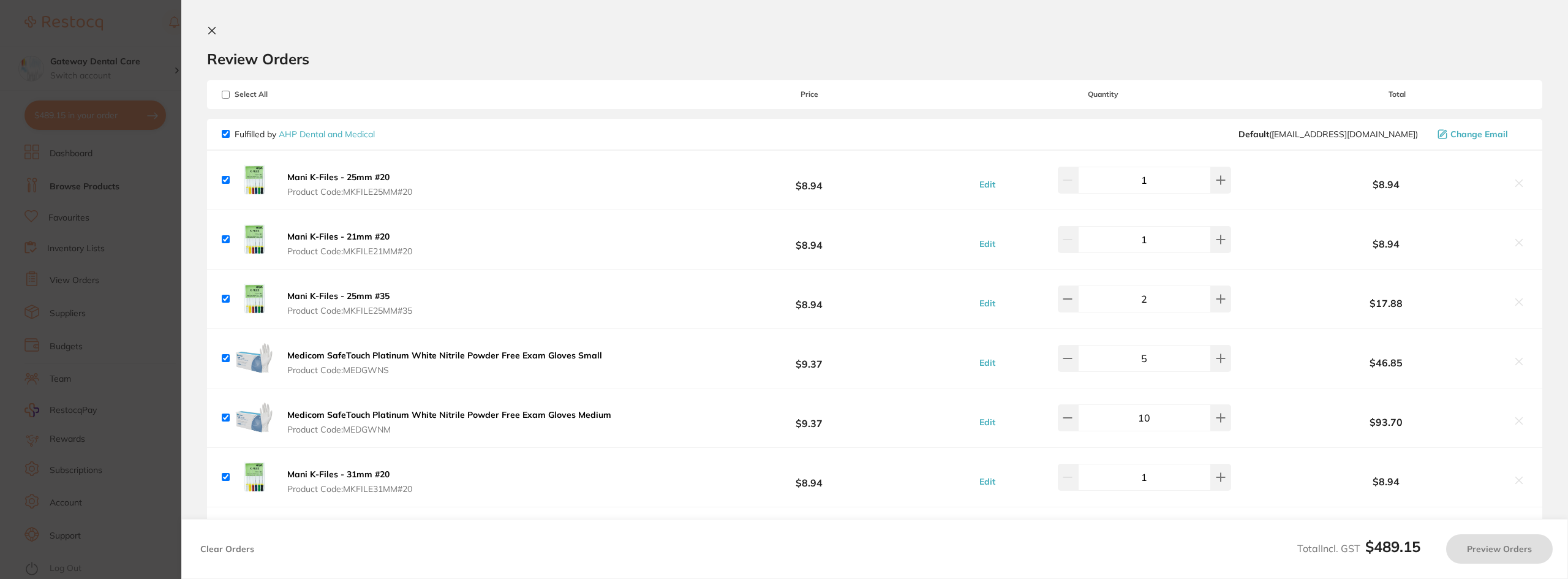
checkbox input "true"
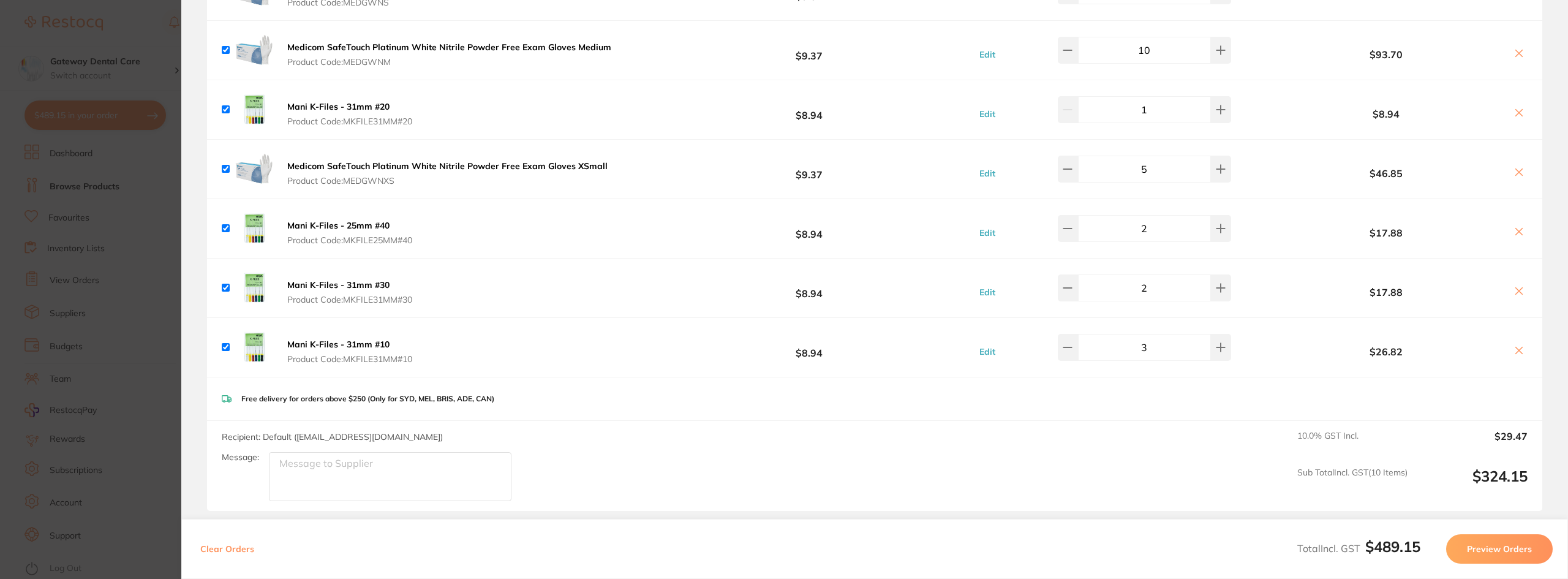
scroll to position [674, 0]
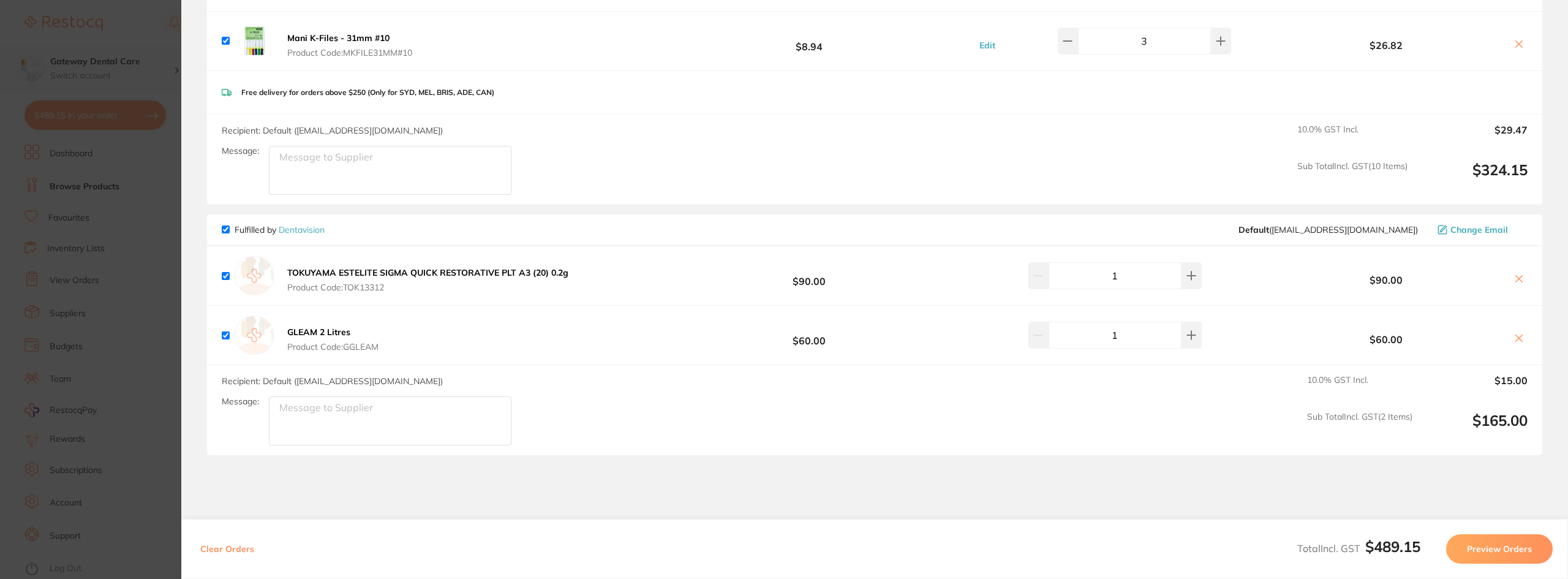
drag, startPoint x: 173, startPoint y: 239, endPoint x: 141, endPoint y: 70, distance: 172.0
click at [173, 239] on section "Update RRP Set your pre negotiated price for this item. Item Agreed RRP (excl. …" at bounding box center [784, 289] width 1568 height 579
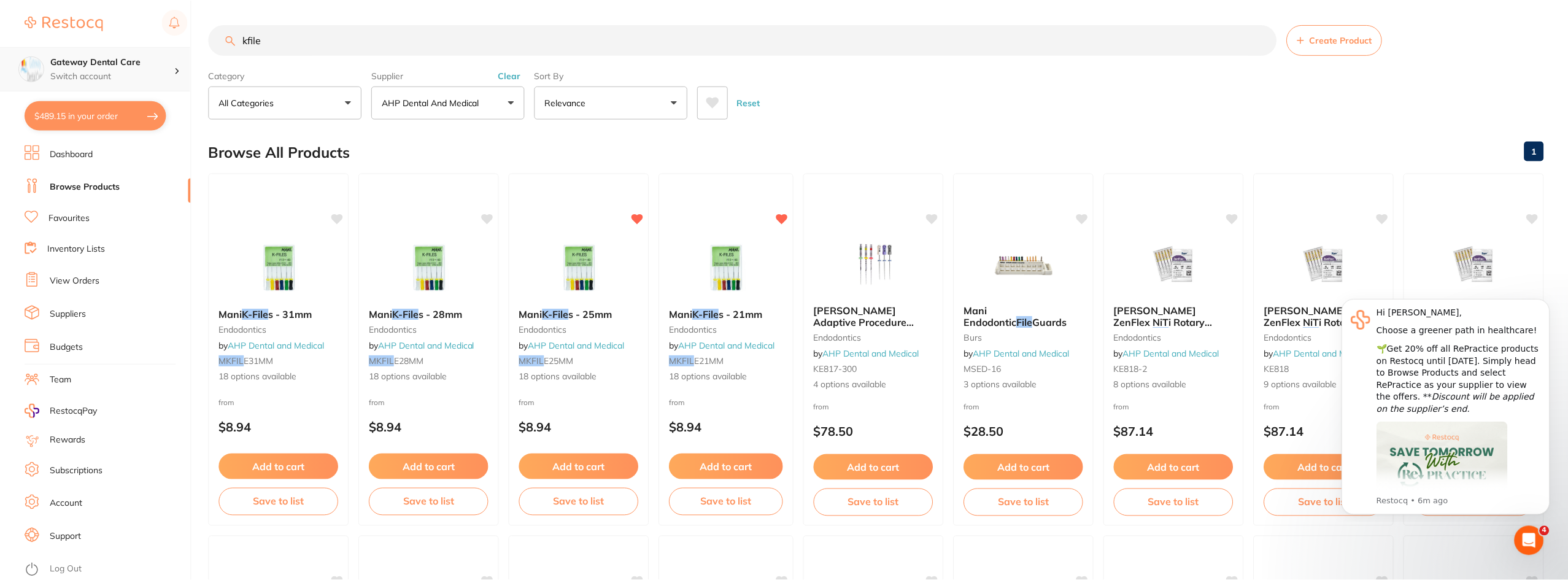
scroll to position [2, 0]
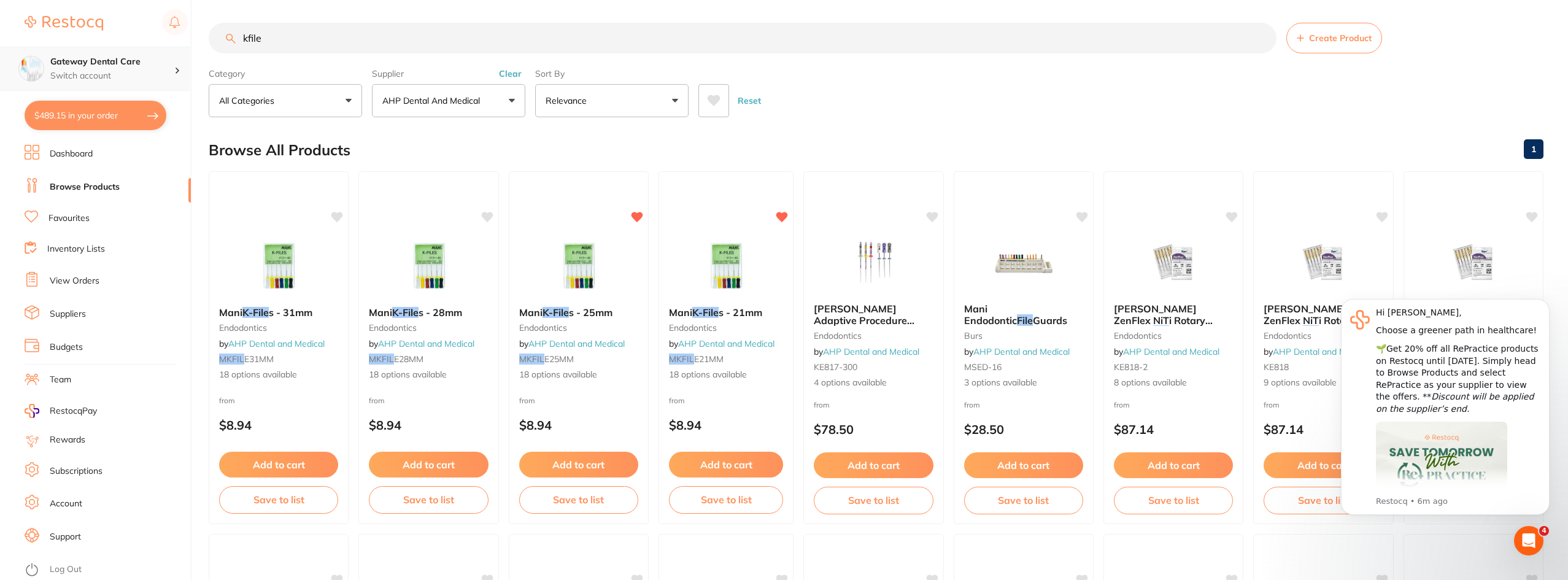
click at [142, 71] on p "Switch account" at bounding box center [112, 76] width 124 height 12
click at [460, 88] on button "AHP Dental and Medical" at bounding box center [448, 101] width 154 height 33
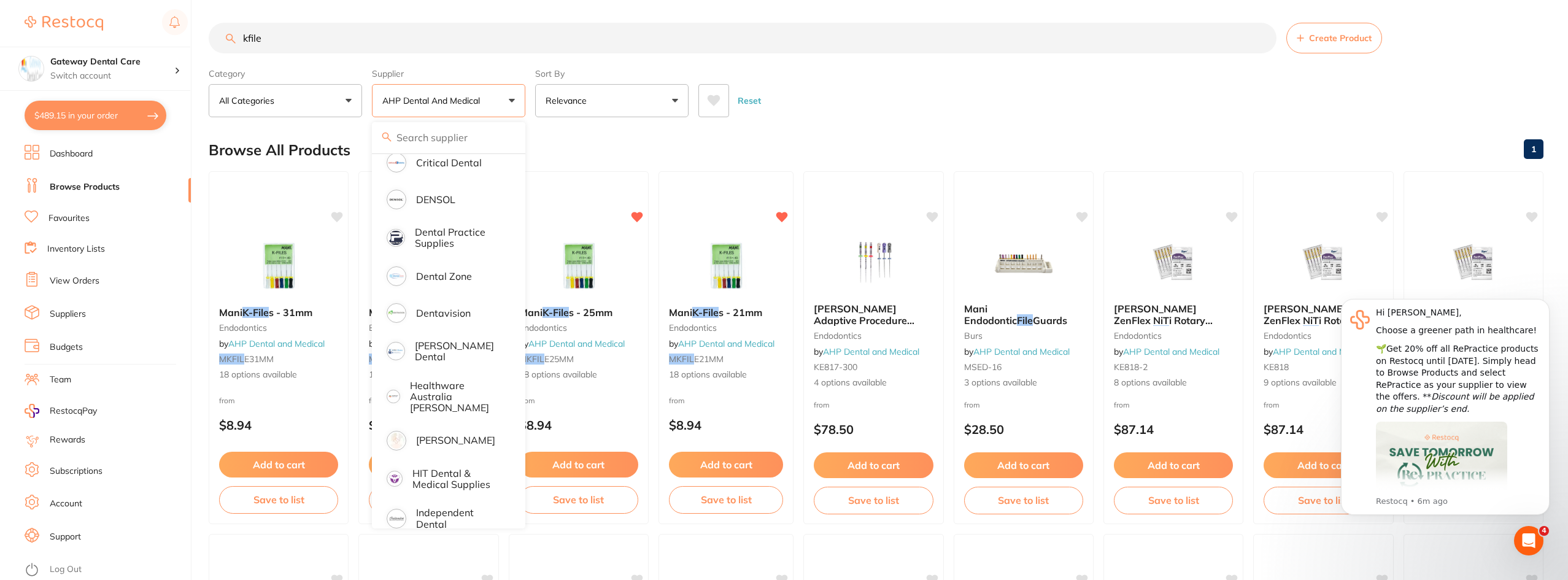
scroll to position [245, 0]
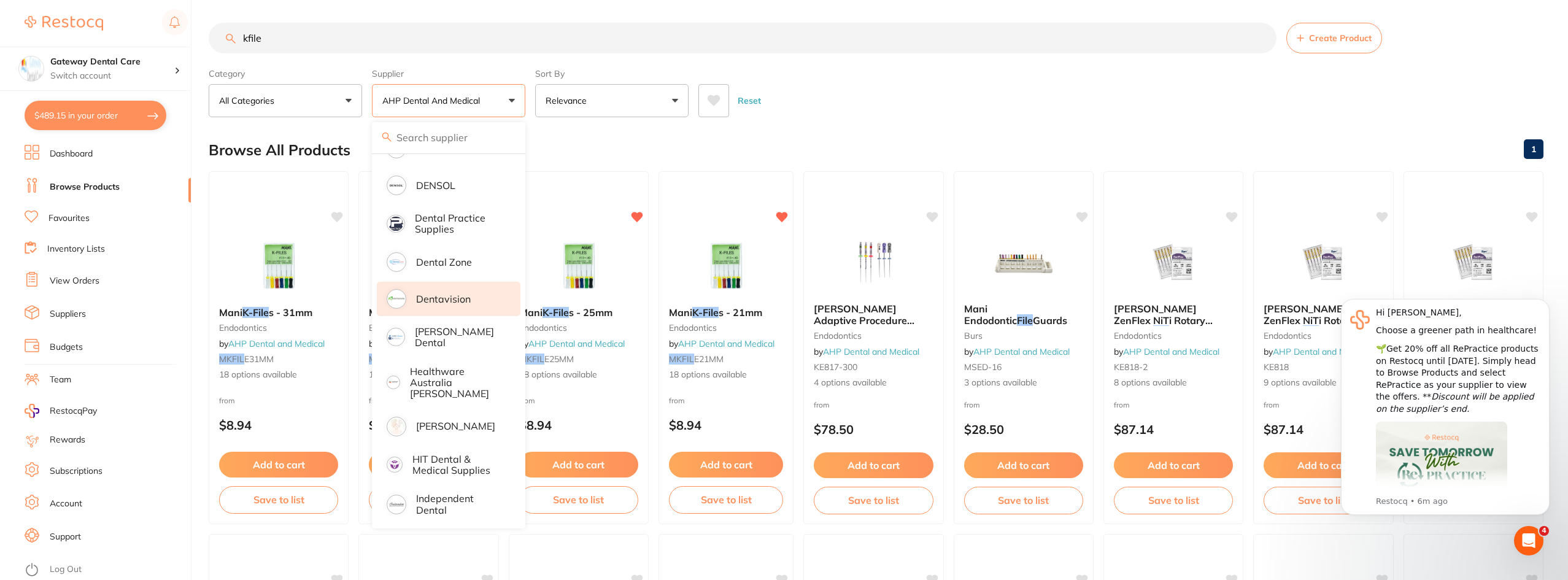
click at [460, 304] on p "Dentavision" at bounding box center [443, 299] width 54 height 11
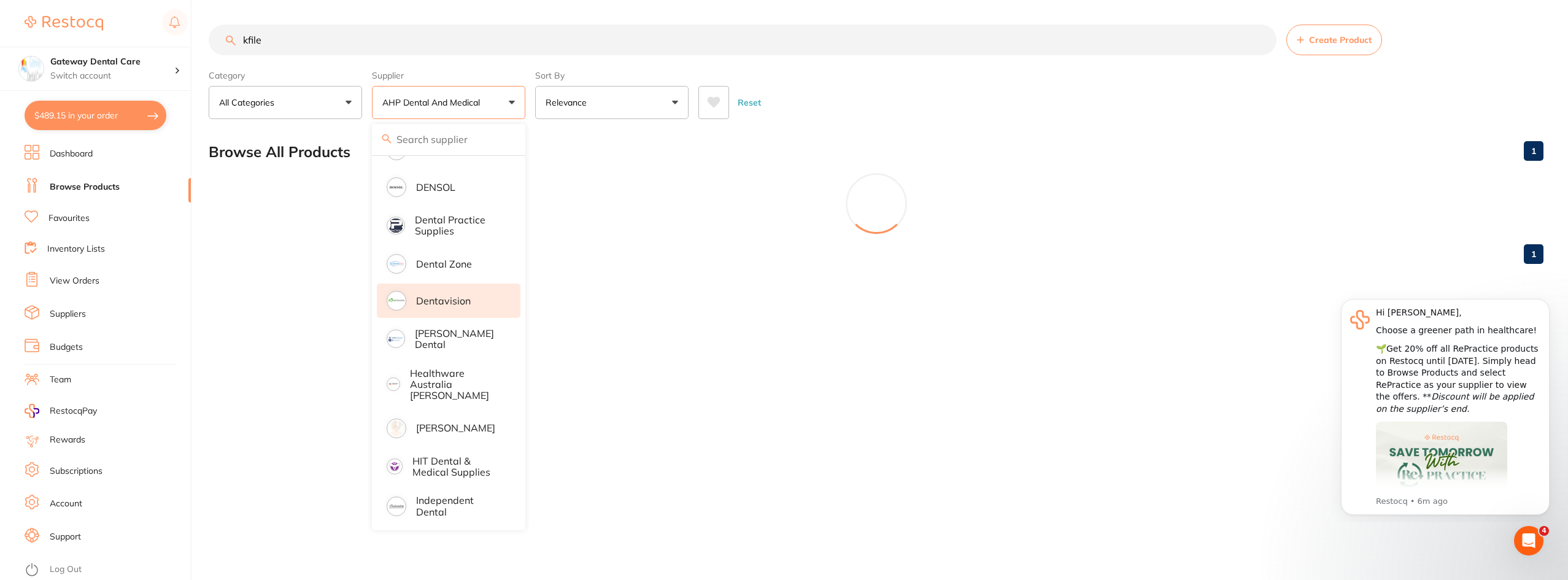
scroll to position [0, 0]
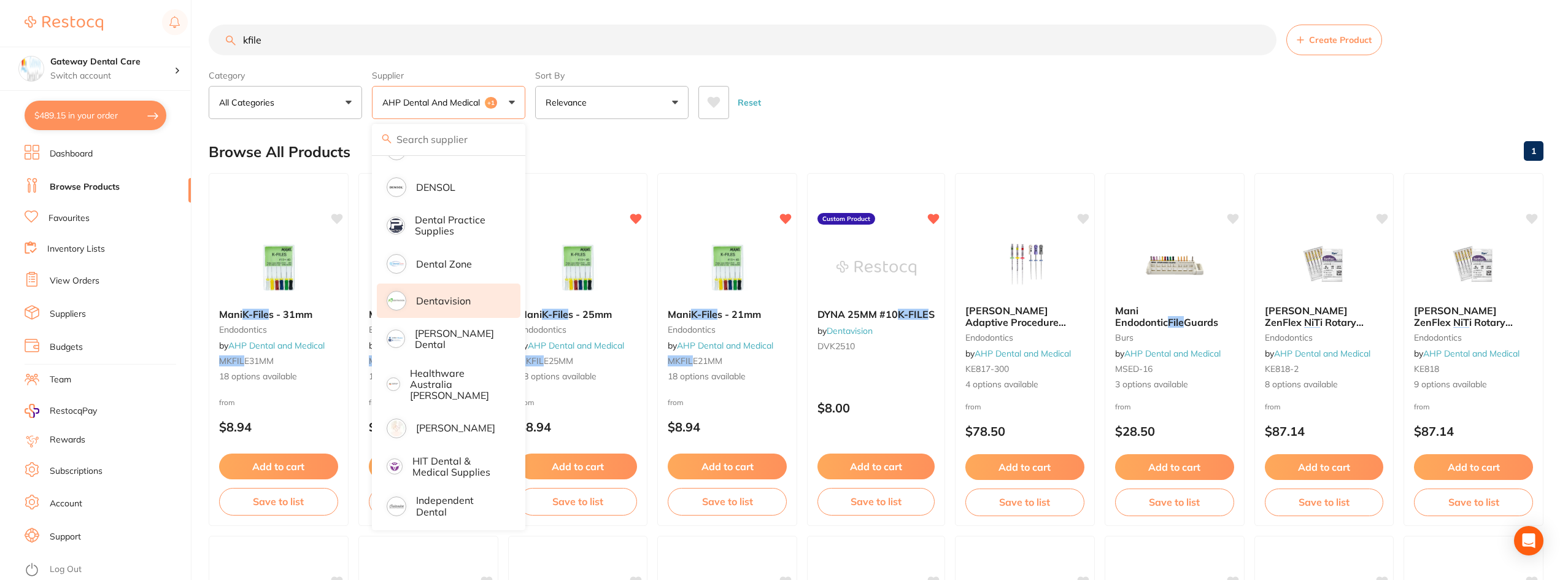
click at [398, 39] on input "kfile" at bounding box center [742, 39] width 1068 height 31
click at [397, 39] on input "kfile" at bounding box center [742, 39] width 1068 height 31
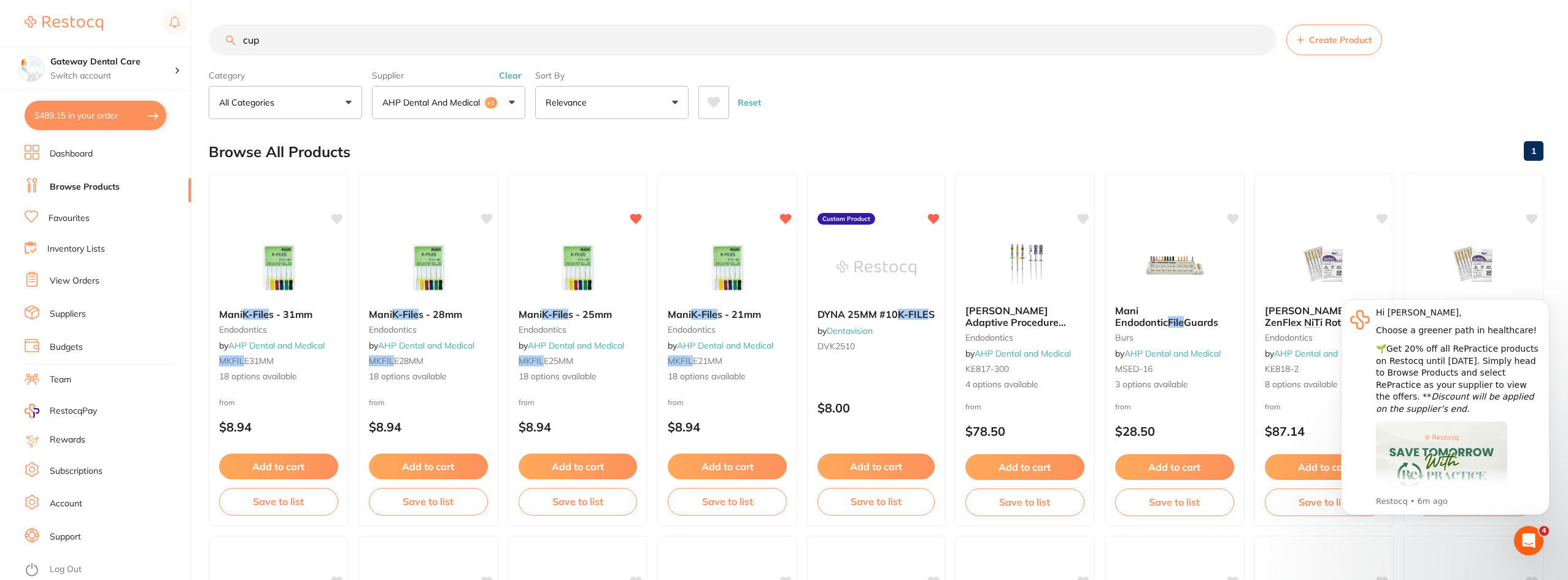
type input "cup"
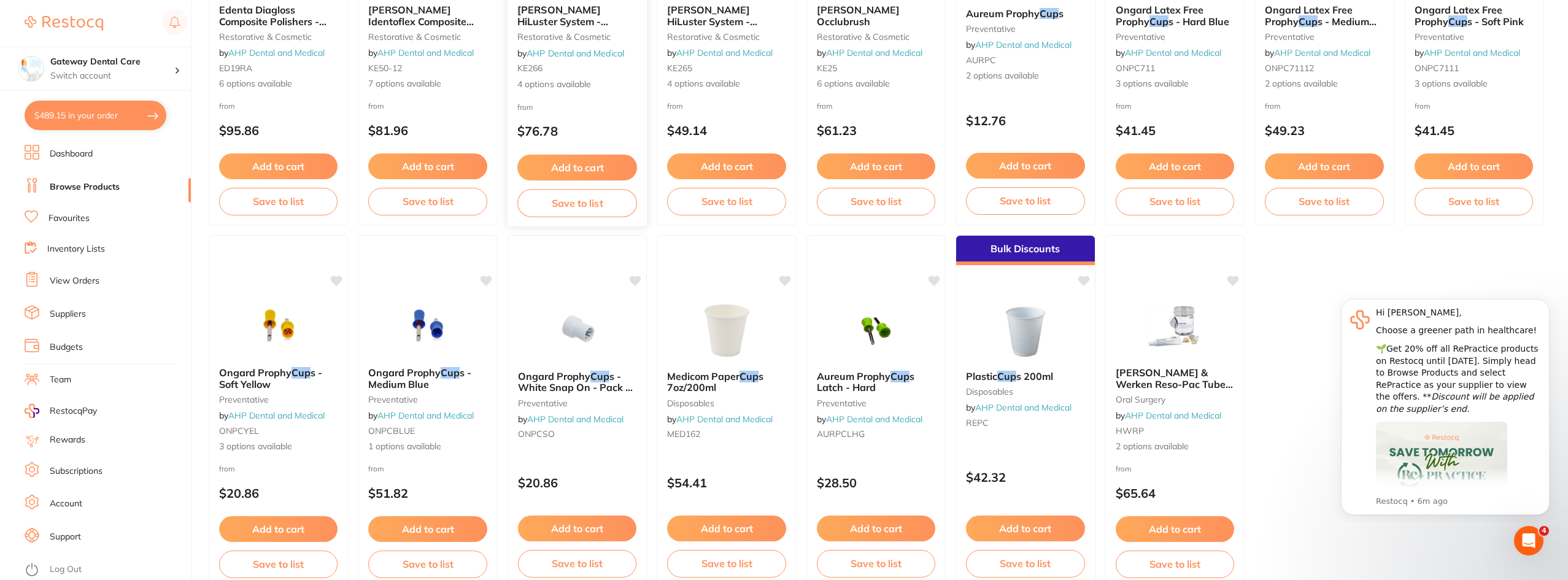
scroll to position [735, 0]
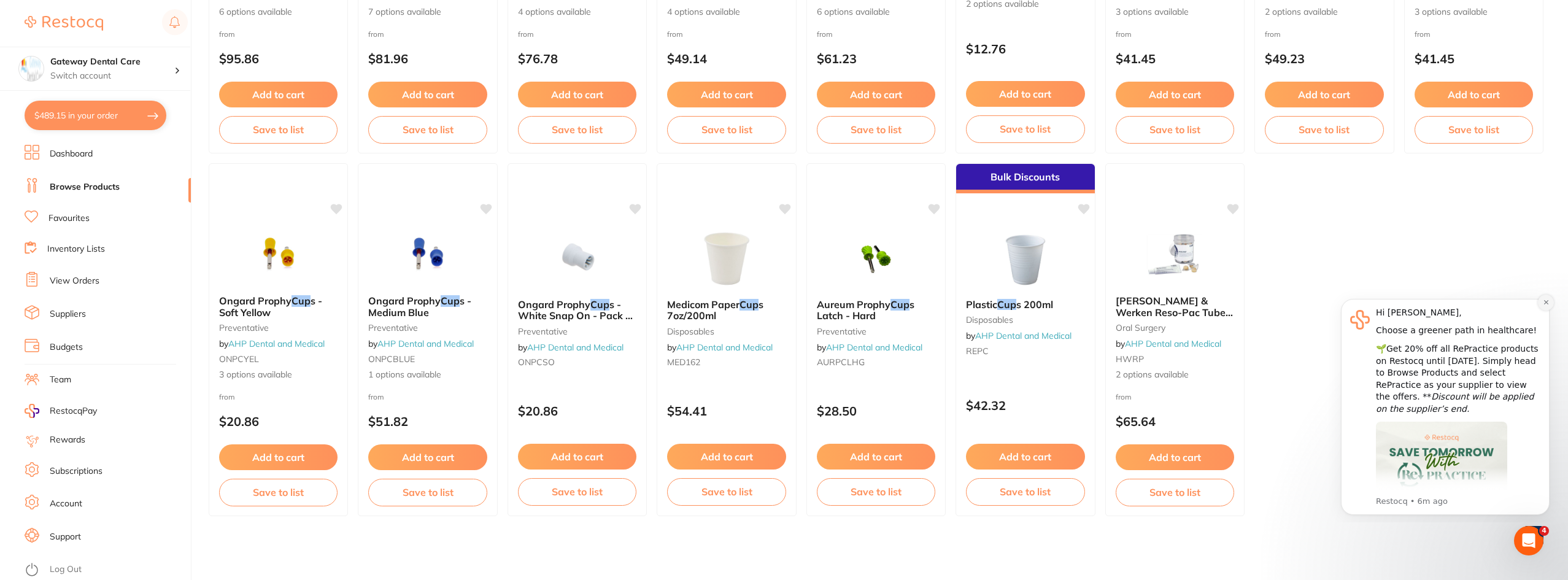
click at [1548, 302] on icon "Dismiss notification" at bounding box center [1546, 302] width 7 height 7
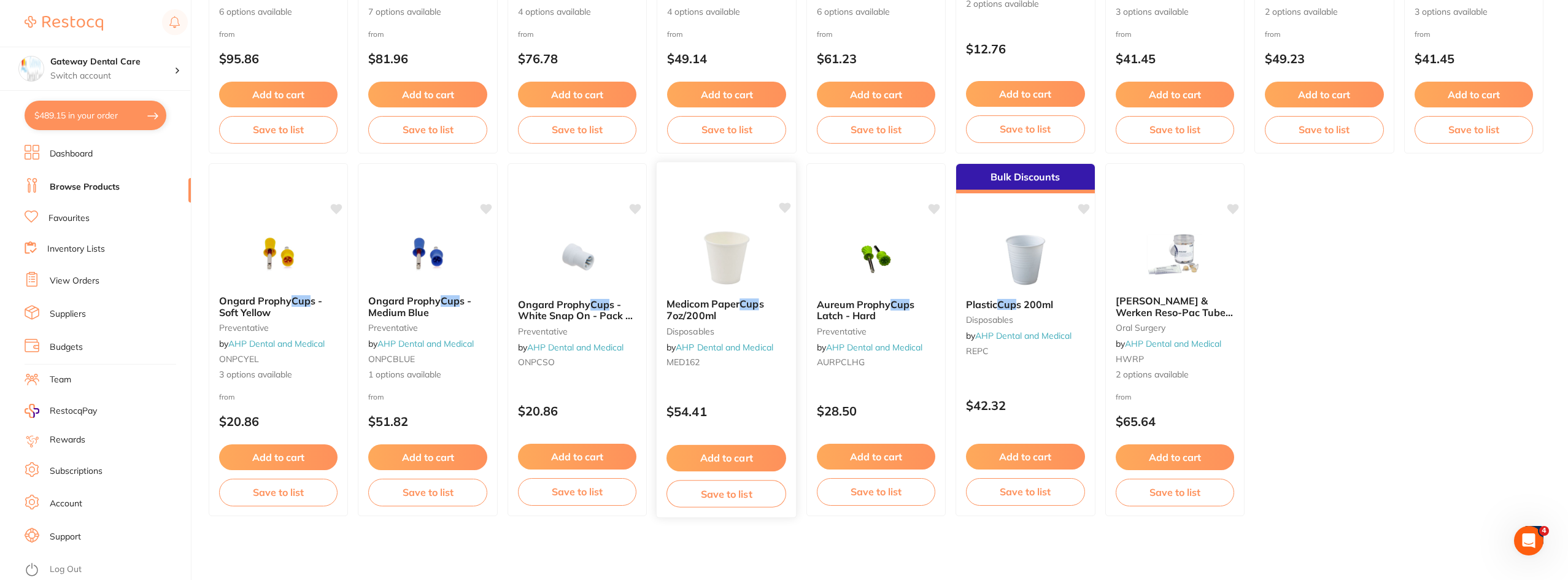
click at [739, 307] on span "Medicom Paper" at bounding box center [703, 304] width 73 height 12
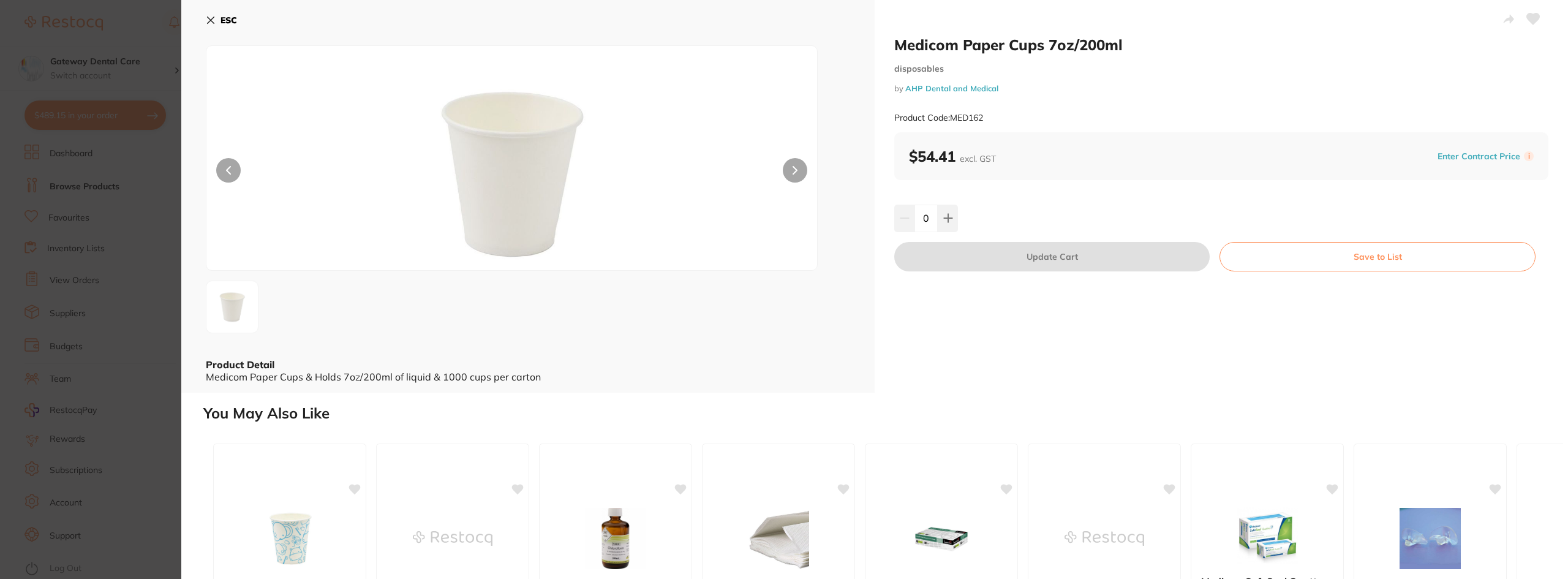
click at [103, 37] on section "Medicom Paper Cups 7oz/200ml disposables by AHP Dental and Medical Product Code…" at bounding box center [784, 289] width 1568 height 579
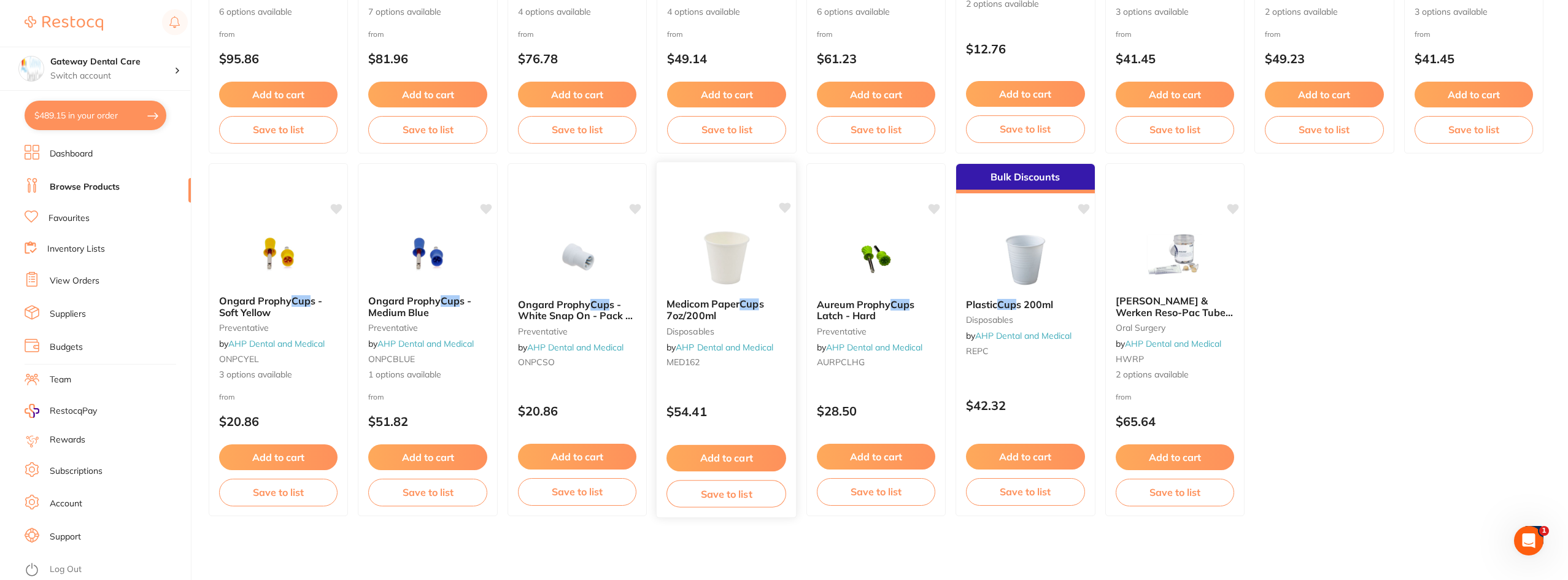
click at [765, 322] on div "Medicom Paper Cup s 7oz/200ml disposables by AHP Dental and Medical MED162" at bounding box center [726, 335] width 140 height 94
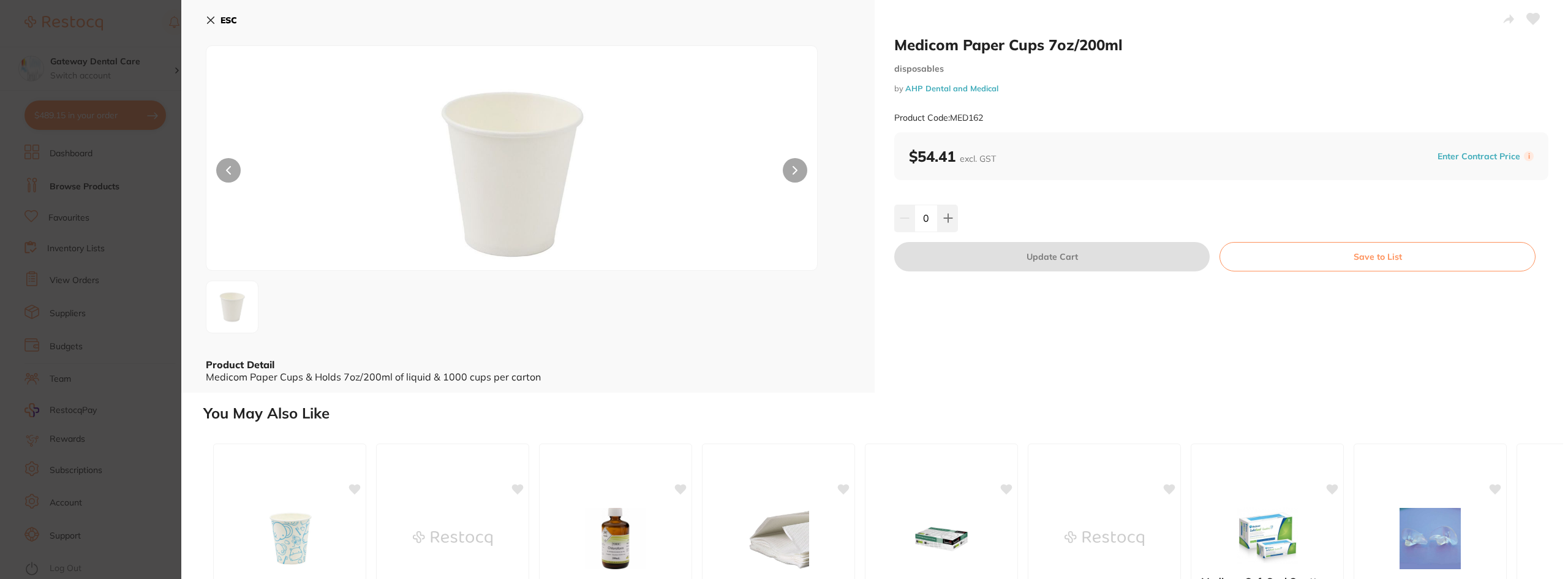
click at [783, 165] on button at bounding box center [795, 170] width 24 height 24
click at [949, 218] on icon at bounding box center [947, 218] width 8 height 8
type input "1"
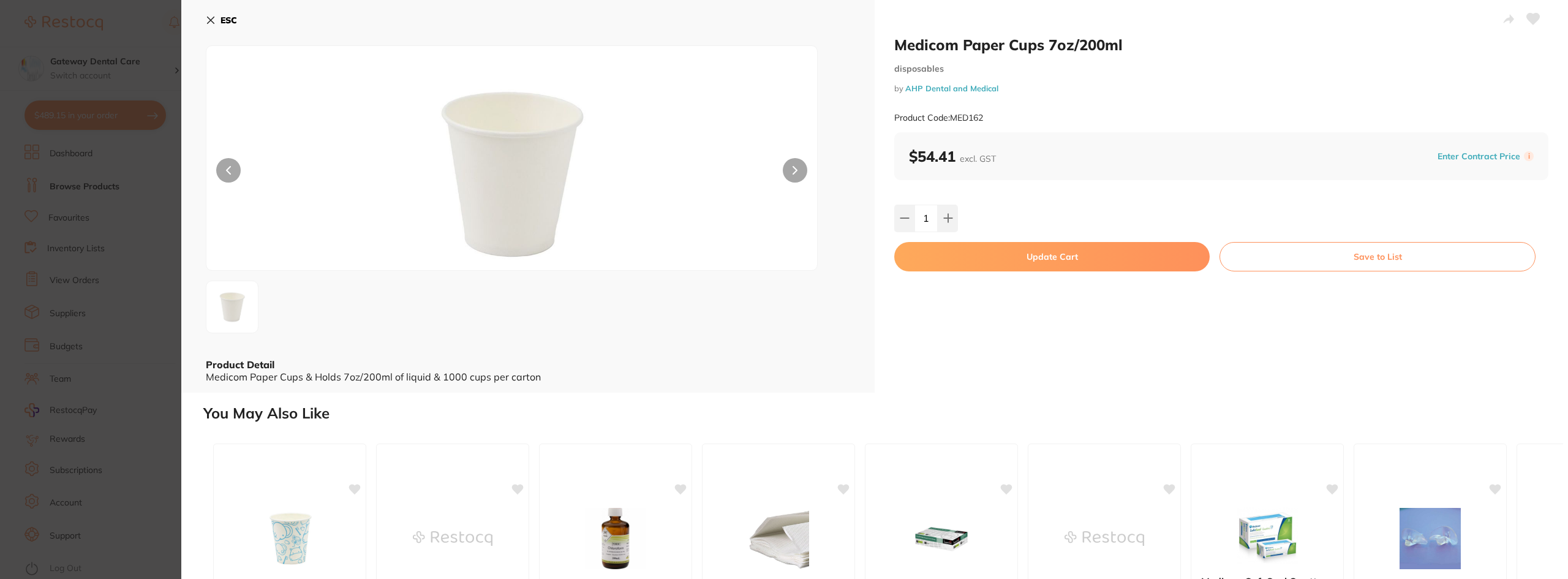
click at [992, 261] on button "Update Cart" at bounding box center [1052, 256] width 315 height 29
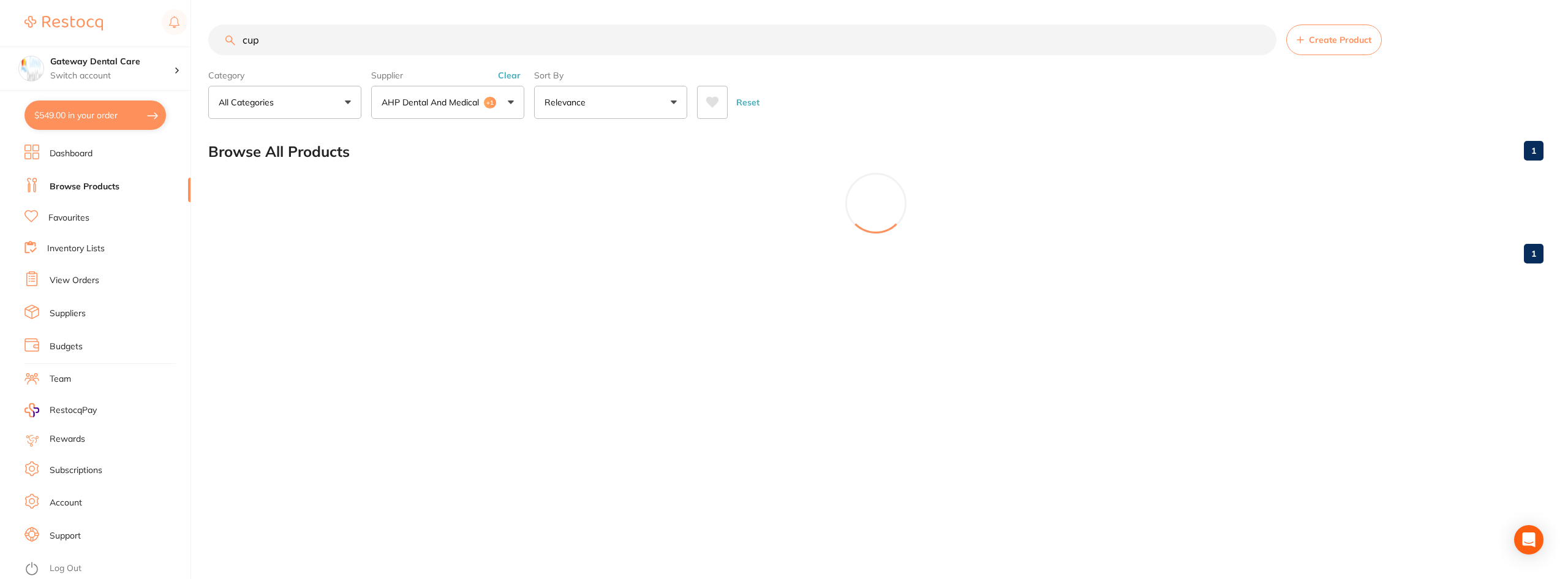
checkbox input "false"
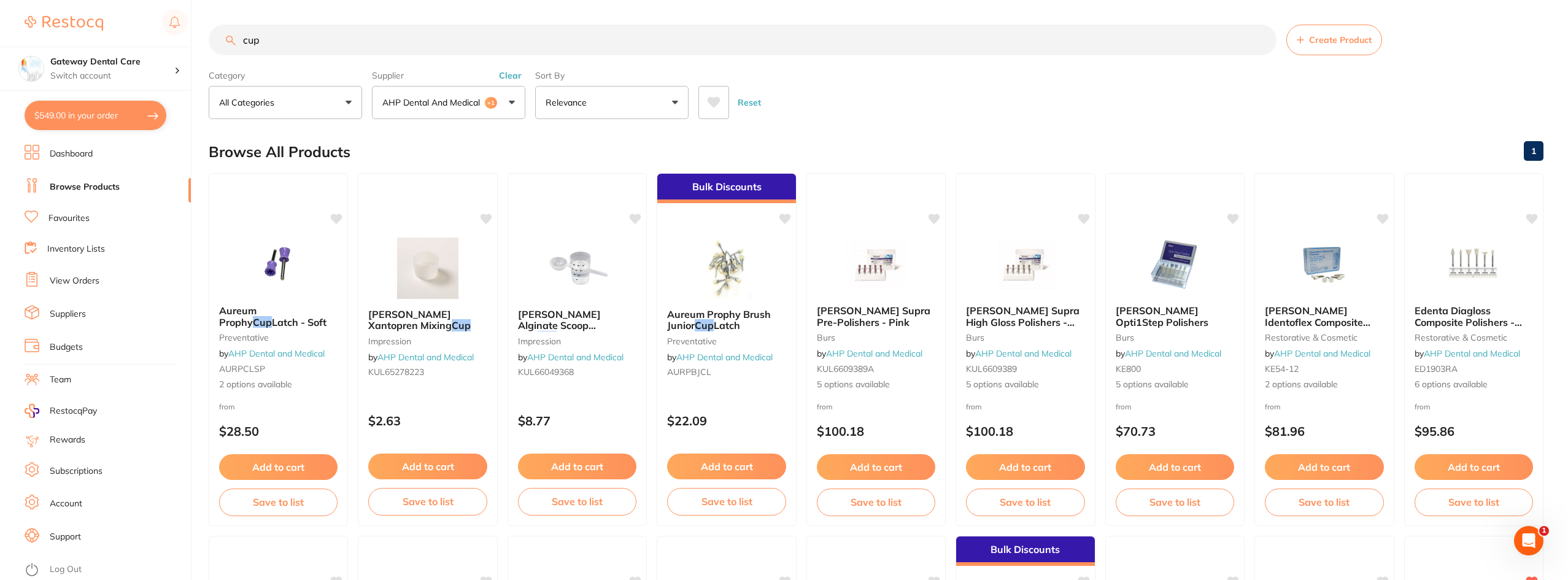
click at [136, 111] on button "$549.00 in your order" at bounding box center [95, 115] width 142 height 29
checkbox input "true"
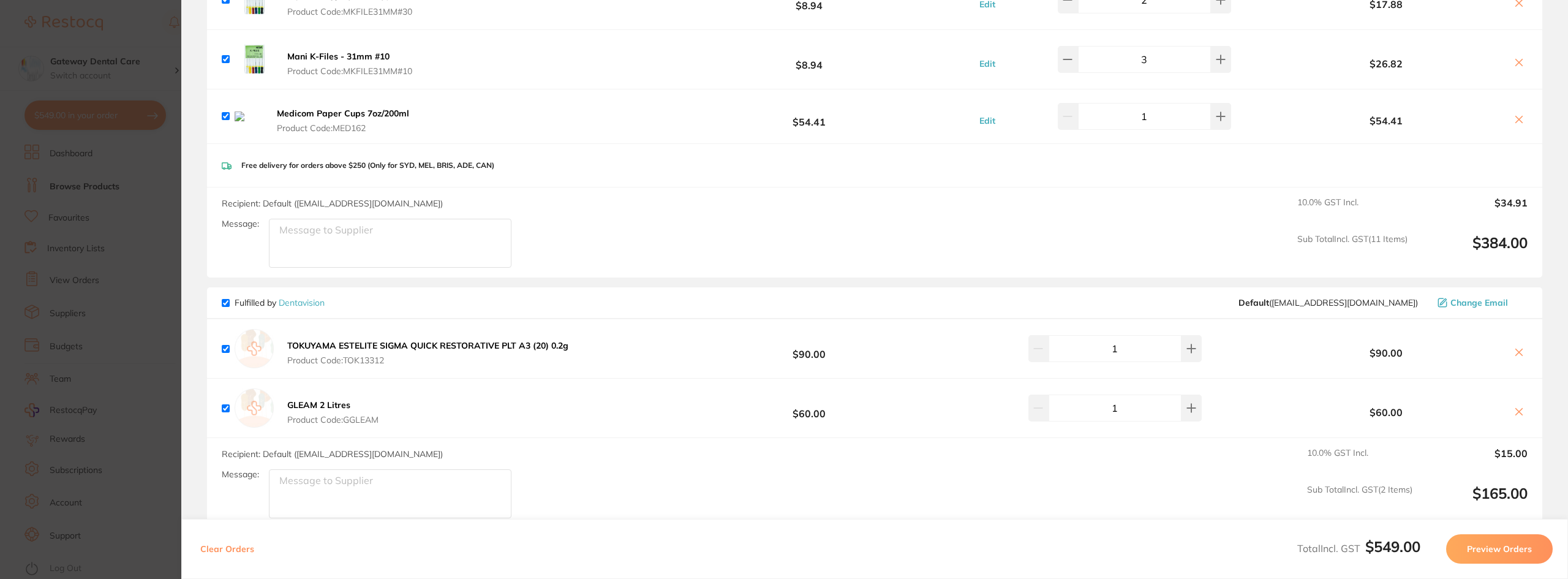
scroll to position [551, 0]
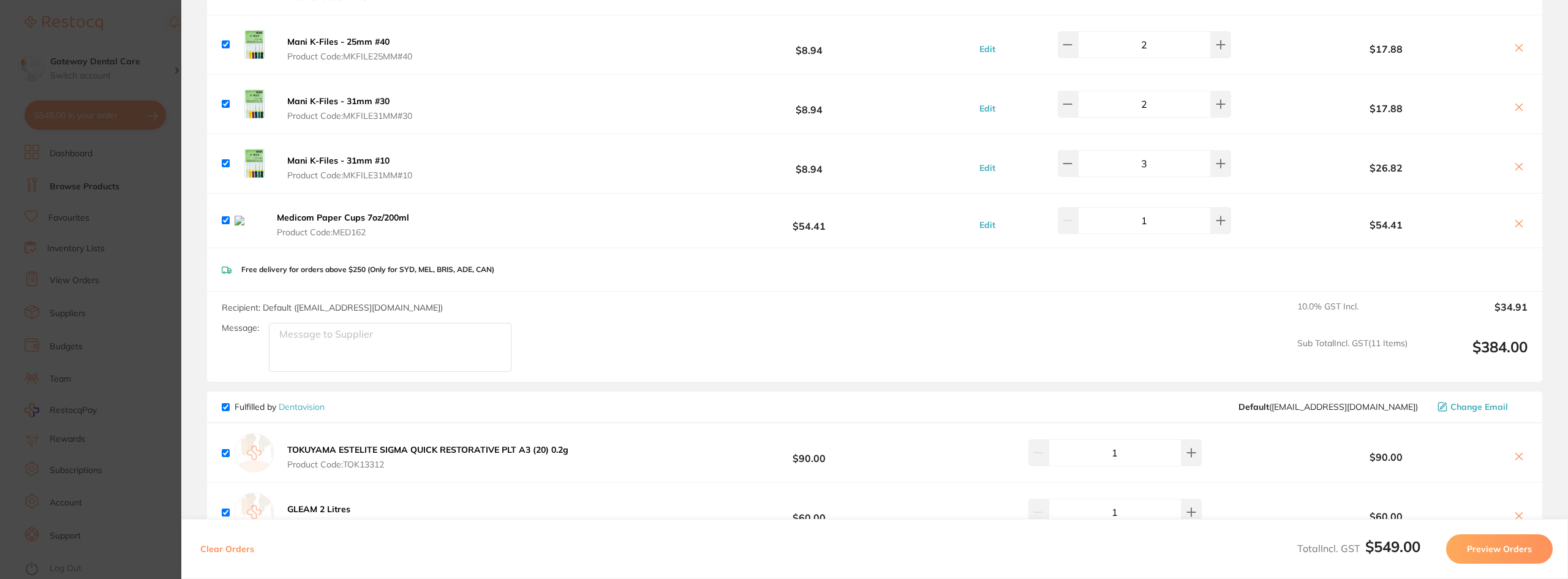
click at [1515, 222] on icon at bounding box center [1519, 224] width 10 height 10
click at [1518, 225] on icon at bounding box center [1519, 224] width 10 height 10
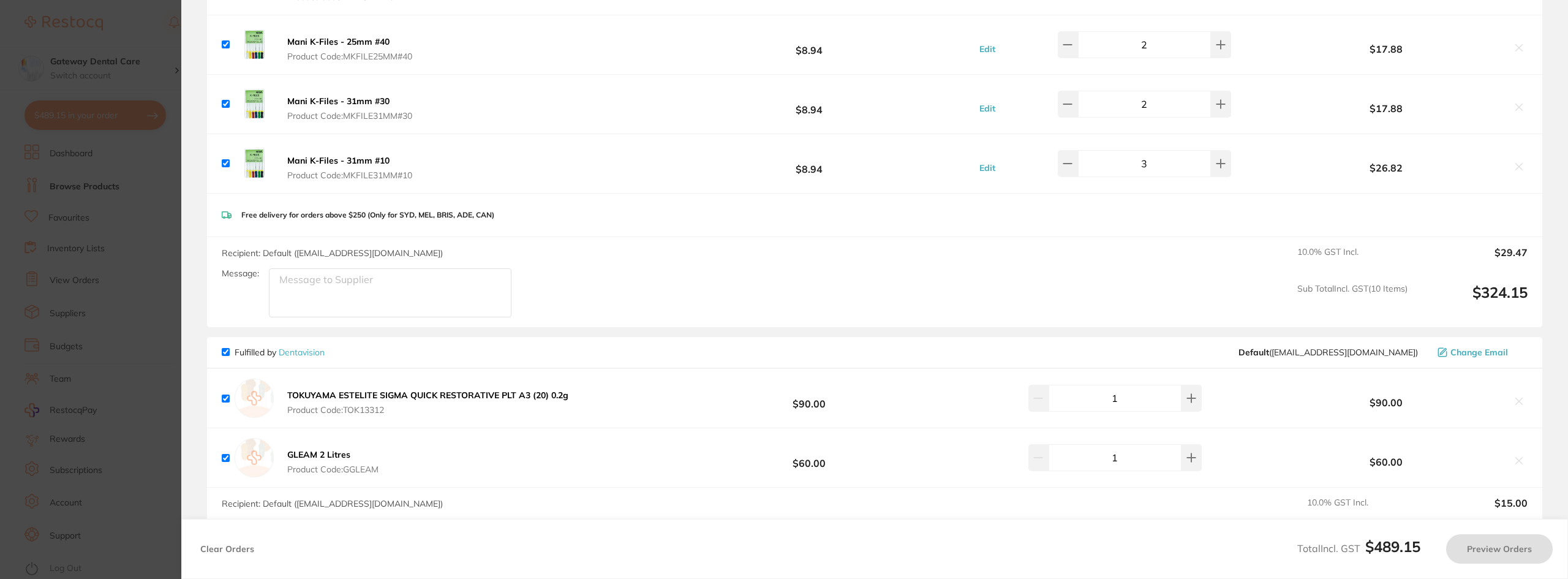
checkbox input "true"
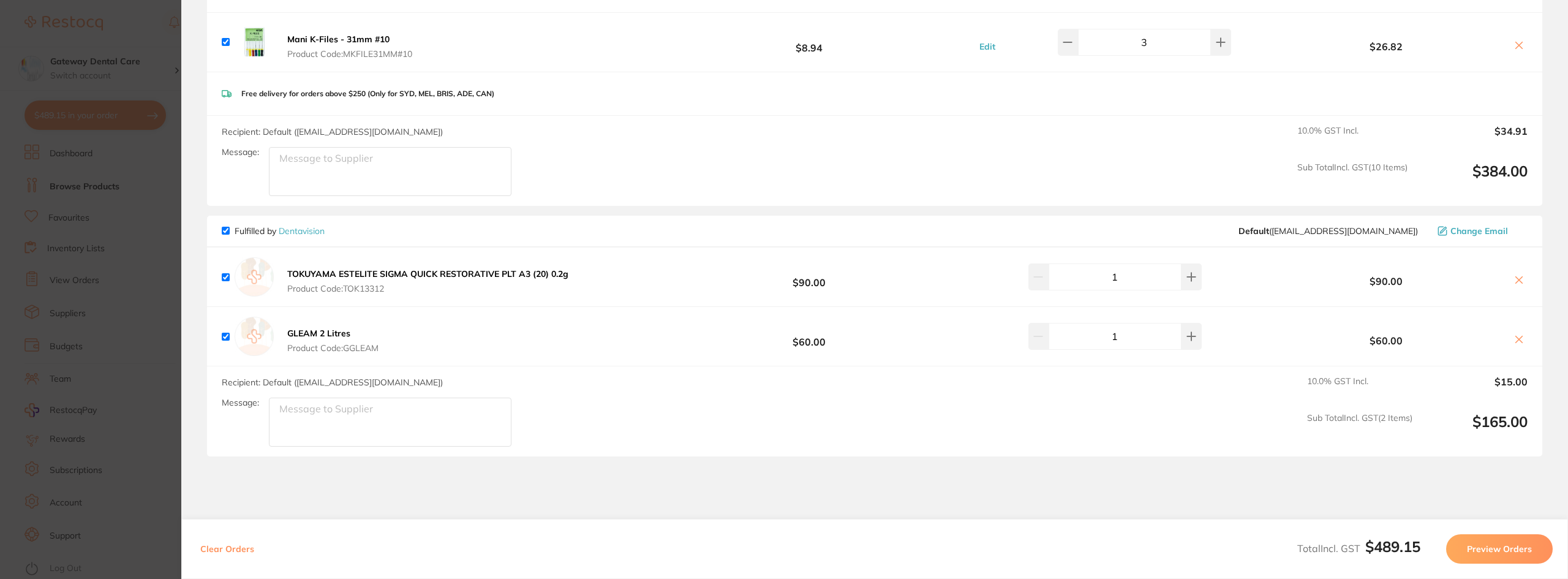
scroll to position [674, 0]
click at [1493, 546] on button "Preview Orders" at bounding box center [1499, 548] width 107 height 29
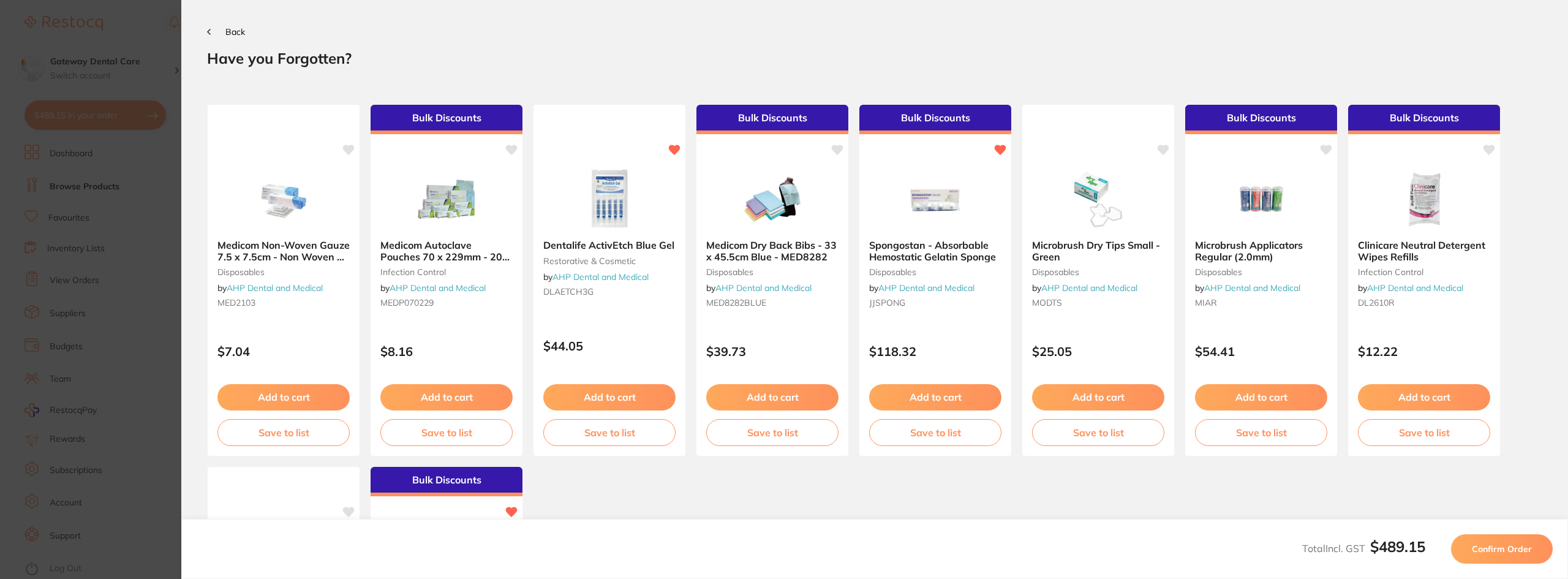
scroll to position [0, 0]
click at [1493, 546] on span "Confirm Order" at bounding box center [1501, 549] width 60 height 11
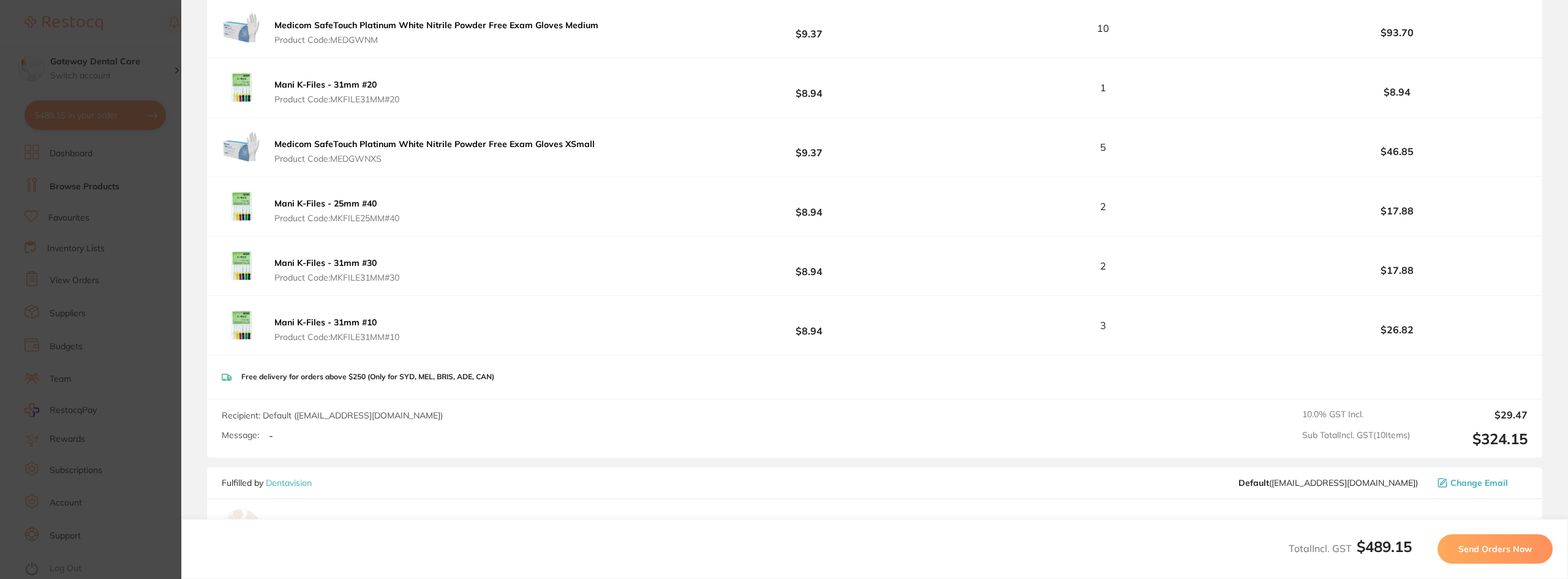
scroll to position [674, 0]
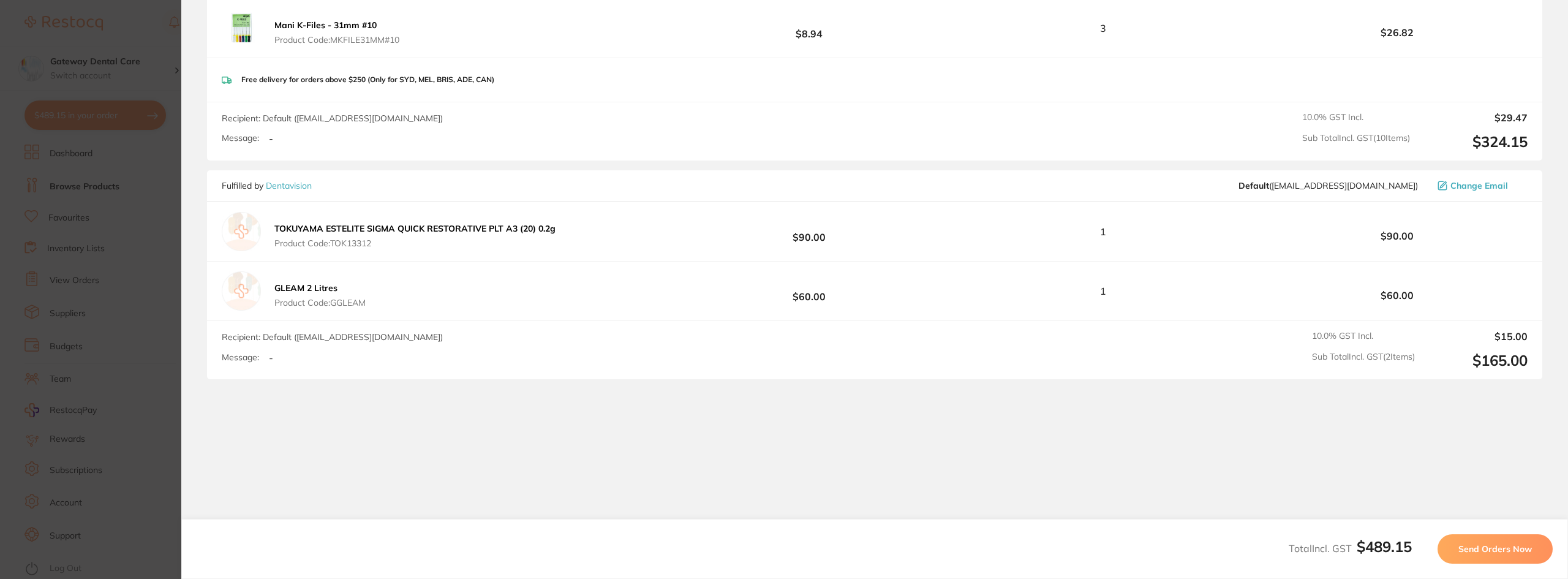
click at [1473, 557] on button "Send Orders Now" at bounding box center [1494, 548] width 115 height 29
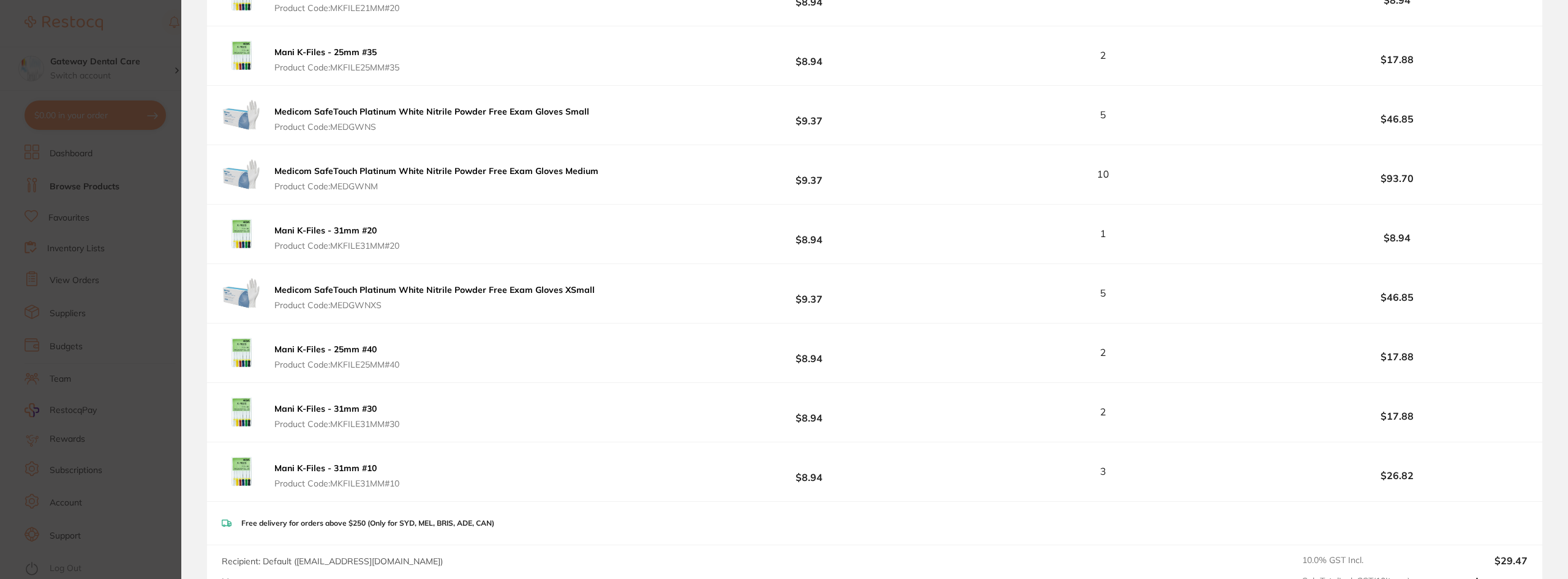
scroll to position [453, 0]
